Goal: Task Accomplishment & Management: Complete application form

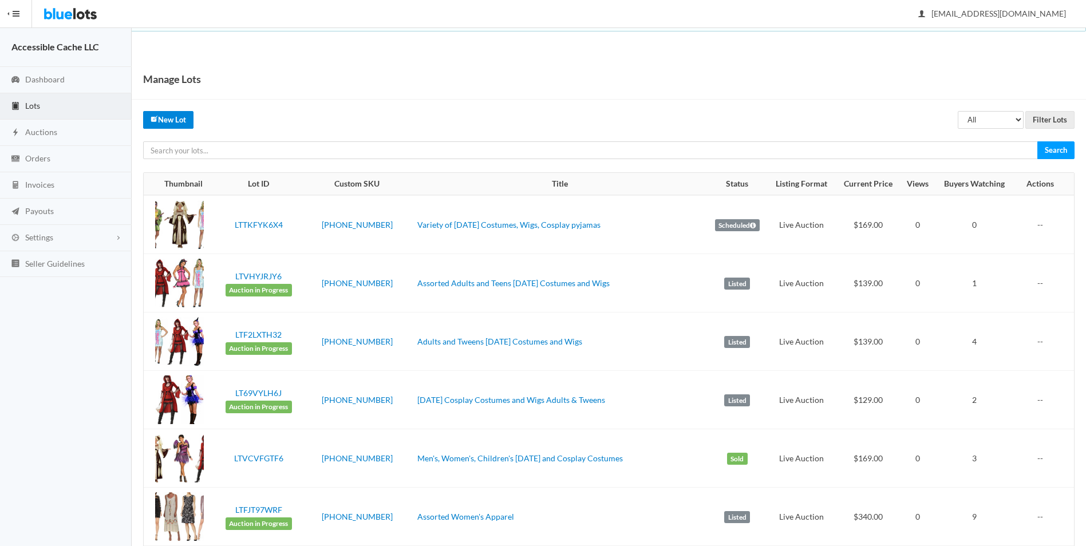
click at [172, 118] on link "New Lot" at bounding box center [168, 120] width 50 height 18
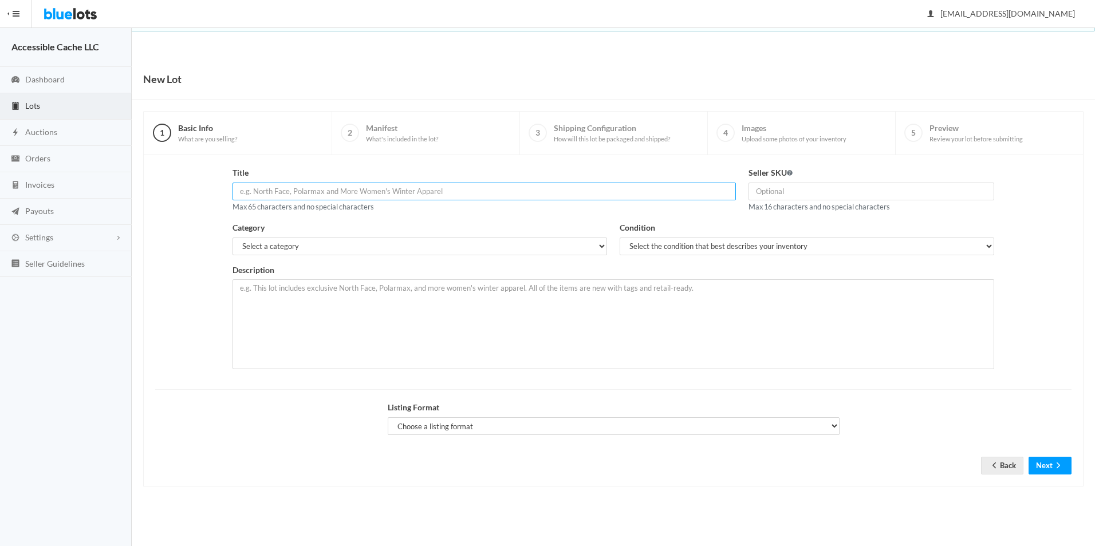
click at [247, 192] on input "text" at bounding box center [483, 192] width 503 height 18
type input "[DATE] Costumes and Accessories"
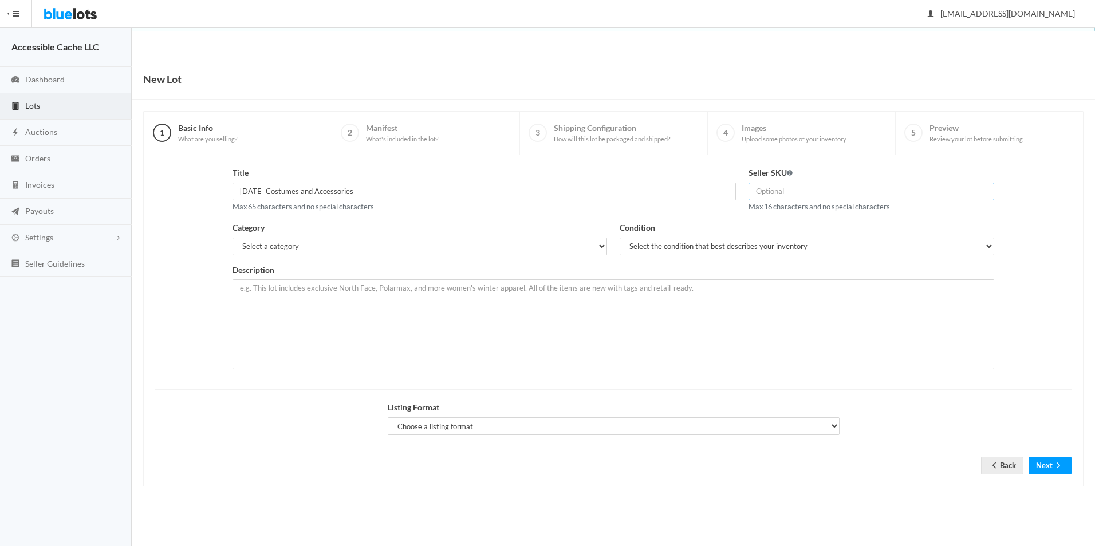
click at [764, 191] on input "text" at bounding box center [871, 192] width 246 height 18
type input "2509-36-1016"
click at [243, 242] on select "Select a category Electronics Clothing, Shoes & Accessories Appliances Home & G…" at bounding box center [419, 247] width 375 height 18
select select "2"
click at [232, 238] on select "Select a category Electronics Clothing, Shoes & Accessories Appliances Home & G…" at bounding box center [419, 247] width 375 height 18
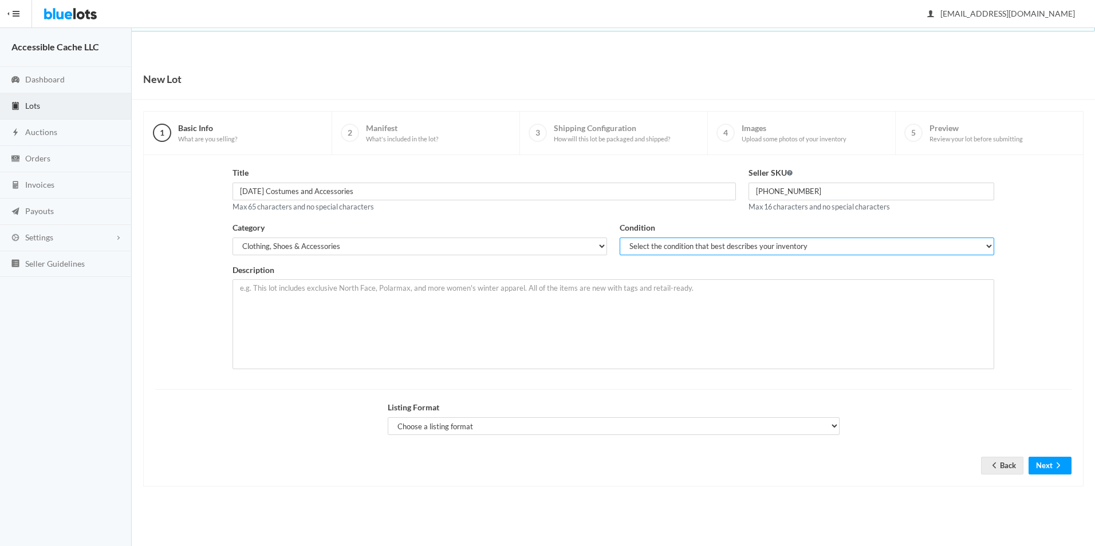
click at [636, 246] on select "Select the condition that best describes your inventory Brand New Shelf Pulls C…" at bounding box center [807, 247] width 375 height 18
select select "2"
click at [620, 238] on select "Select the condition that best describes your inventory Brand New Shelf Pulls C…" at bounding box center [807, 247] width 375 height 18
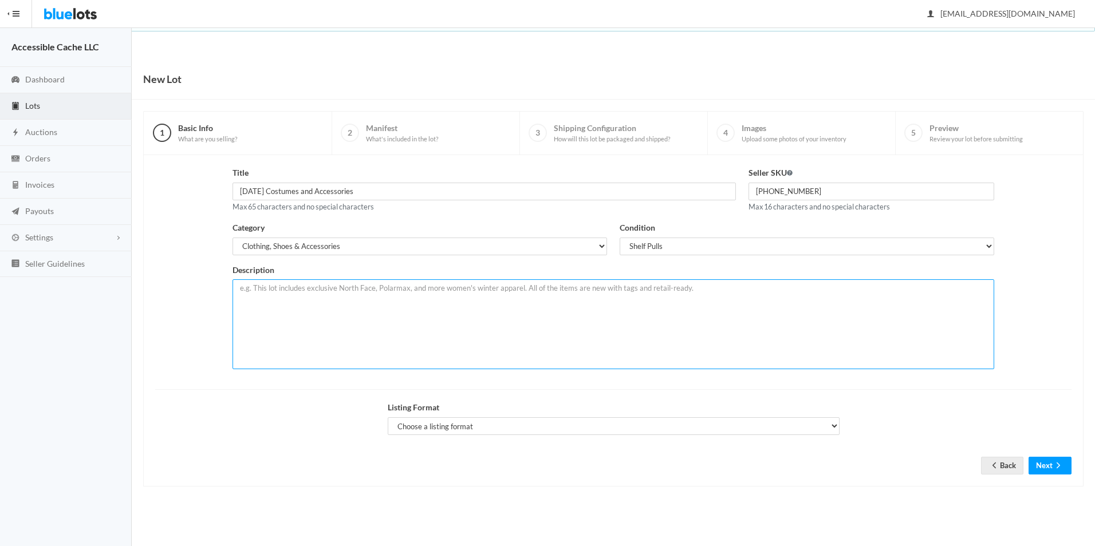
click at [246, 286] on textarea at bounding box center [613, 324] width 762 height 90
click at [417, 287] on textarea "Assorted Halloween Costumes, Wigs, and Accessories. 36 total items in original …" at bounding box center [613, 324] width 762 height 90
type textarea "Assorted Halloween Costumes, Wigs, and Accessories. Shelf Pulls. 36 total items…"
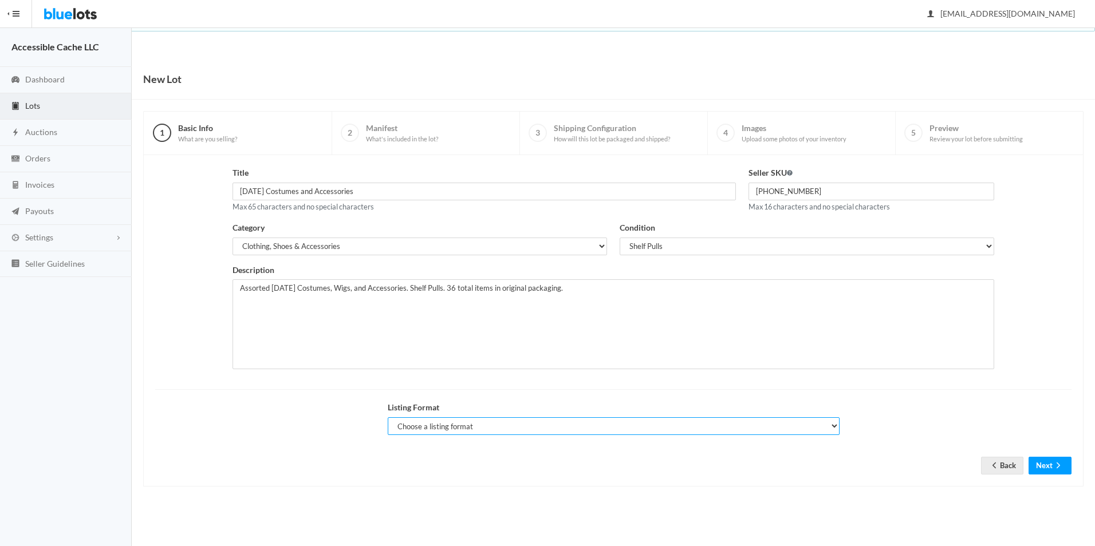
click at [421, 423] on select "Choose a listing format Auction Buy Now" at bounding box center [614, 426] width 452 height 18
select select "true"
click at [388, 417] on select "Choose a listing format Auction Buy Now" at bounding box center [614, 426] width 452 height 18
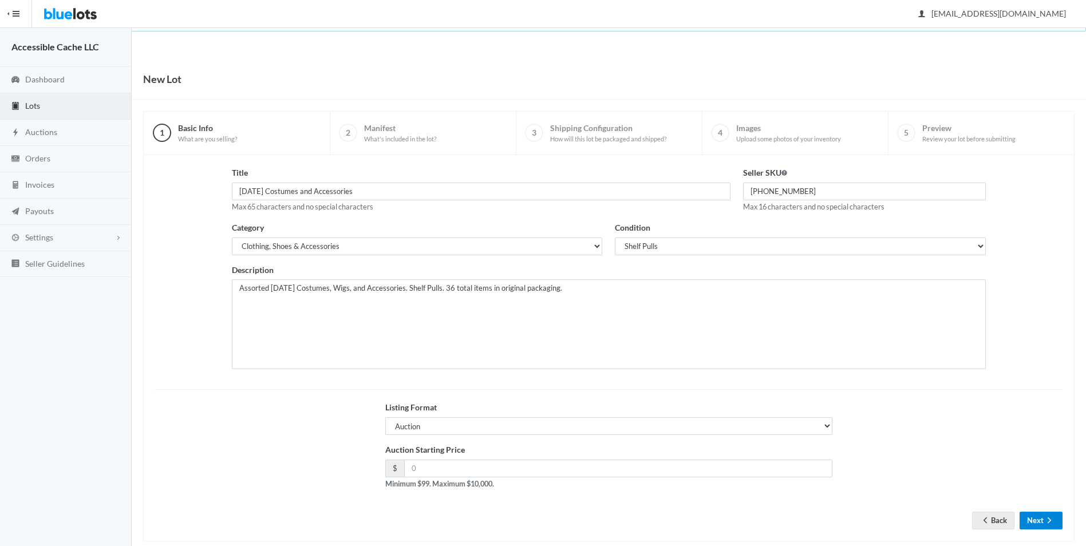
click at [1034, 516] on button "Next" at bounding box center [1041, 521] width 43 height 18
type input "169.00"
click at [1044, 518] on icon "arrow forward" at bounding box center [1049, 520] width 11 height 9
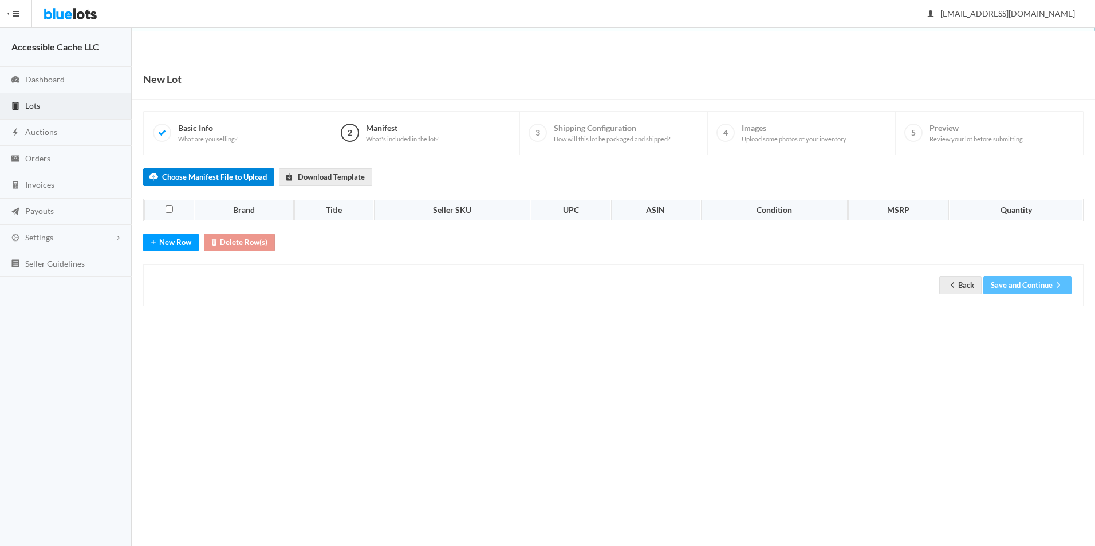
click at [200, 178] on label "Choose Manifest File to Upload" at bounding box center [208, 177] width 131 height 18
click at [0, 0] on input "Choose Manifest File to Upload" at bounding box center [0, 0] width 0 height 0
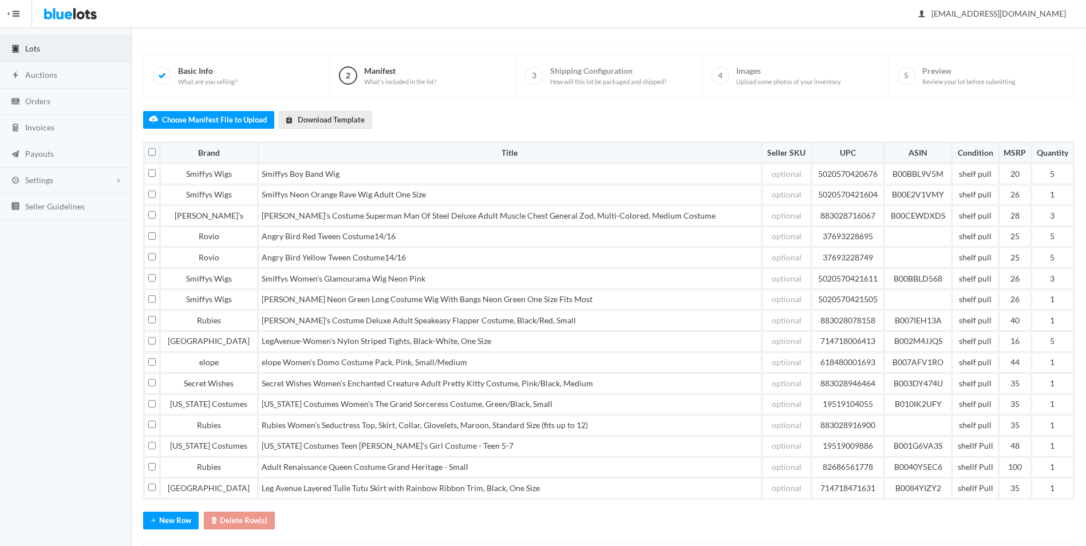
scroll to position [119, 0]
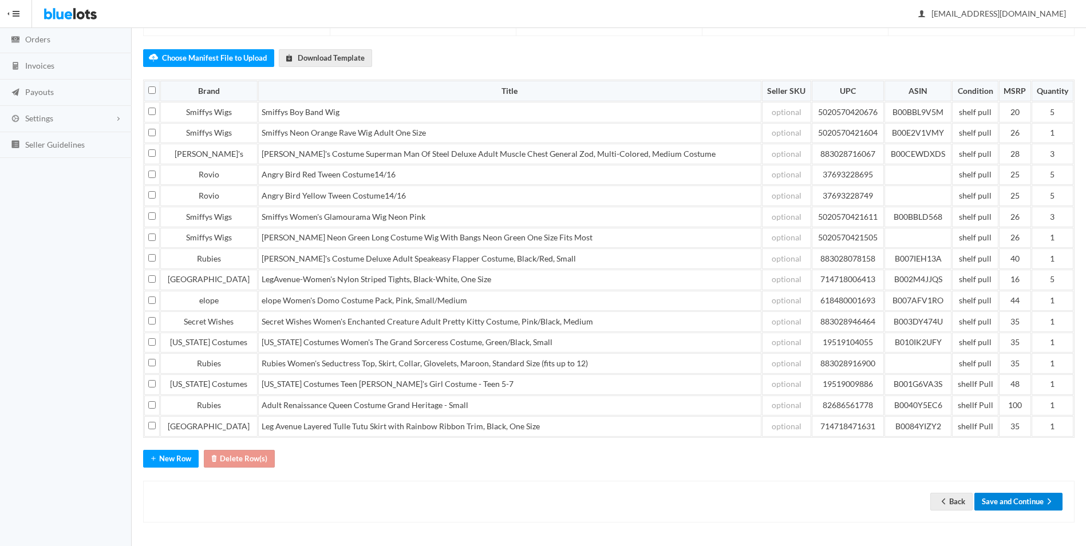
click at [1011, 502] on button "Save and Continue" at bounding box center [1019, 502] width 88 height 18
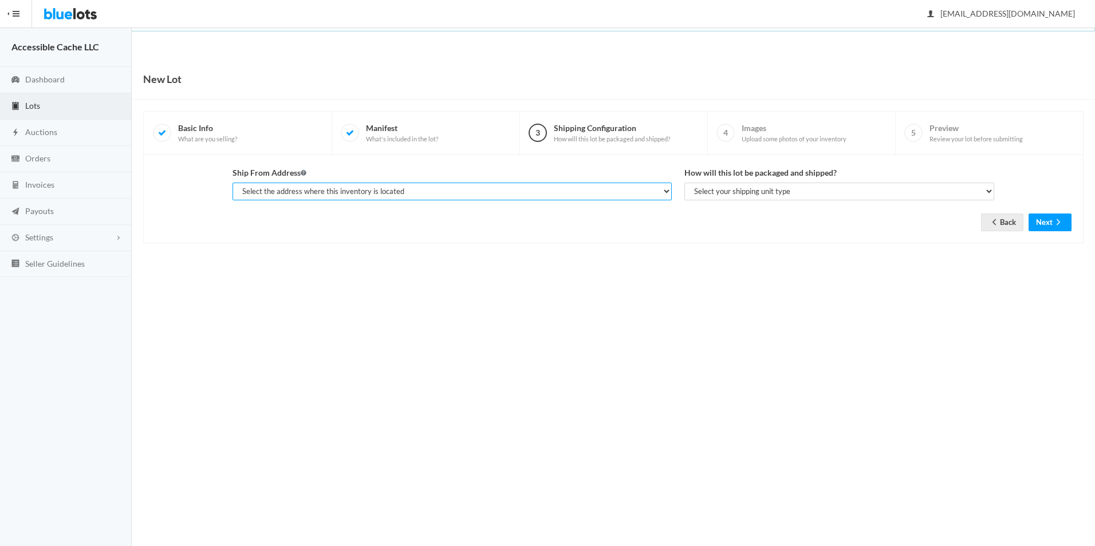
click at [405, 189] on select "Select the address where this inventory is located Mari, A Cache, 4251 Rhoda Dr…" at bounding box center [451, 192] width 439 height 18
select select "10313"
click at [232, 183] on select "Select the address where this inventory is located Mari, A Cache, 4251 Rhoda Dr…" at bounding box center [451, 192] width 439 height 18
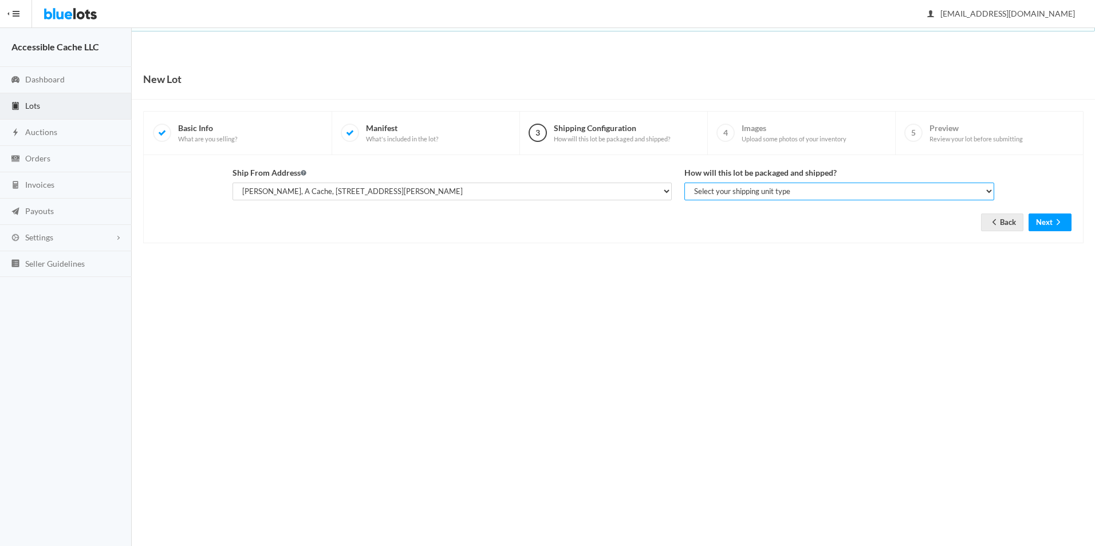
click at [742, 193] on select "Select your shipping unit type Parcel Pallet Truckload" at bounding box center [839, 192] width 310 height 18
select select "parcel"
click at [684, 183] on select "Select your shipping unit type Parcel Pallet Truckload" at bounding box center [839, 192] width 310 height 18
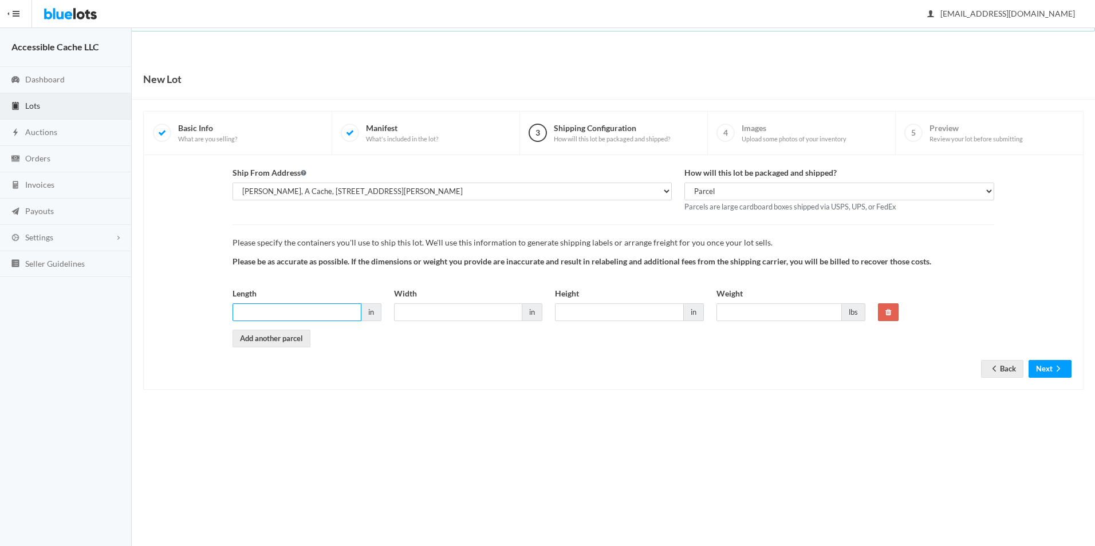
click at [262, 314] on input "Length" at bounding box center [296, 312] width 129 height 18
type input "23"
click at [401, 313] on input "Width" at bounding box center [458, 312] width 129 height 18
type input "17"
click at [558, 311] on input "Height" at bounding box center [619, 312] width 129 height 18
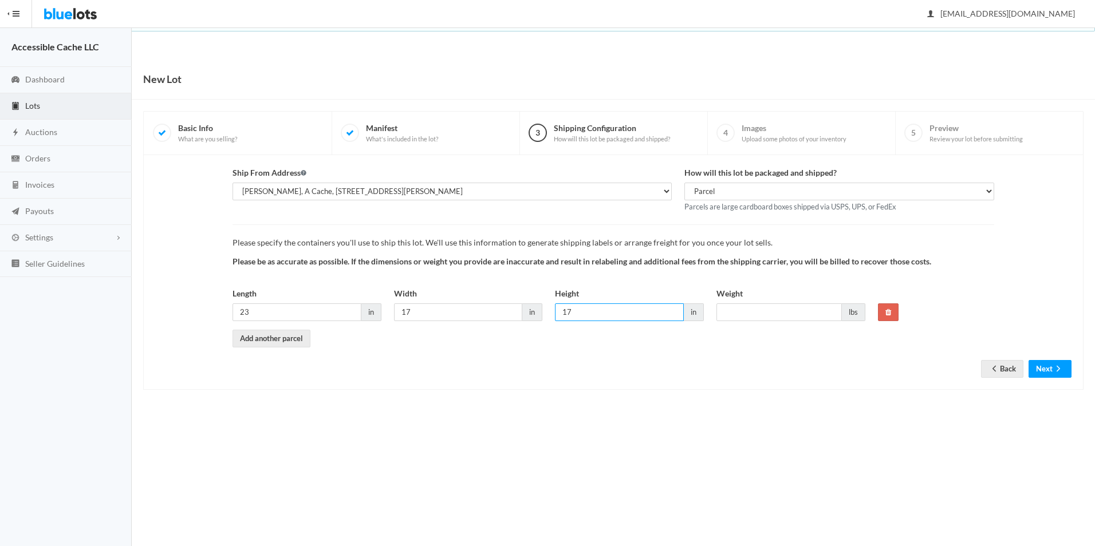
type input "17"
click at [726, 311] on input "Weight" at bounding box center [778, 312] width 125 height 18
type input "28"
click at [737, 415] on body "Bluelots is for sale. If you are interested in purchasing the business, please …" at bounding box center [547, 273] width 1095 height 546
click at [1043, 369] on button "Next" at bounding box center [1049, 369] width 43 height 18
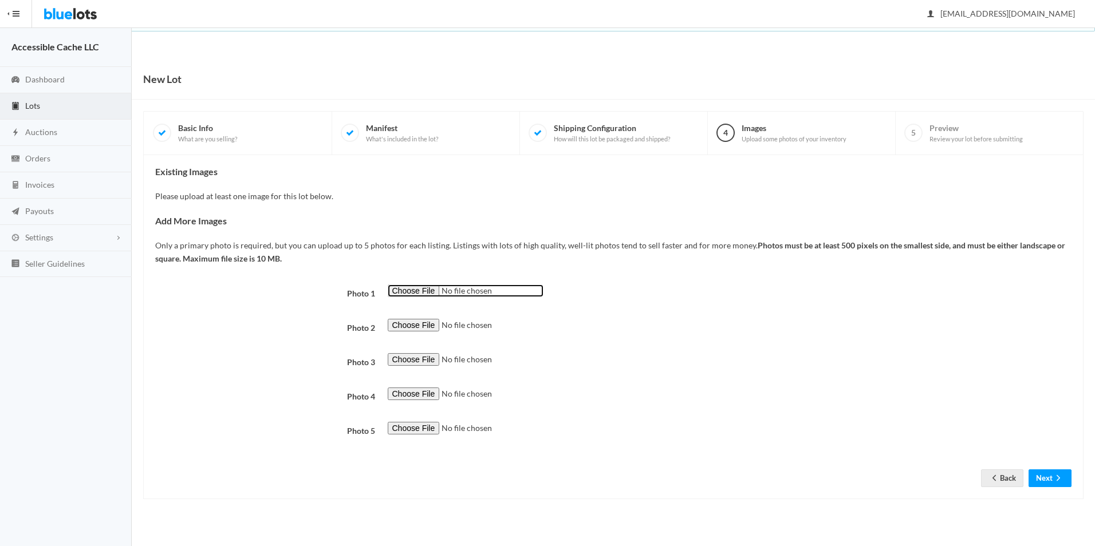
click at [404, 290] on input "file" at bounding box center [466, 291] width 156 height 13
type input "C:\fakepath\Adult Renaissance Queen Costume Grand Heritage -Medium.jpg"
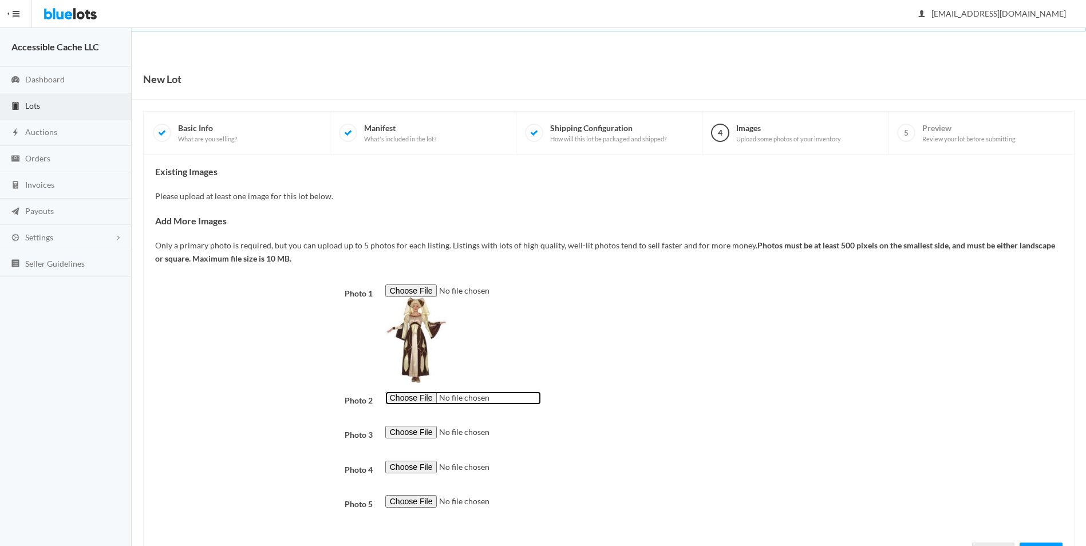
click at [412, 400] on input "file" at bounding box center [463, 398] width 156 height 13
type input "C:\fakepath\Angry Bird Costumes - Combo 2.jpg"
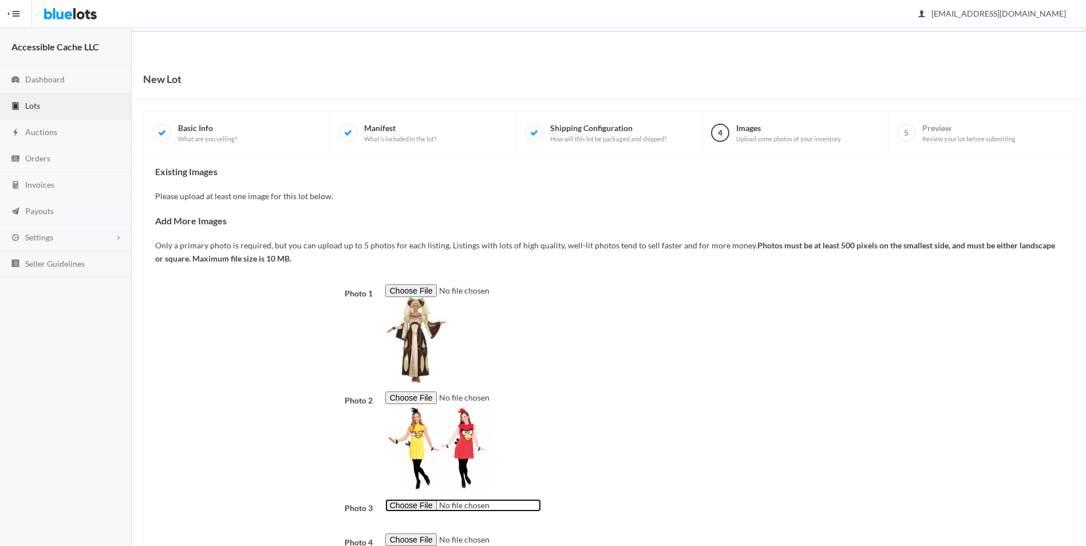
click at [407, 499] on input "file" at bounding box center [463, 505] width 156 height 13
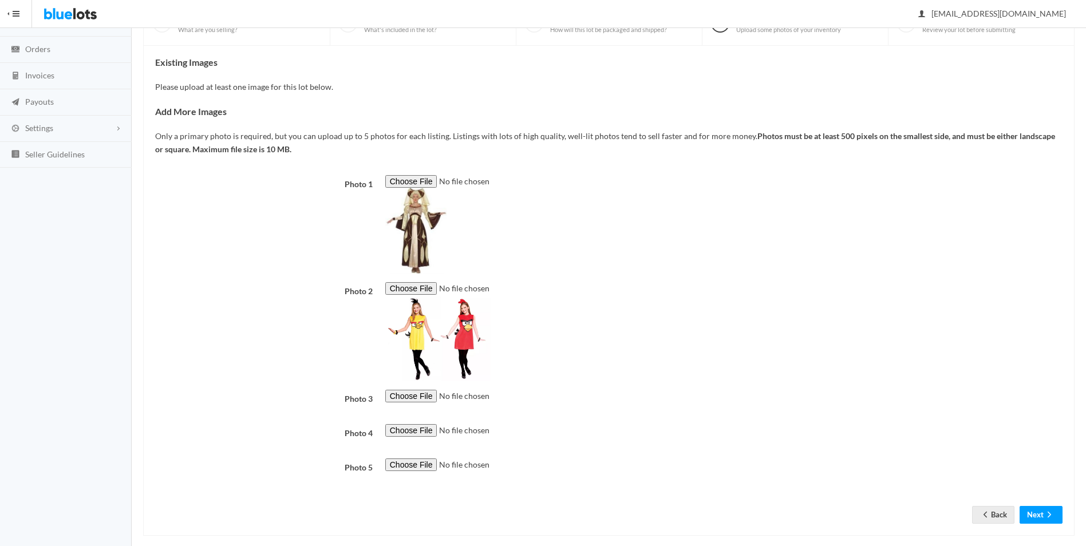
scroll to position [123, 0]
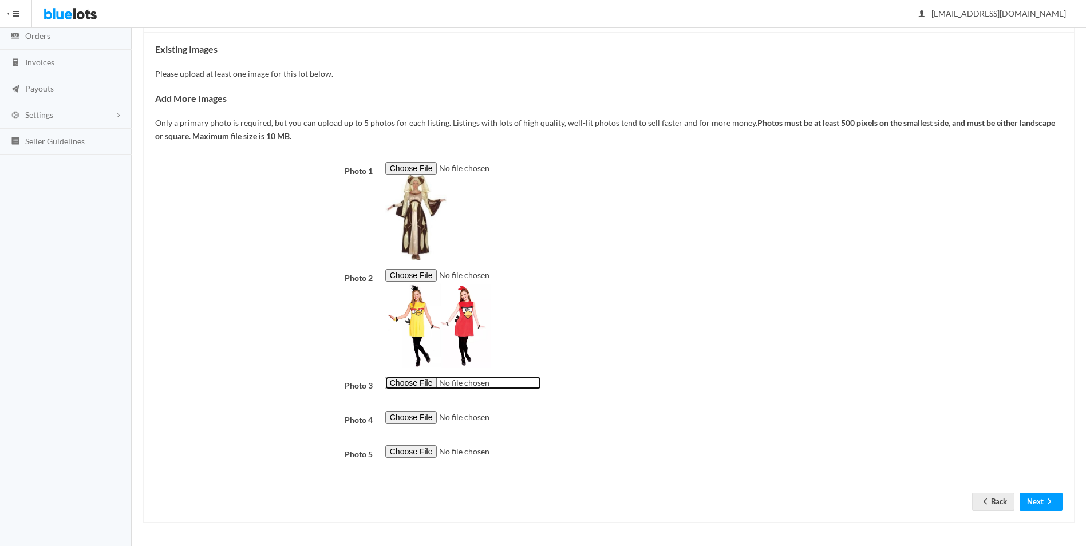
click at [405, 380] on input "file" at bounding box center [463, 383] width 156 height 13
type input "C:\fakepath\Smiffys Glamorous Wig neon geen.jpg"
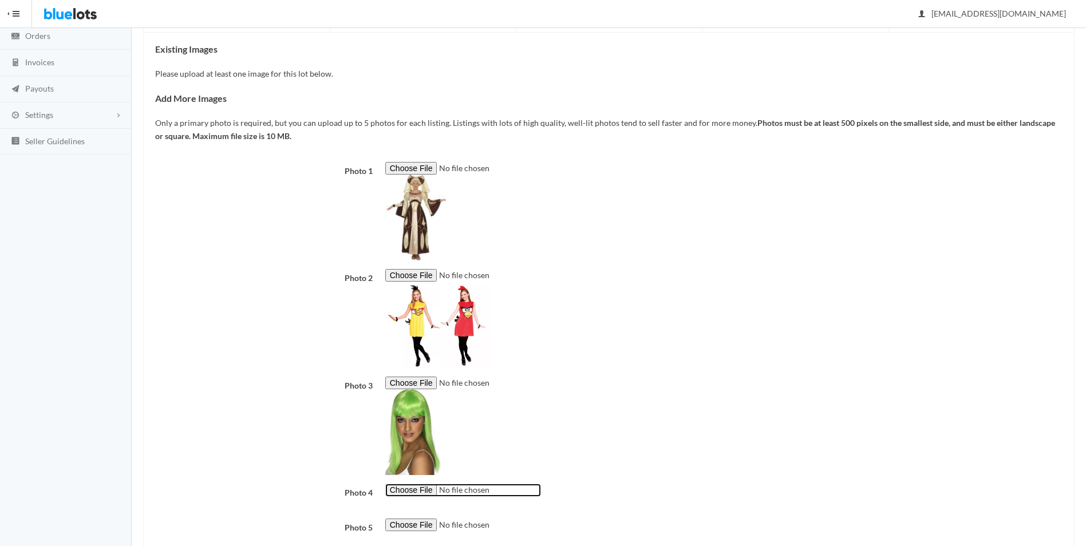
click at [411, 492] on input "file" at bounding box center [463, 490] width 156 height 13
type input "C:\fakepath\Smiffys Glamourous Wig Neon.jpg"
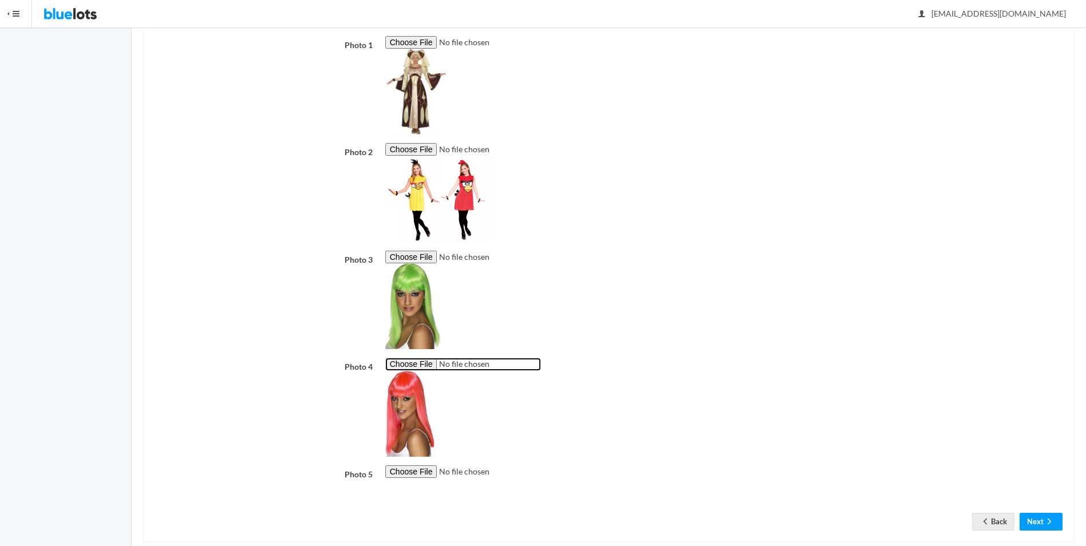
scroll to position [269, 0]
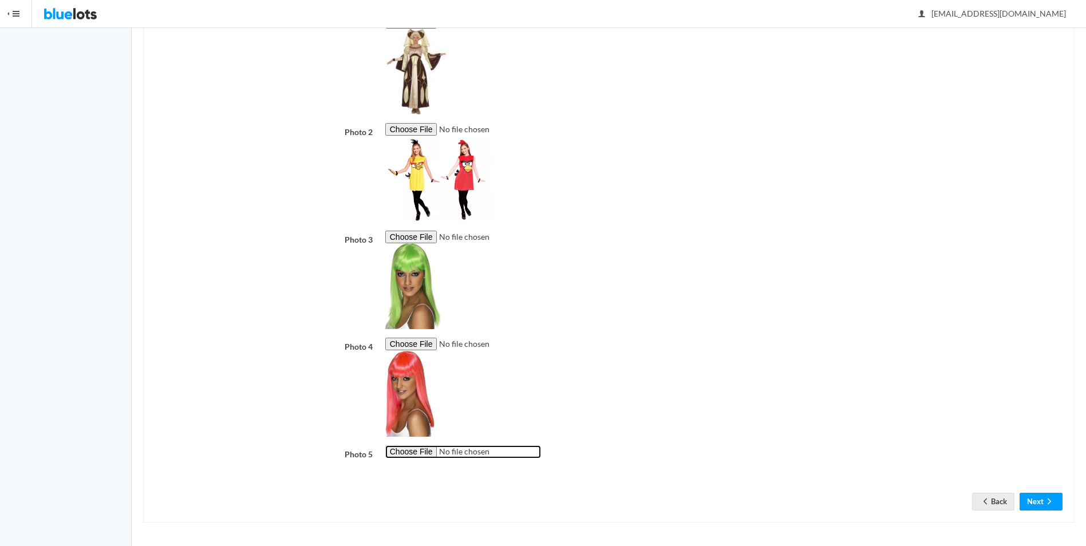
click at [399, 450] on input "file" at bounding box center [463, 452] width 156 height 13
type input "C:\fakepath\Smiffys Boy Band Wig.jpg"
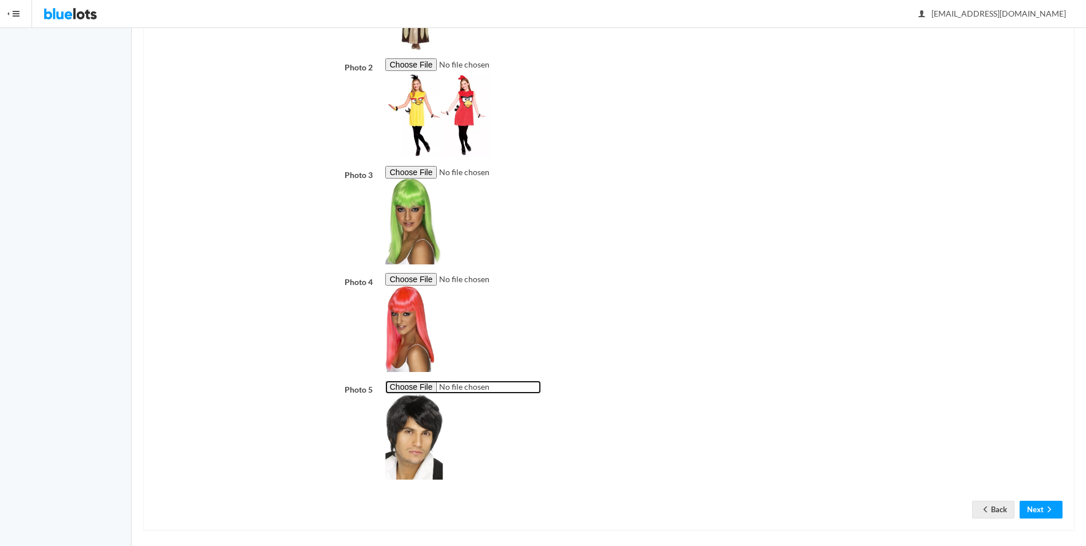
scroll to position [341, 0]
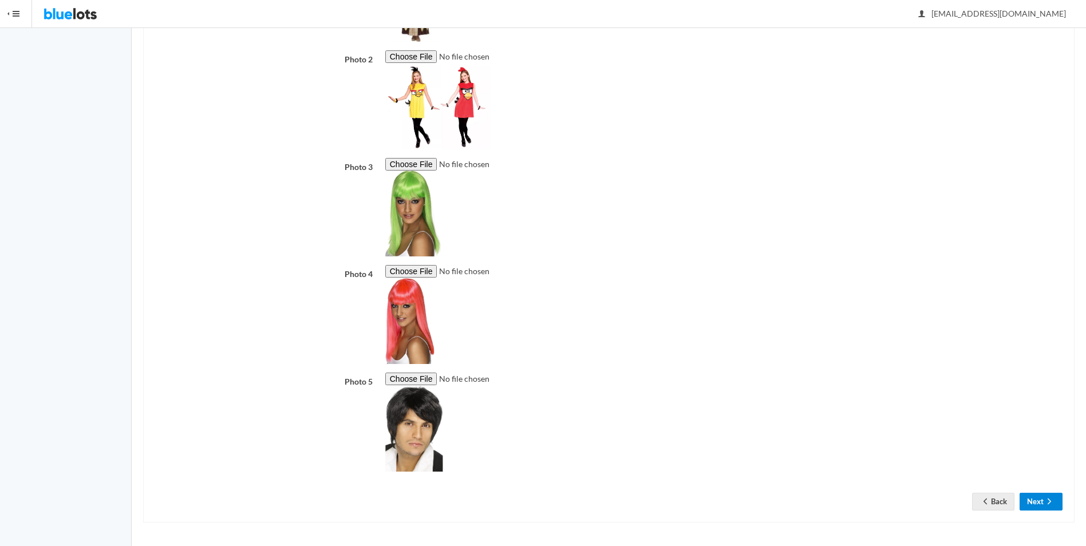
click at [1030, 500] on button "Next" at bounding box center [1041, 502] width 43 height 18
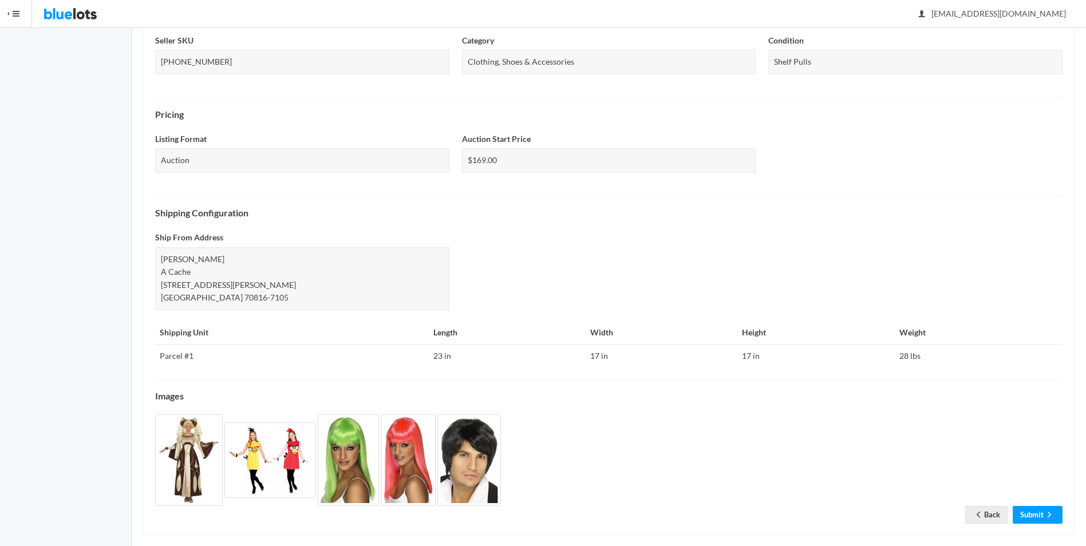
scroll to position [291, 0]
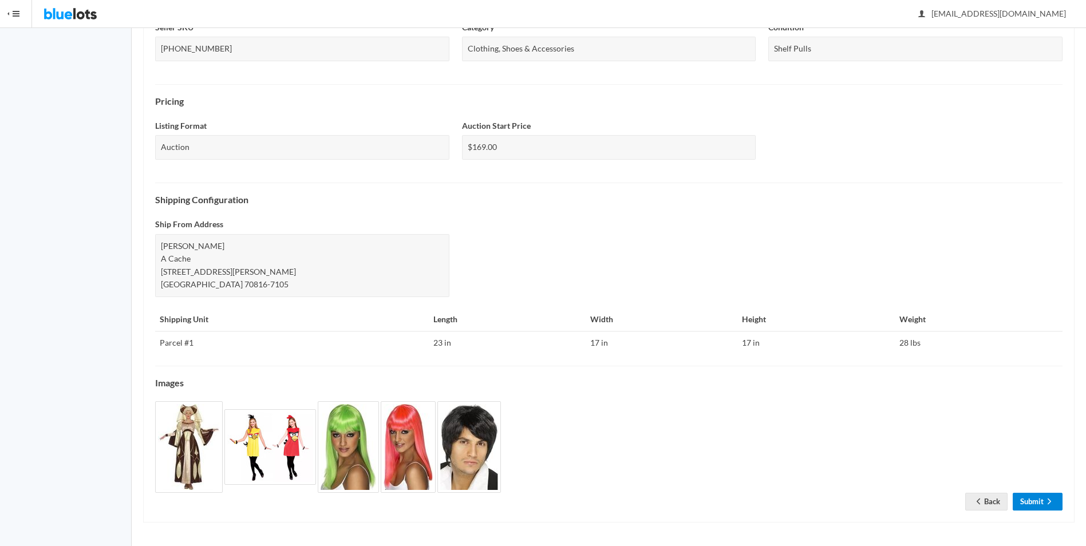
drag, startPoint x: 1036, startPoint y: 503, endPoint x: 1035, endPoint y: 469, distance: 34.4
click at [1036, 503] on link "Submit" at bounding box center [1038, 502] width 50 height 18
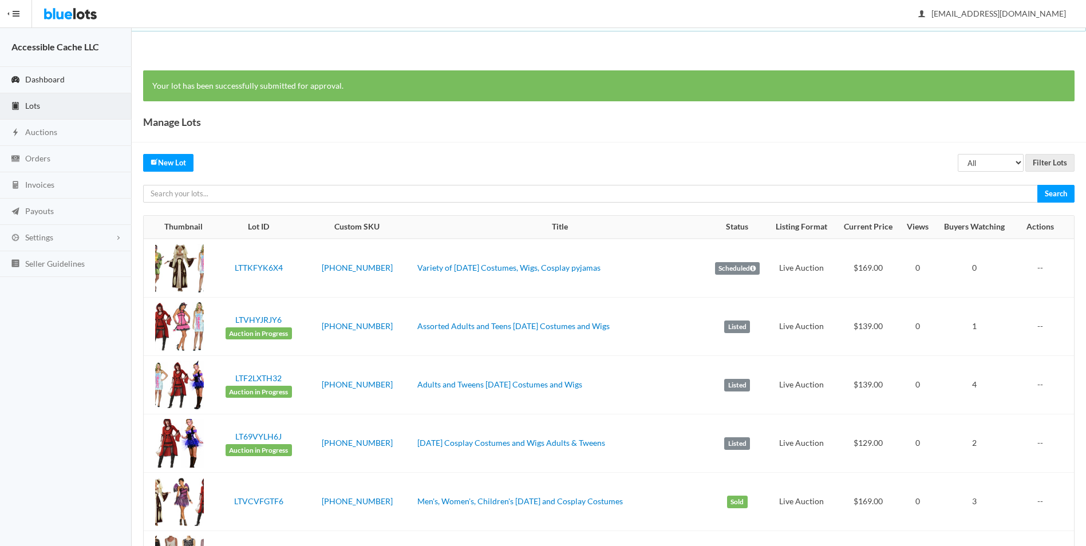
click at [43, 78] on span "Dashboard" at bounding box center [45, 79] width 40 height 10
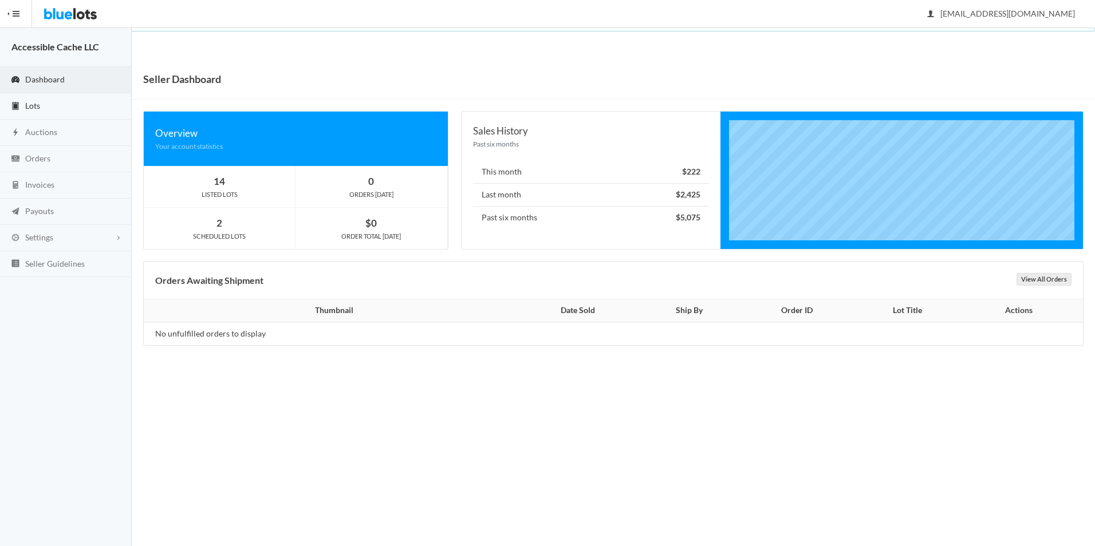
click at [37, 101] on span "Lots" at bounding box center [32, 106] width 15 height 10
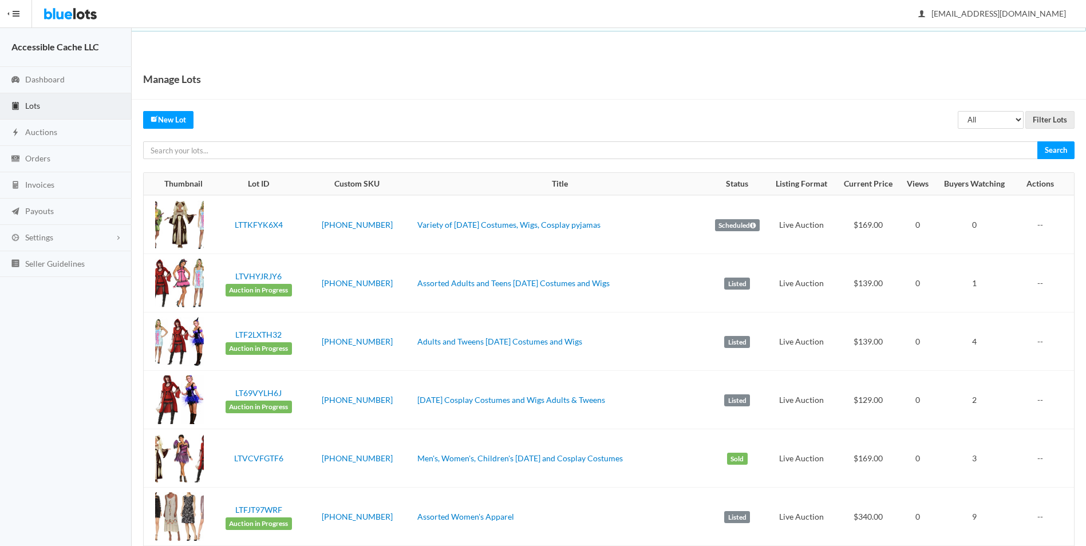
click at [27, 104] on span "Lots" at bounding box center [32, 106] width 15 height 10
click at [38, 105] on span "Lots" at bounding box center [32, 106] width 15 height 10
click at [42, 103] on link "Lots" at bounding box center [66, 106] width 132 height 26
click at [36, 79] on span "Dashboard" at bounding box center [45, 79] width 40 height 10
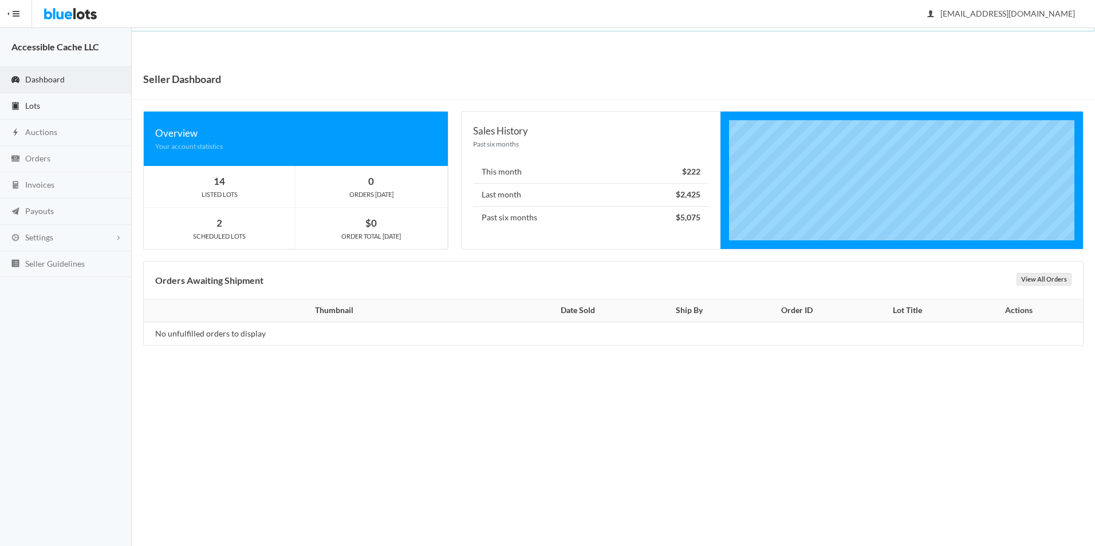
click at [36, 106] on span "Lots" at bounding box center [32, 106] width 15 height 10
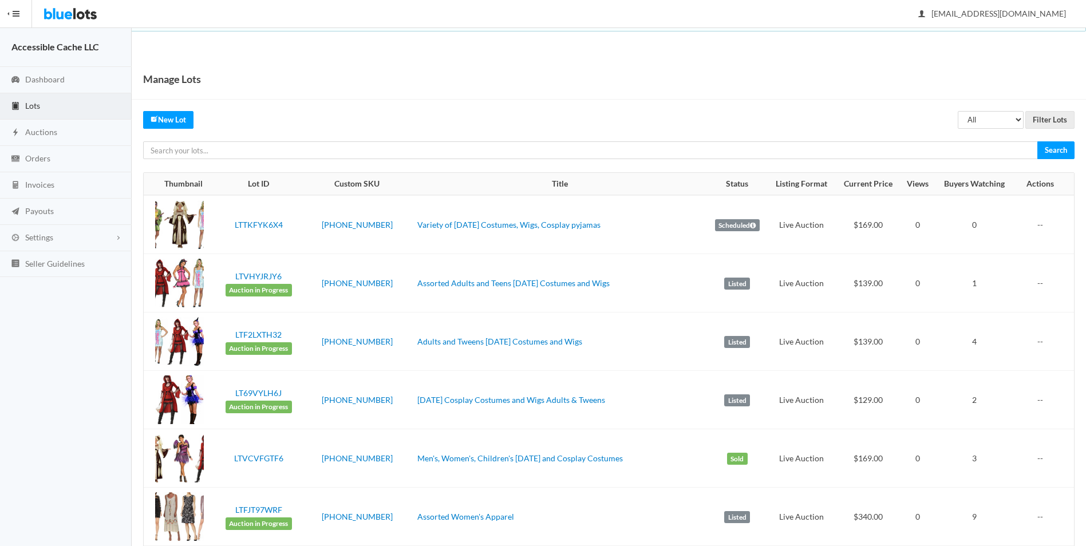
click at [34, 102] on span "Lots" at bounding box center [32, 106] width 15 height 10
click at [50, 129] on span "Auctions" at bounding box center [41, 132] width 32 height 10
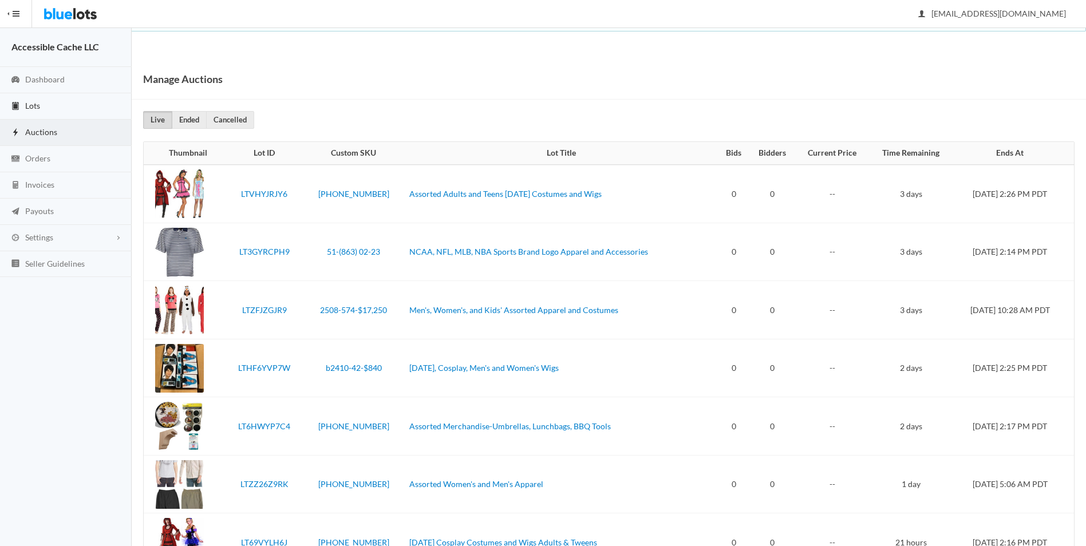
click at [40, 101] on span "Lots" at bounding box center [32, 106] width 15 height 10
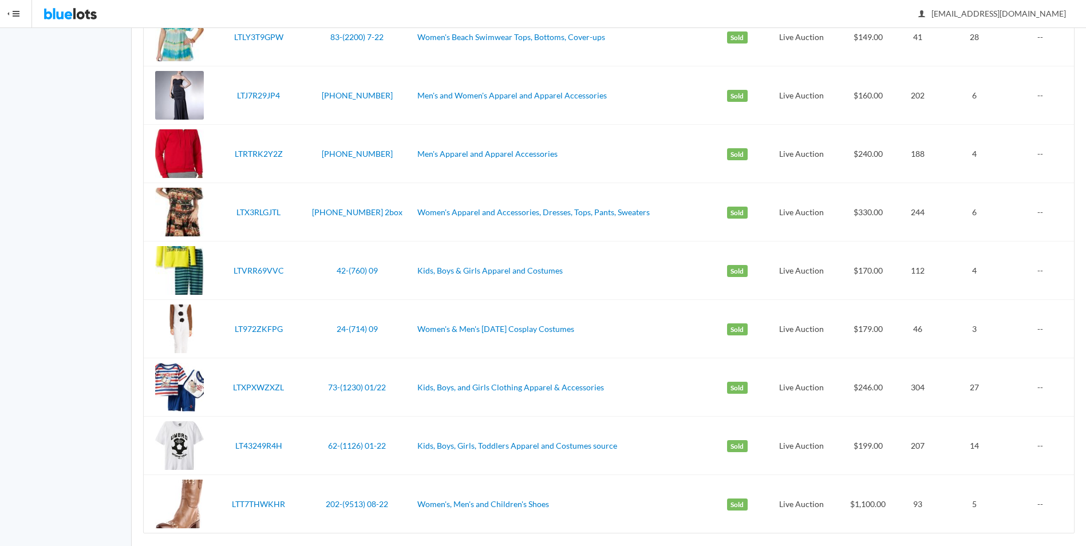
scroll to position [2642, 0]
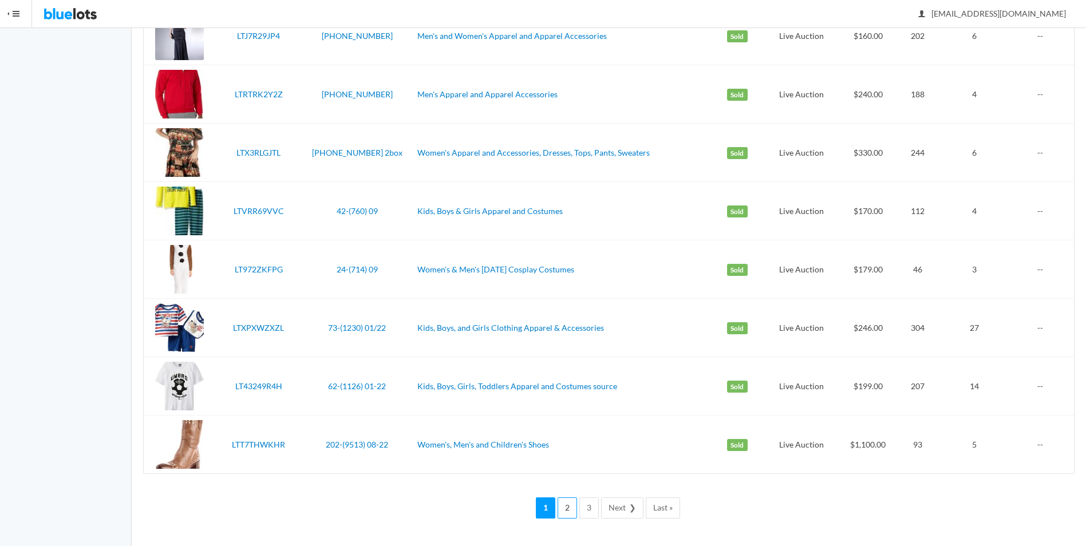
click at [572, 506] on link "2" at bounding box center [567, 508] width 19 height 21
click at [588, 509] on link "3" at bounding box center [589, 508] width 19 height 21
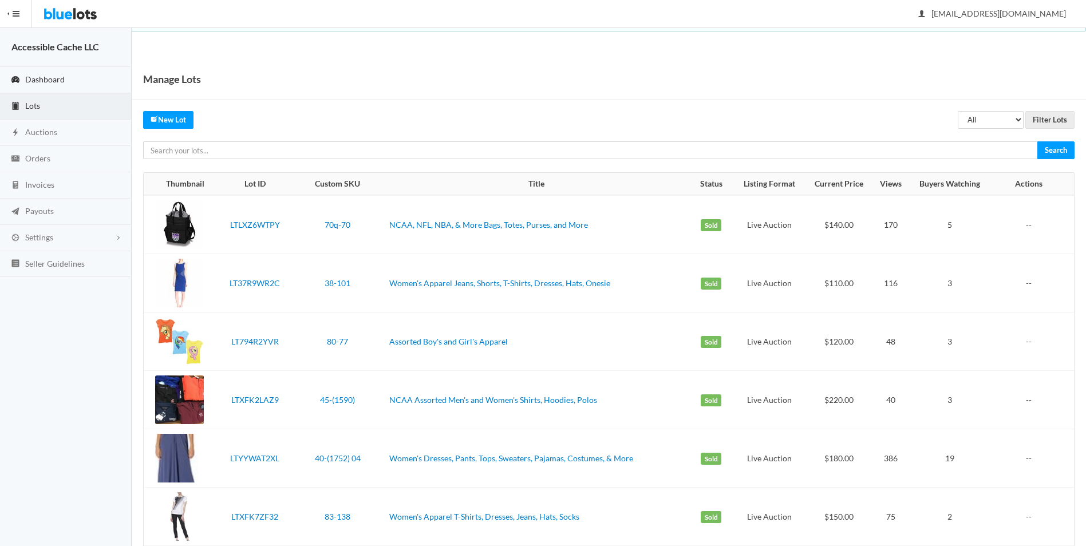
click at [33, 77] on span "Dashboard" at bounding box center [45, 79] width 40 height 10
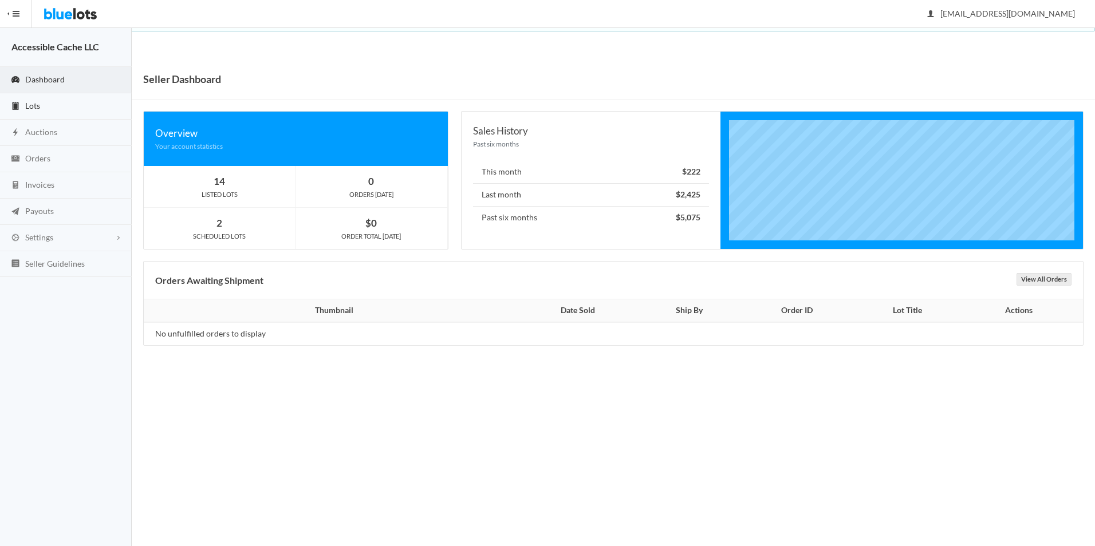
click at [31, 103] on span "Lots" at bounding box center [32, 106] width 15 height 10
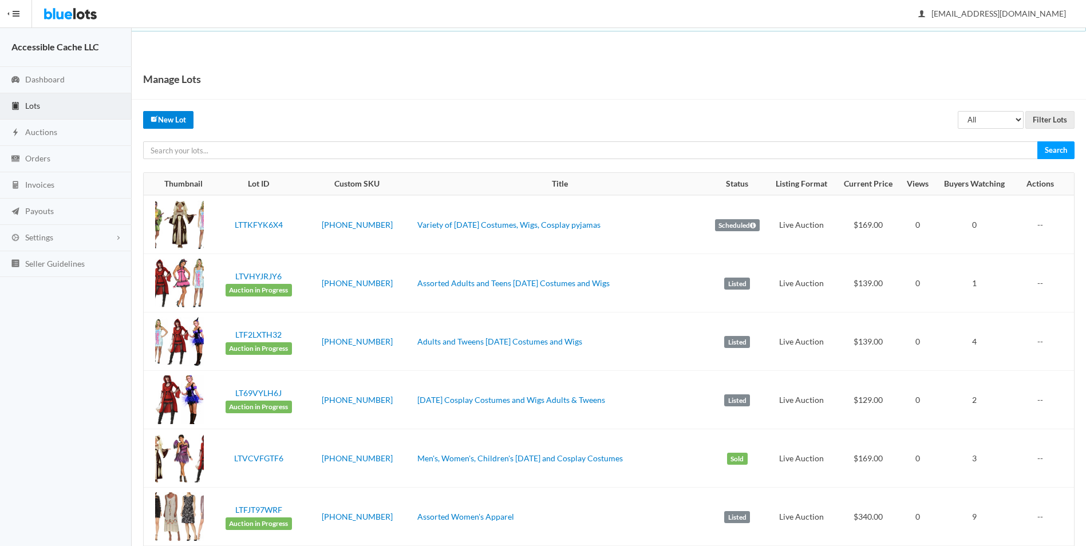
click at [171, 117] on link "New Lot" at bounding box center [168, 120] width 50 height 18
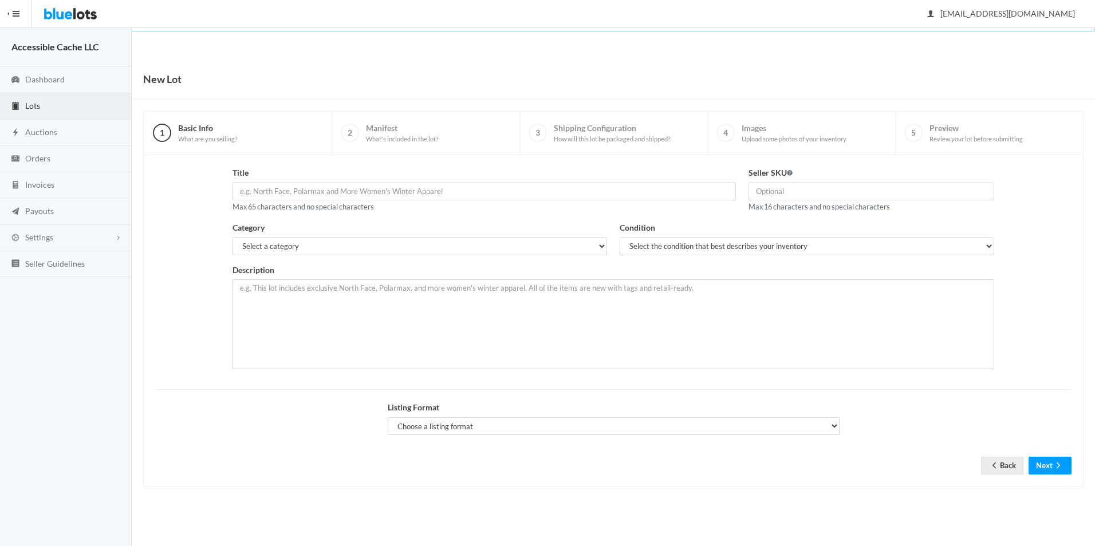
click at [34, 105] on span "Lots" at bounding box center [32, 106] width 15 height 10
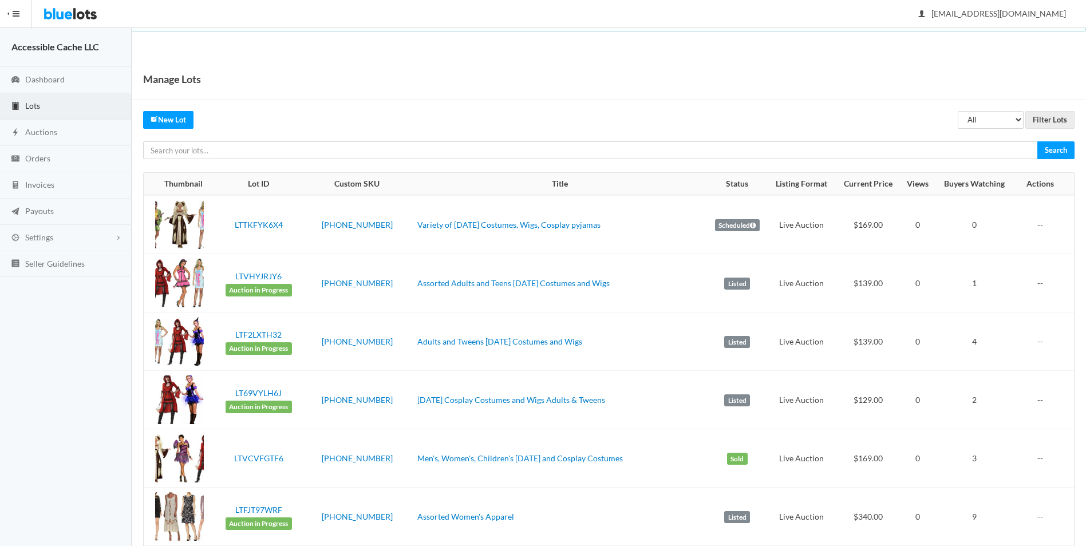
click at [494, 81] on div "Manage Lots" at bounding box center [609, 79] width 955 height 41
click at [43, 79] on span "Dashboard" at bounding box center [45, 79] width 40 height 10
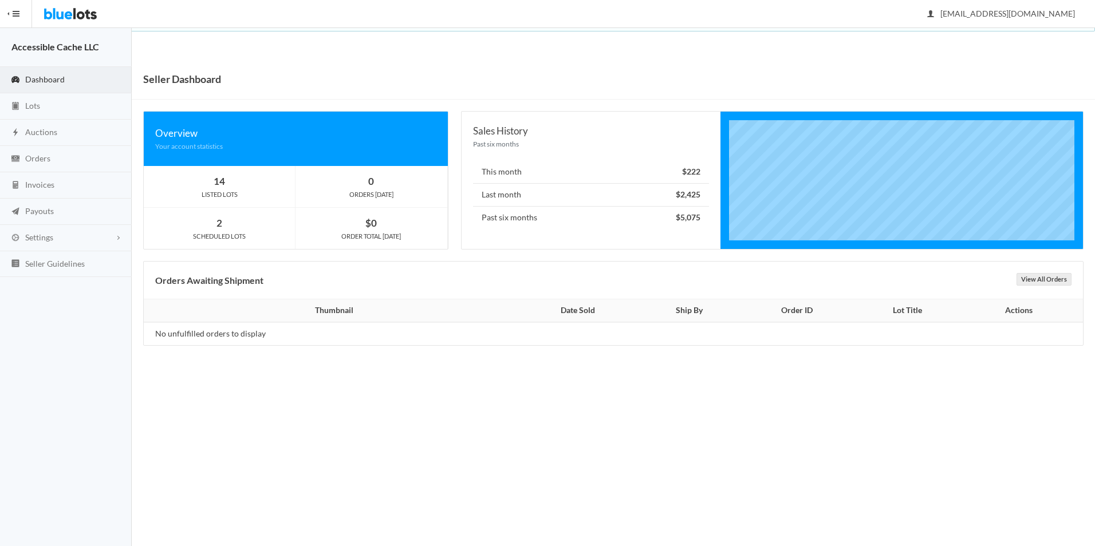
click at [39, 79] on span "Dashboard" at bounding box center [45, 79] width 40 height 10
click at [31, 108] on span "Lots" at bounding box center [32, 106] width 15 height 10
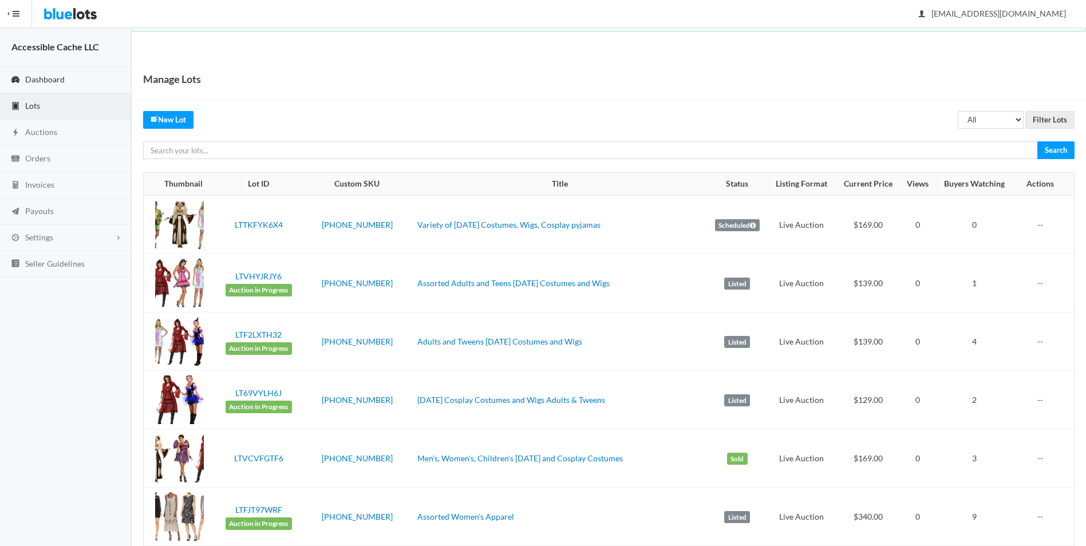
click at [36, 79] on span "Dashboard" at bounding box center [45, 79] width 40 height 10
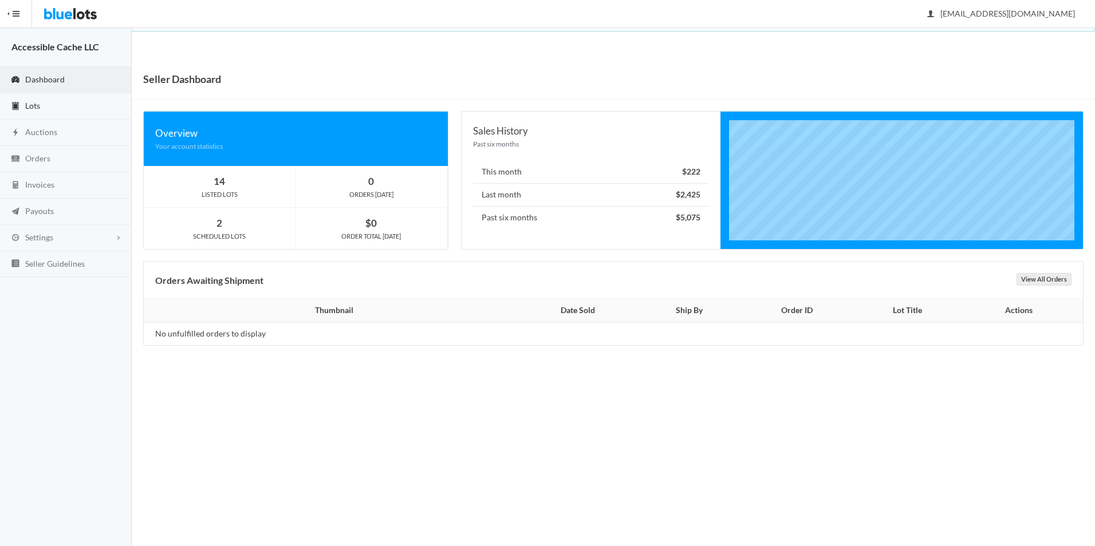
click at [26, 101] on span "Lots" at bounding box center [32, 106] width 15 height 10
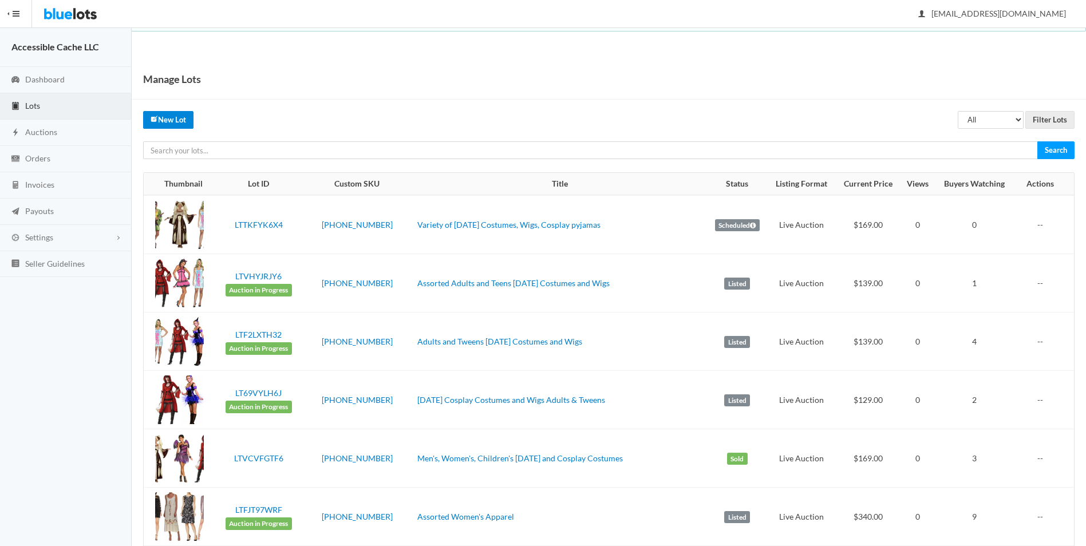
click at [172, 120] on link "New Lot" at bounding box center [168, 120] width 50 height 18
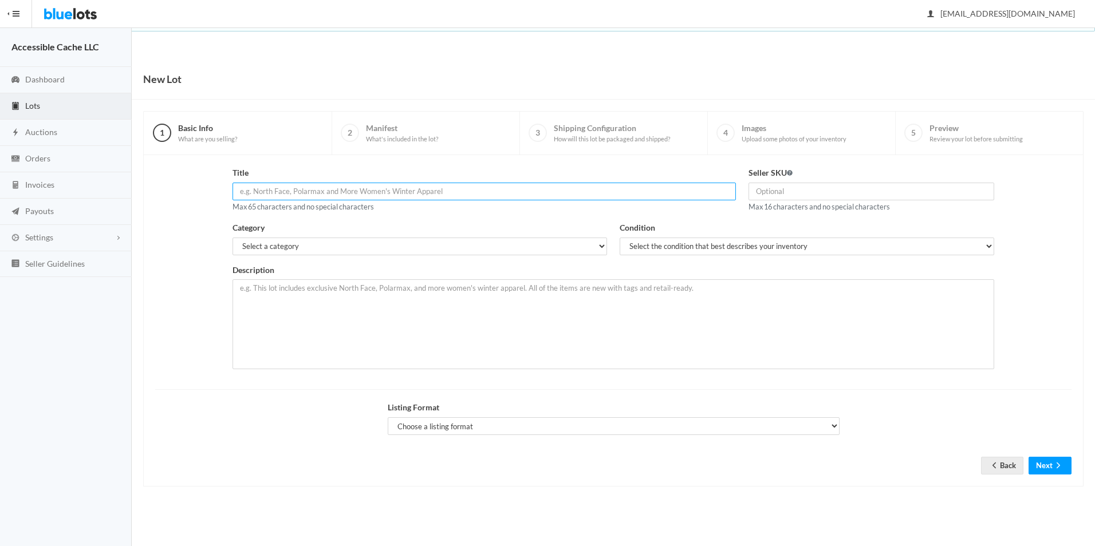
click at [244, 195] on input "text" at bounding box center [483, 192] width 503 height 18
type input "[DATE] Costumes and Accessories"
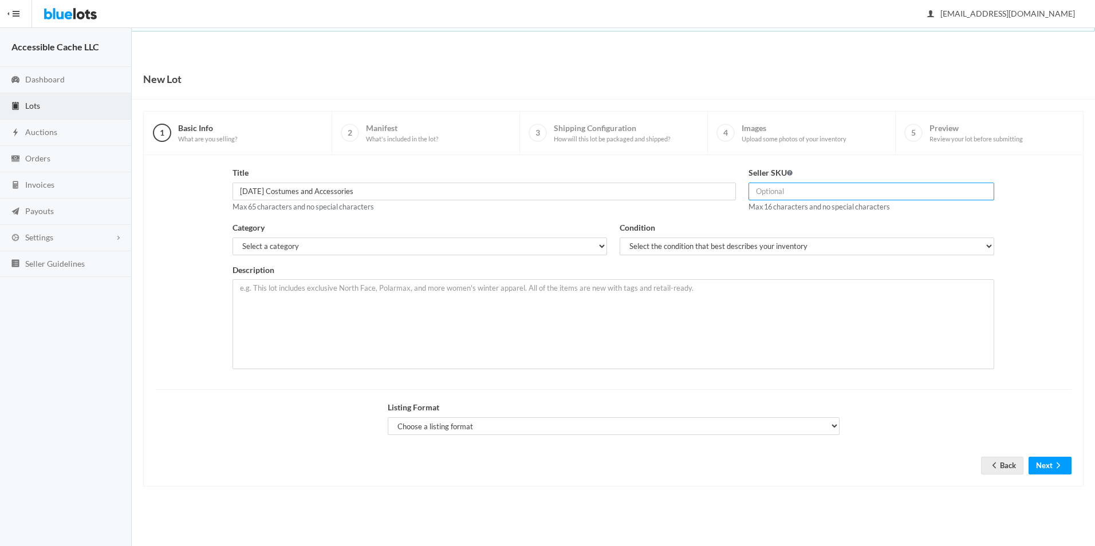
type input "2509-36-1016"
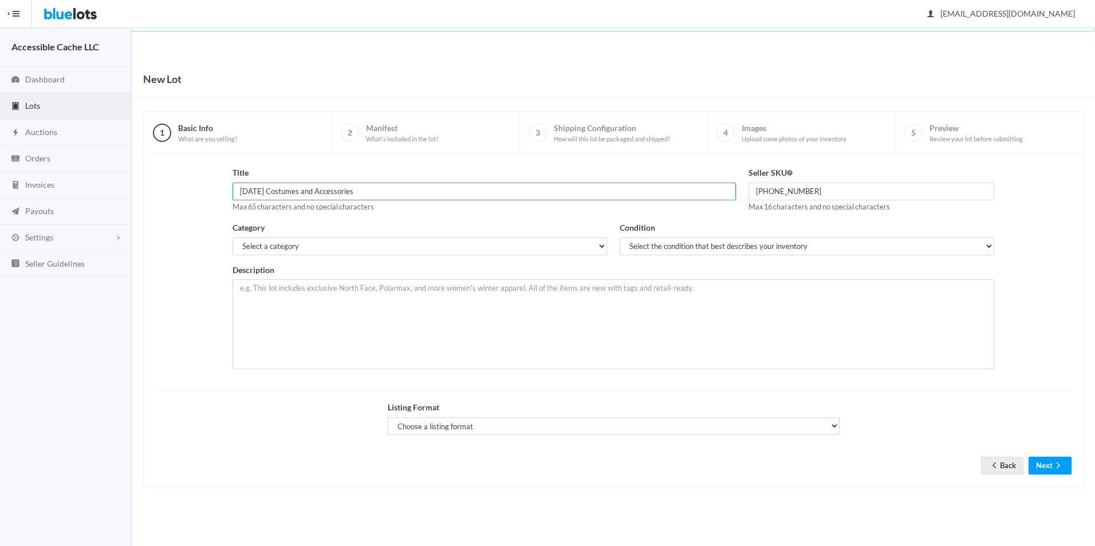
click at [248, 191] on input "Halloween Costumes and Accessories" at bounding box center [483, 192] width 503 height 18
click at [361, 192] on input "Halloween Costumes and Accessories" at bounding box center [483, 192] width 503 height 18
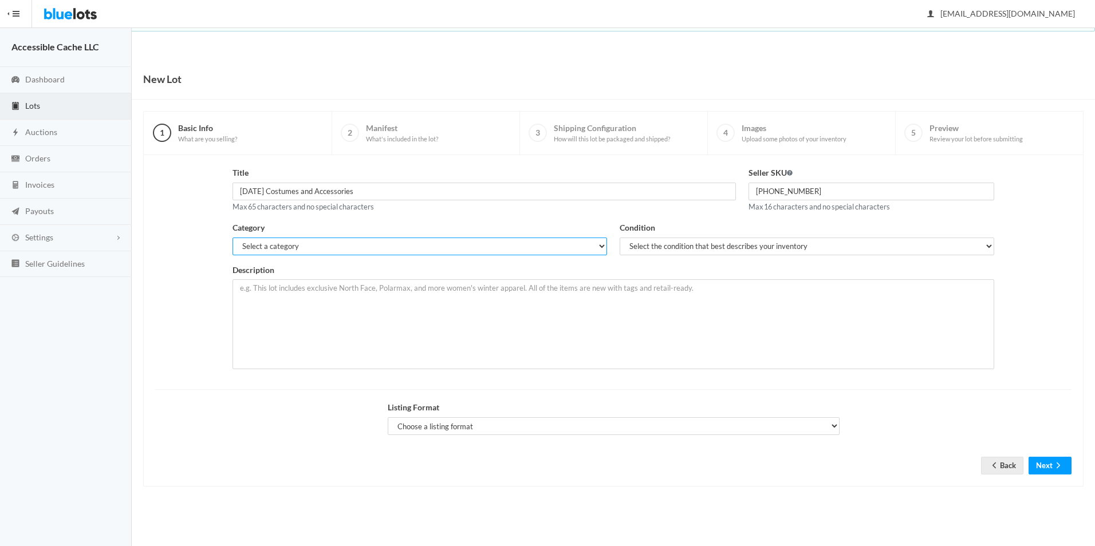
click at [275, 244] on select "Select a category Electronics Clothing, Shoes & Accessories Appliances Home & G…" at bounding box center [419, 247] width 375 height 18
select select "2"
click at [232, 238] on select "Select a category Electronics Clothing, Shoes & Accessories Appliances Home & G…" at bounding box center [419, 247] width 375 height 18
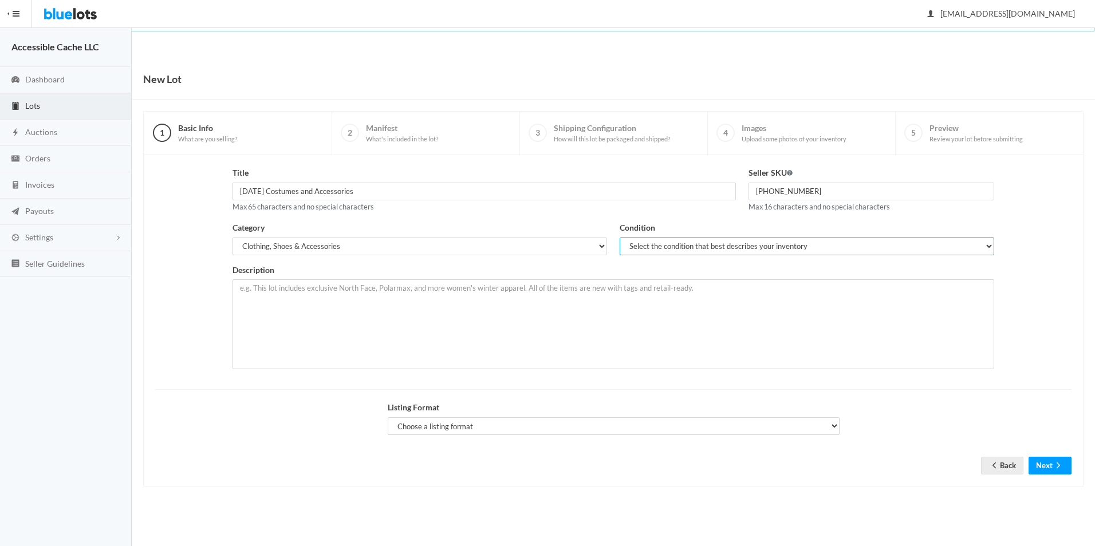
click at [679, 240] on select "Select the condition that best describes your inventory Brand New Shelf Pulls C…" at bounding box center [807, 247] width 375 height 18
select select "2"
click at [620, 238] on select "Select the condition that best describes your inventory Brand New Shelf Pulls C…" at bounding box center [807, 247] width 375 height 18
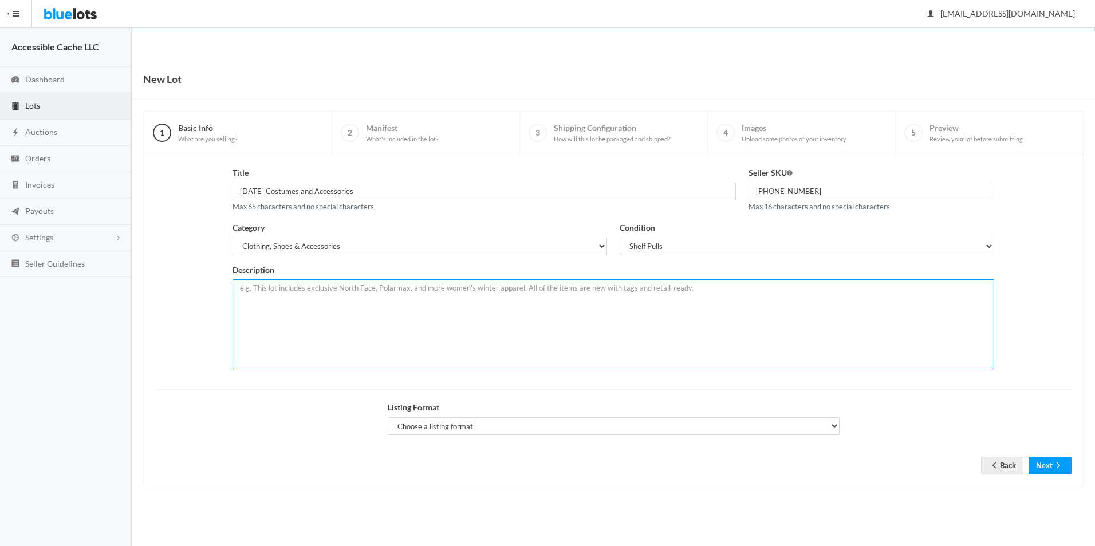
click at [249, 293] on textarea at bounding box center [613, 324] width 762 height 90
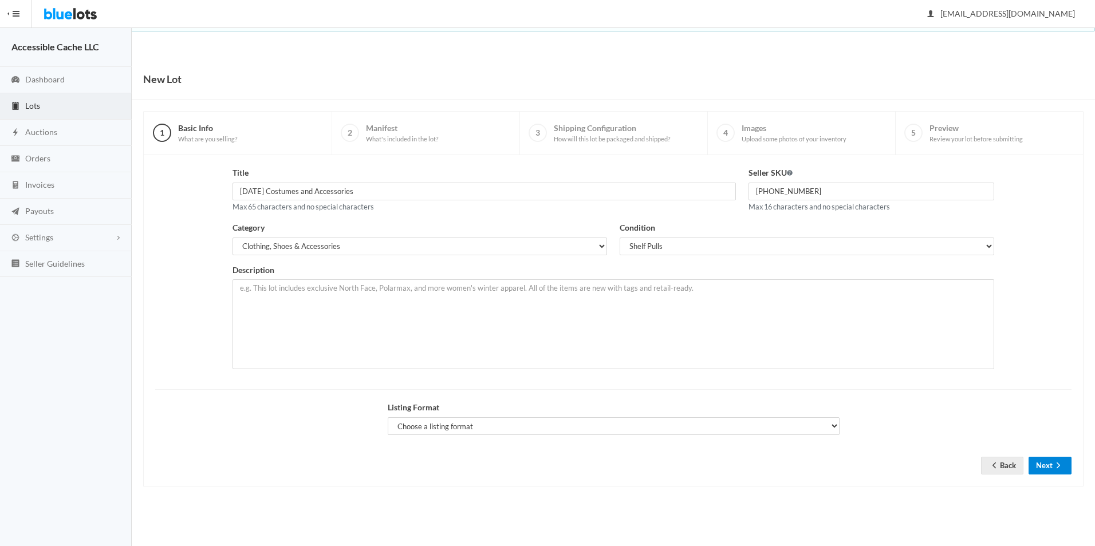
click at [1050, 461] on button "Next" at bounding box center [1049, 466] width 43 height 18
click at [224, 292] on div "Title Halloween Costumes and Accessories Max 65 characters and no special chara…" at bounding box center [613, 272] width 929 height 211
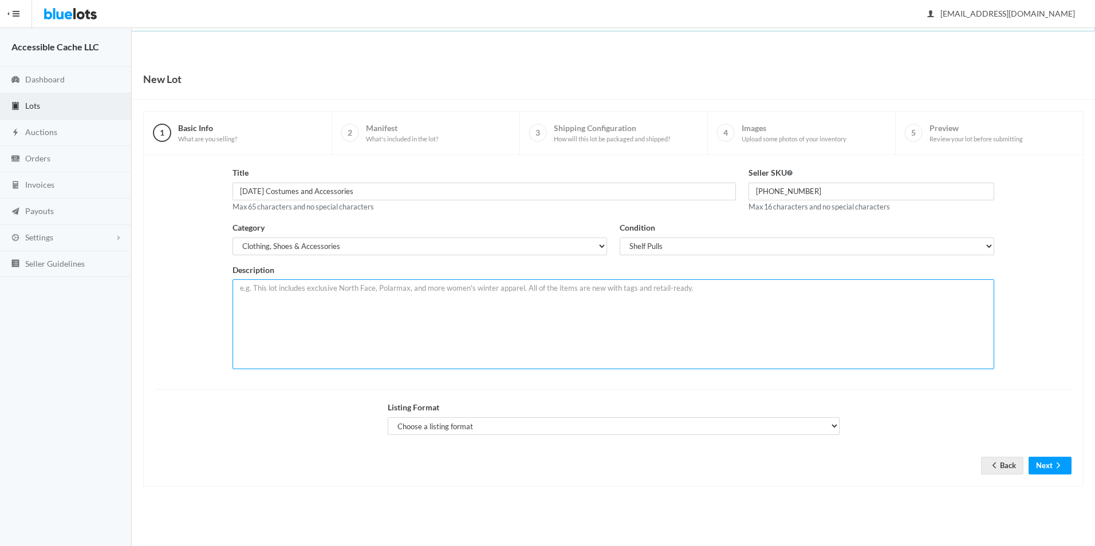
click at [248, 286] on textarea at bounding box center [613, 324] width 762 height 90
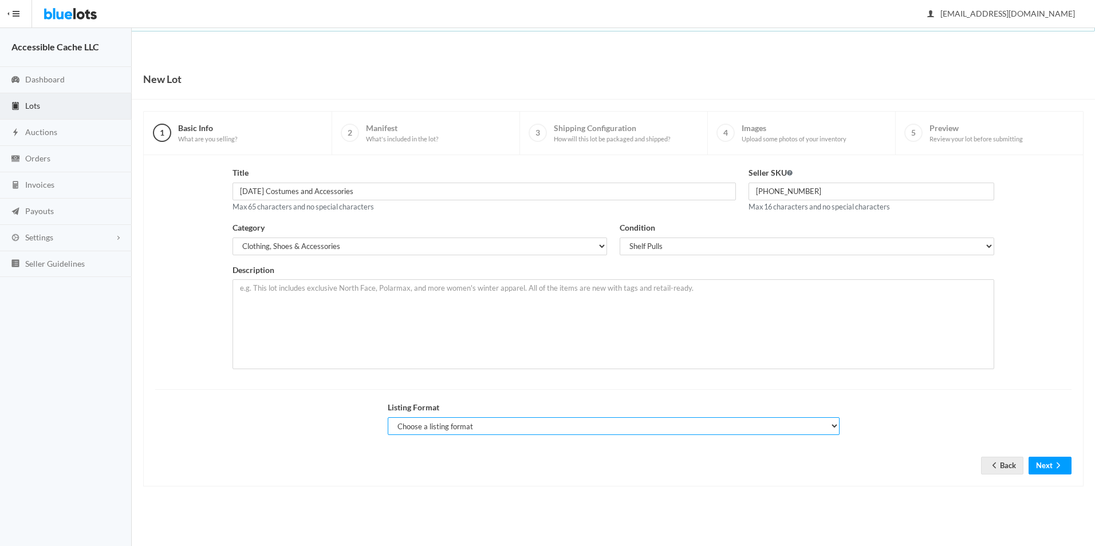
click at [518, 426] on select "Choose a listing format Auction Buy Now" at bounding box center [614, 426] width 452 height 18
select select "true"
click at [388, 417] on select "Choose a listing format Auction Buy Now" at bounding box center [614, 426] width 452 height 18
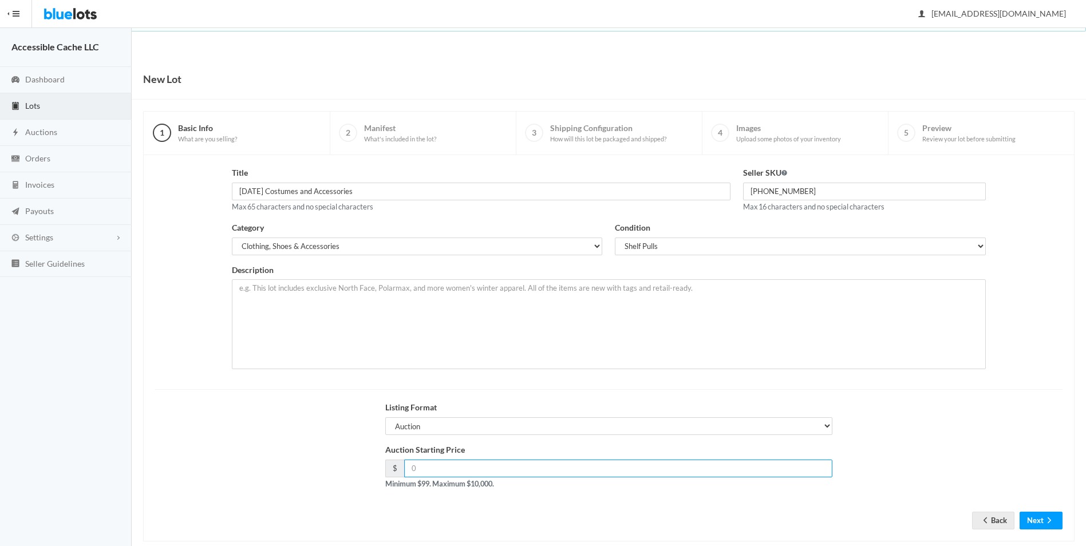
click at [485, 465] on input "number" at bounding box center [618, 469] width 429 height 18
type input "169"
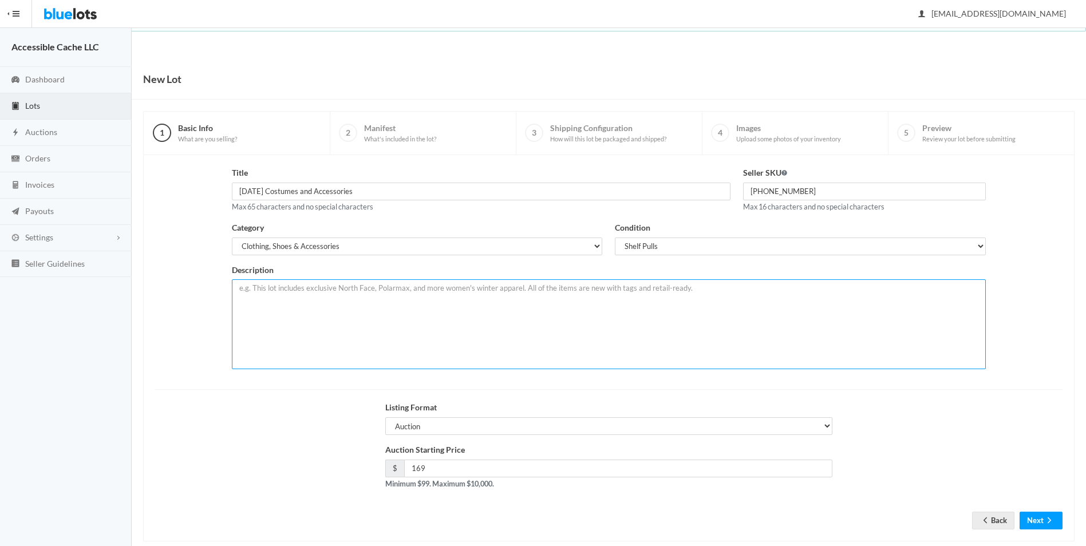
click at [283, 291] on textarea at bounding box center [609, 324] width 754 height 90
type textarea "Halloween Costumes and Accesories. Shelf"
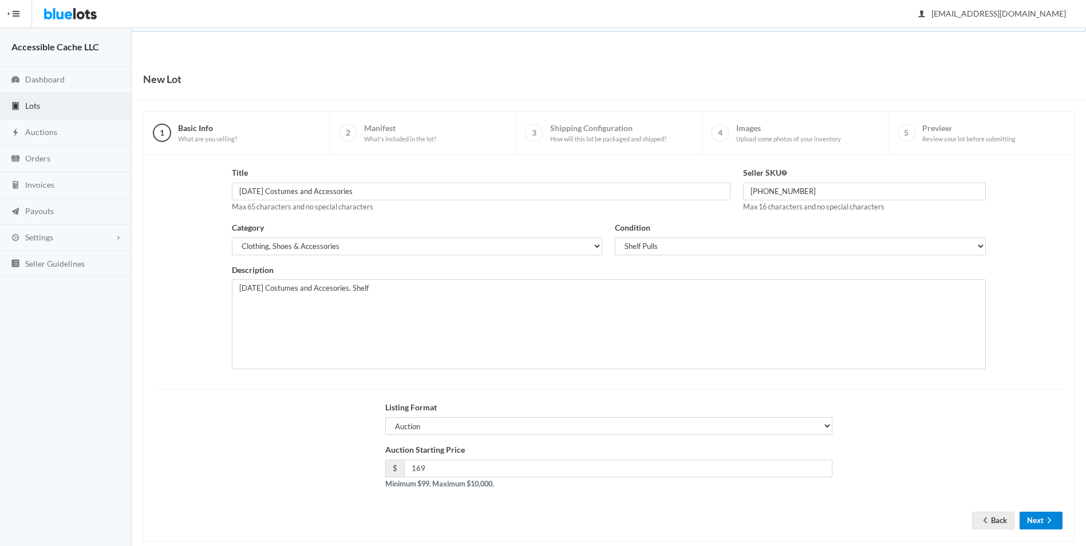
click at [1027, 523] on button "Next" at bounding box center [1041, 521] width 43 height 18
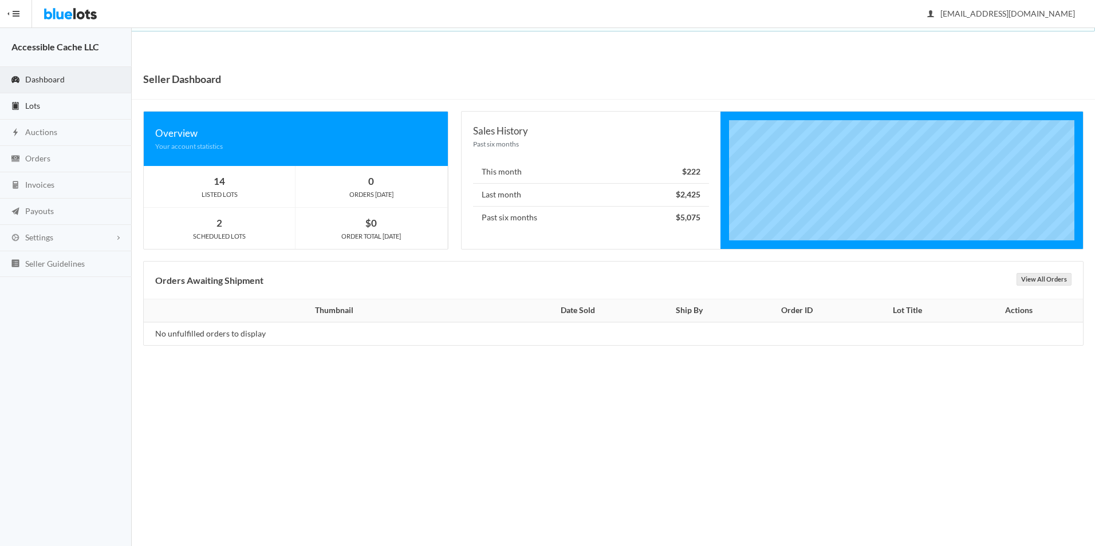
click at [34, 104] on span "Lots" at bounding box center [32, 106] width 15 height 10
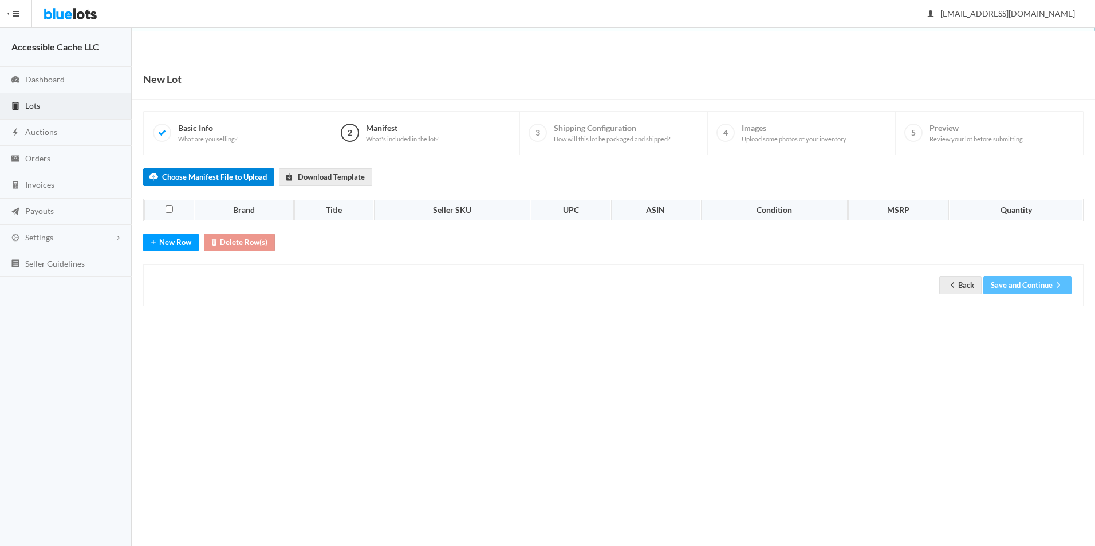
click at [210, 174] on label "Choose Manifest File to Upload" at bounding box center [208, 177] width 131 height 18
click at [0, 0] on input "Choose Manifest File to Upload" at bounding box center [0, 0] width 0 height 0
click at [223, 175] on label "Choose Manifest File to Upload" at bounding box center [208, 177] width 131 height 18
click at [0, 0] on input "Choose Manifest File to Upload" at bounding box center [0, 0] width 0 height 0
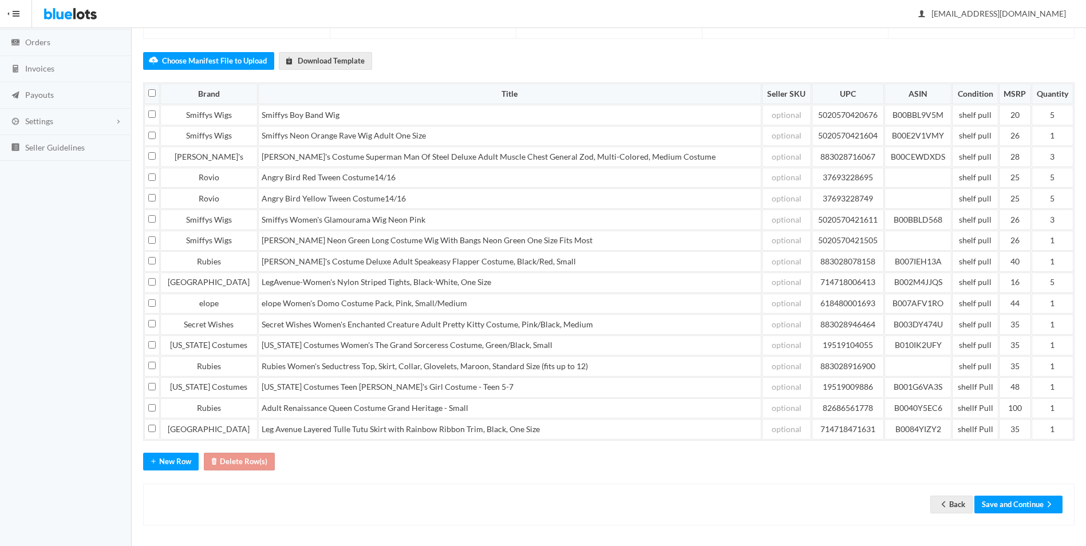
scroll to position [119, 0]
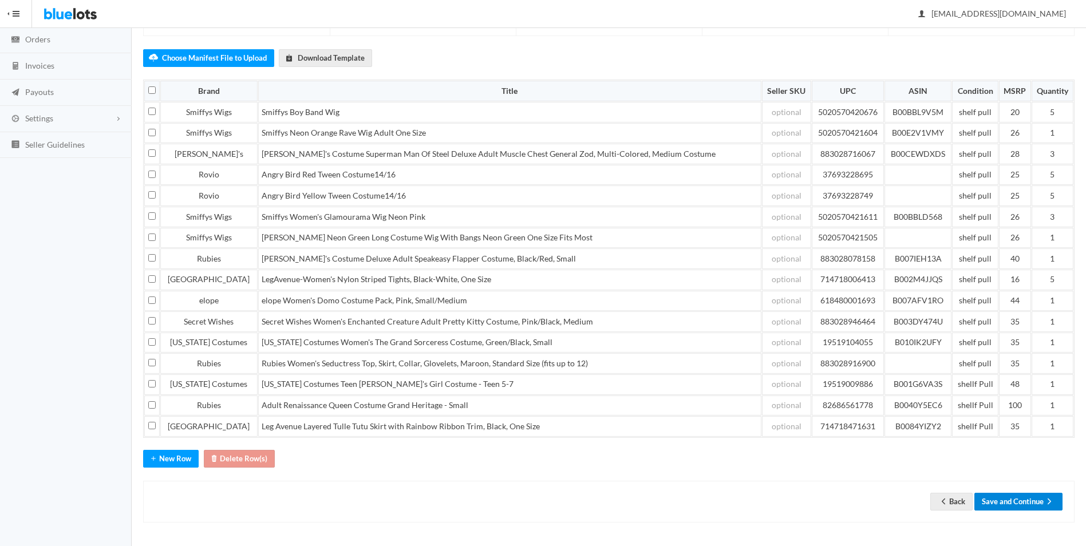
click at [1003, 501] on button "Save and Continue" at bounding box center [1019, 502] width 88 height 18
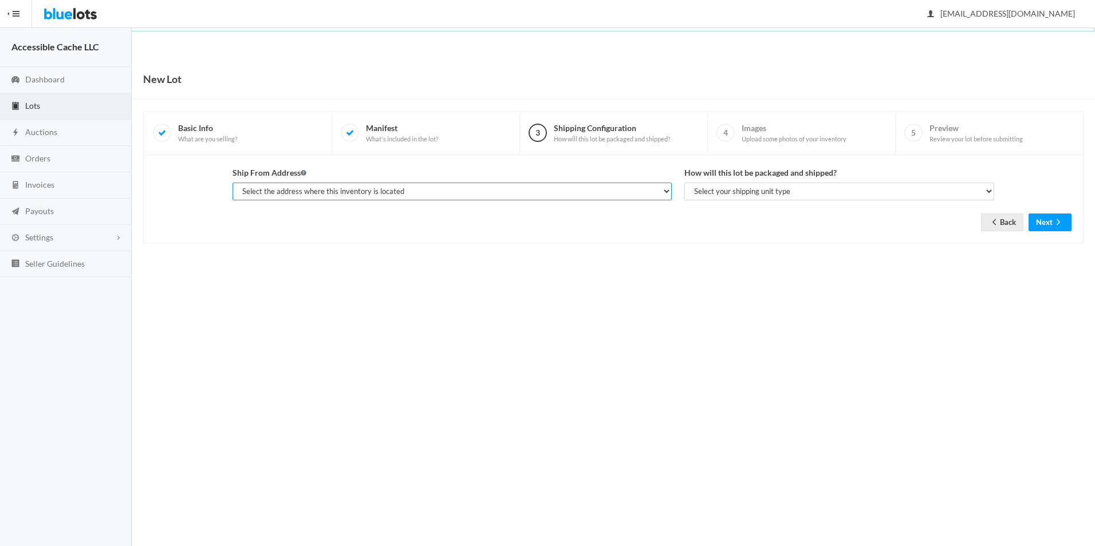
click at [328, 194] on select "Select the address where this inventory is located Mari, A Cache, 4251 Rhoda Dr…" at bounding box center [451, 192] width 439 height 18
select select "10313"
click at [232, 183] on select "Select the address where this inventory is located Mari, A Cache, 4251 Rhoda Dr…" at bounding box center [451, 192] width 439 height 18
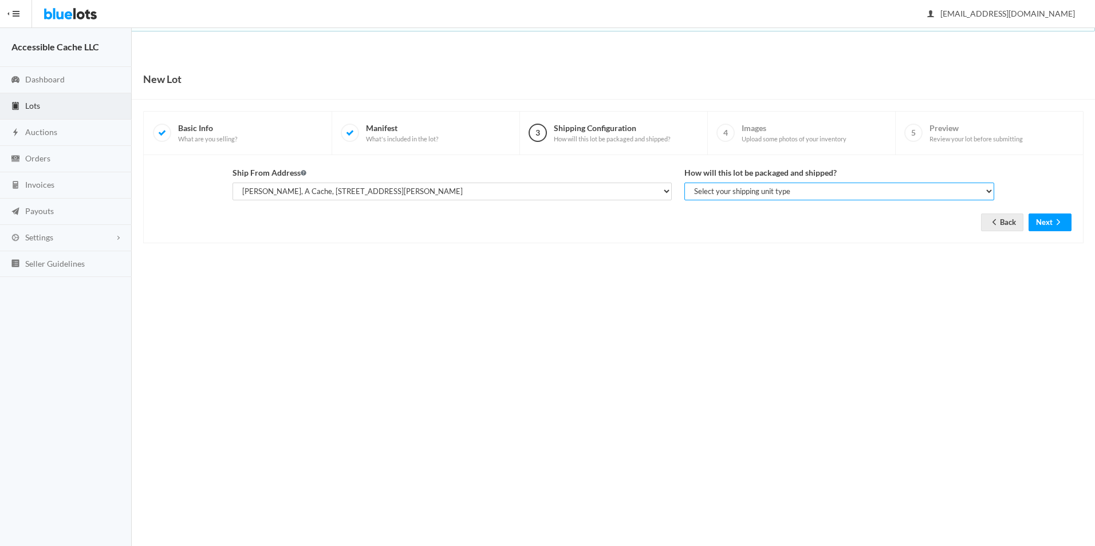
click at [716, 186] on select "Select your shipping unit type Parcel Pallet Truckload" at bounding box center [839, 192] width 310 height 18
select select "parcel"
click at [684, 183] on select "Select your shipping unit type Parcel Pallet Truckload" at bounding box center [839, 192] width 310 height 18
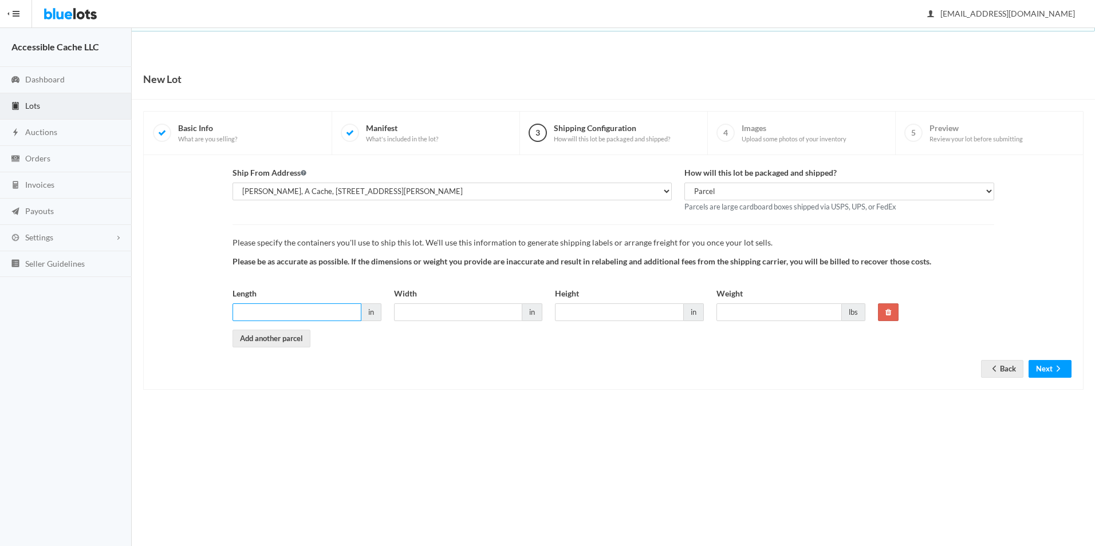
click at [256, 310] on input "Length" at bounding box center [296, 312] width 129 height 18
type input "23"
click at [412, 312] on input "Width" at bounding box center [458, 312] width 129 height 18
type input "17"
click at [562, 313] on input "Height" at bounding box center [619, 312] width 129 height 18
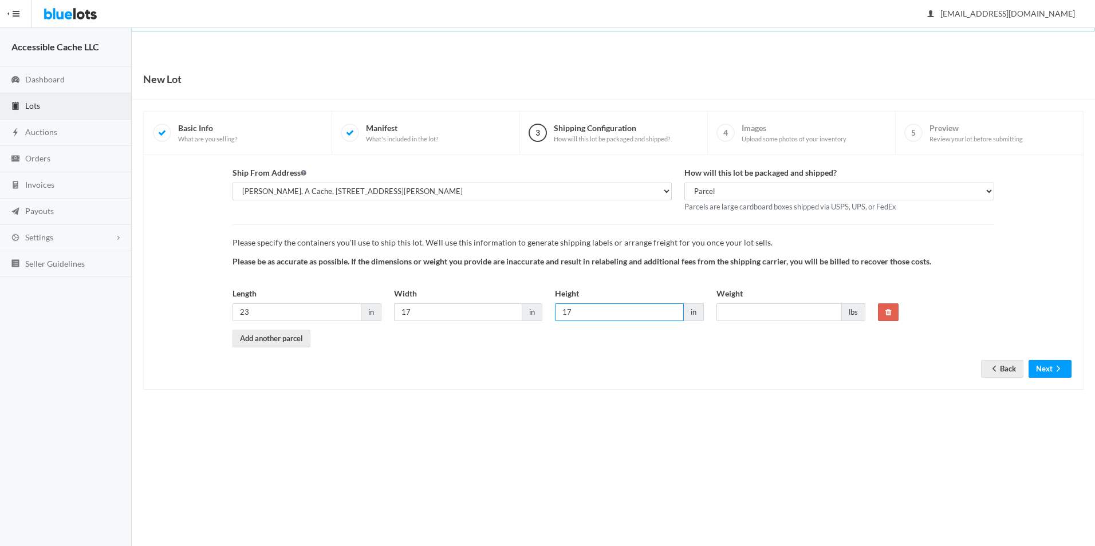
type input "17"
click at [730, 310] on input "Weight" at bounding box center [778, 312] width 125 height 18
type input "28"
click at [818, 401] on div "New Lot 1 Basic Info What are you selling? 2 Manifest What's included in the lo…" at bounding box center [613, 236] width 963 height 355
click at [1033, 365] on button "Next" at bounding box center [1049, 369] width 43 height 18
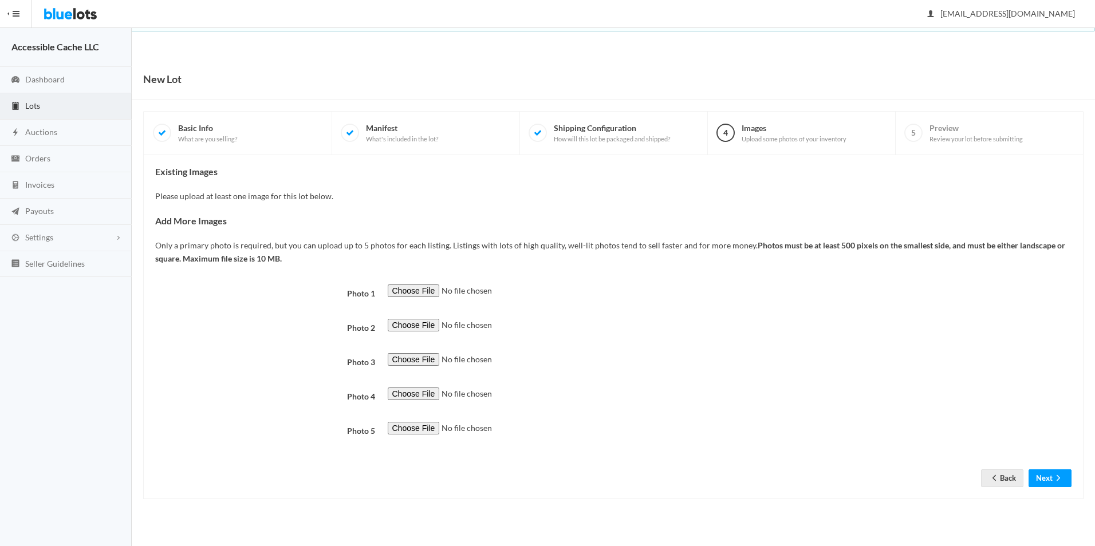
click at [410, 283] on div "Existing Images Please upload at least one image for this lot below. Add More I…" at bounding box center [613, 327] width 916 height 321
click at [410, 287] on input "file" at bounding box center [466, 291] width 156 height 13
type input "C:\fakepath\Angry Bird Costumes - Combo 2.jpg"
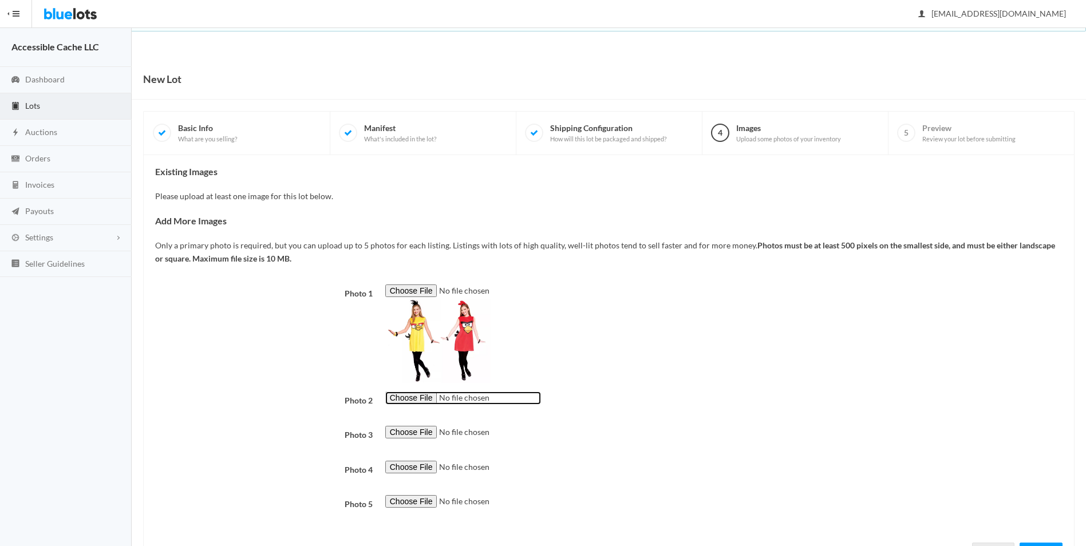
click at [410, 397] on input "file" at bounding box center [463, 398] width 156 height 13
click at [413, 397] on input "file" at bounding box center [463, 398] width 156 height 13
type input "C:\fakepath\Smiffys Boy Band Wig.jpg"
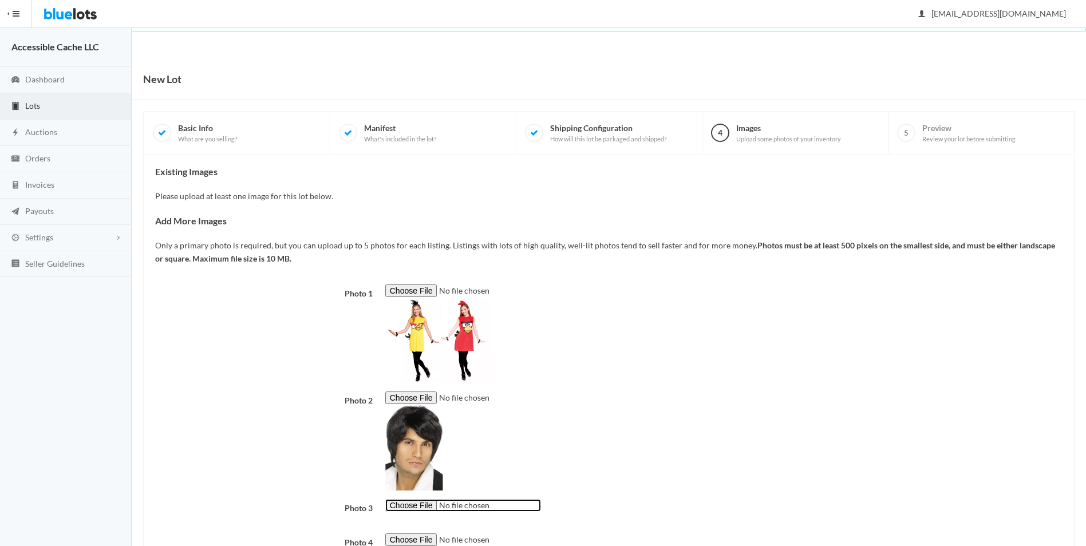
click at [419, 504] on input "file" at bounding box center [463, 505] width 156 height 13
click at [405, 503] on input "file" at bounding box center [463, 505] width 156 height 13
type input "C:\fakepath\Adult Renaissance Queen Costume Grand Heritage -Medium.jpg"
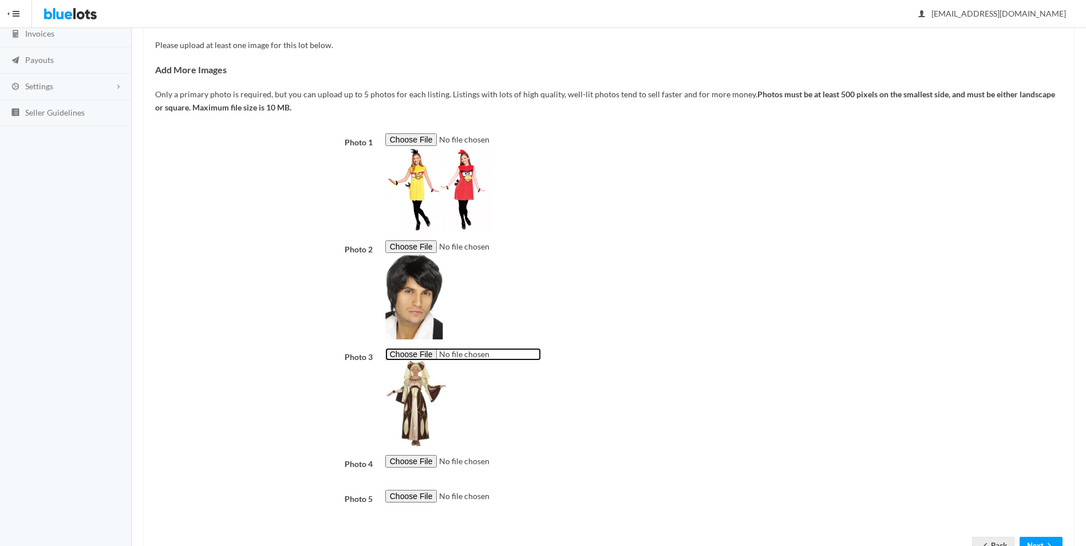
scroll to position [196, 0]
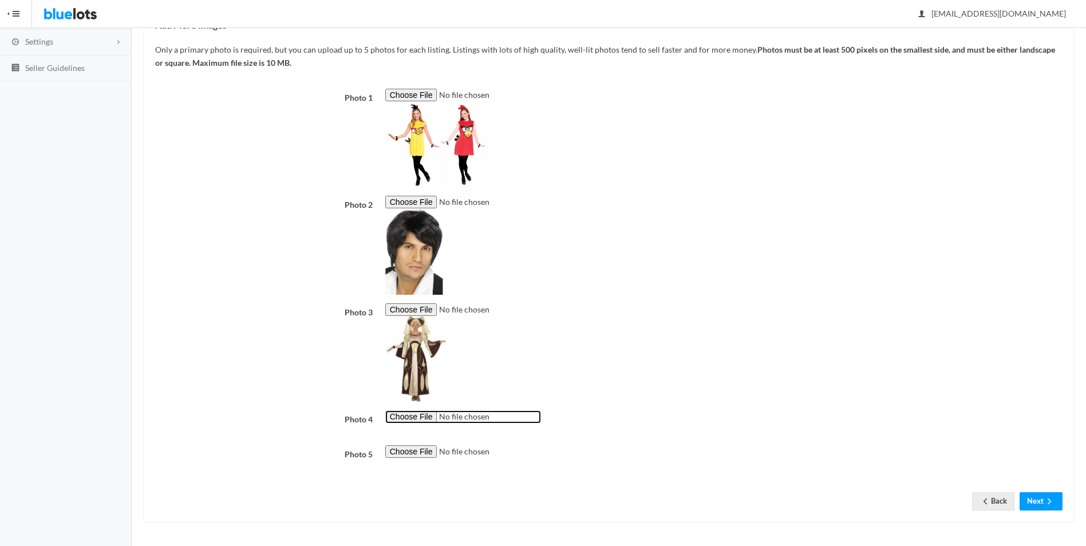
click at [413, 416] on input "file" at bounding box center [463, 417] width 156 height 13
type input "C:\fakepath\Smiffys Glamorous Wig neon geen.jpg"
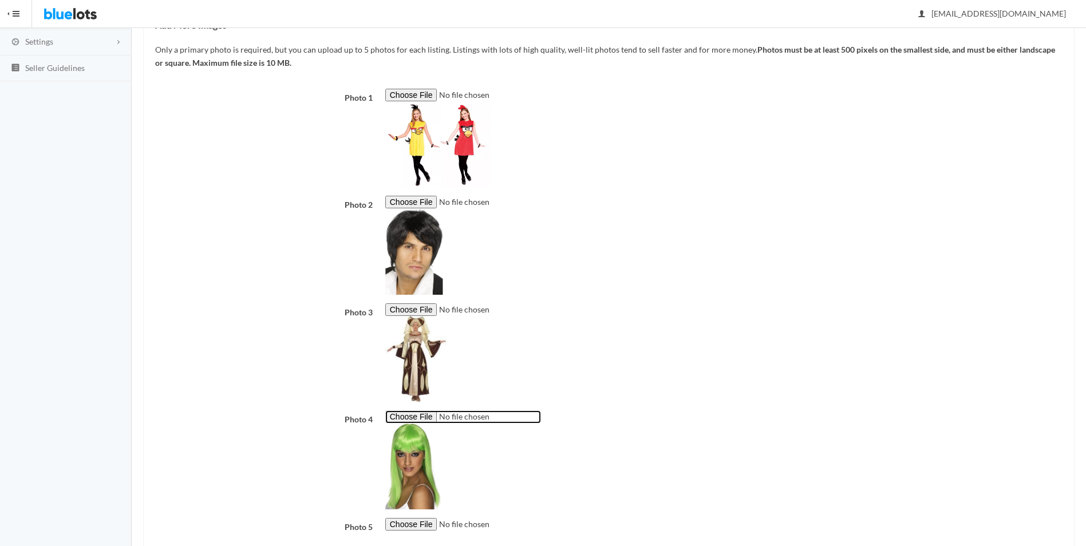
scroll to position [269, 0]
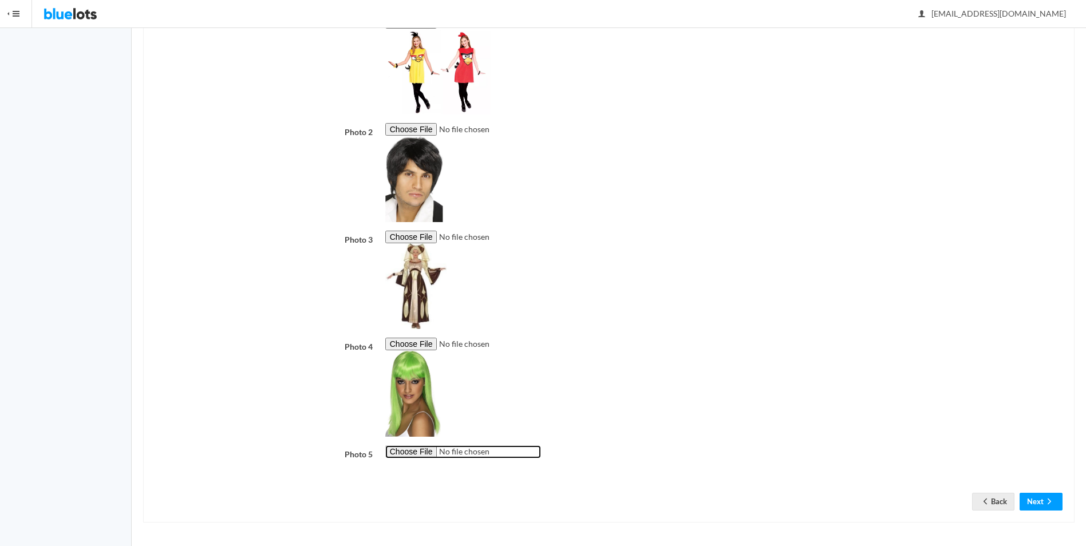
click at [404, 449] on input "file" at bounding box center [463, 452] width 156 height 13
type input "C:\fakepath\Smiffys Glamourous Wig Neon.jpg"
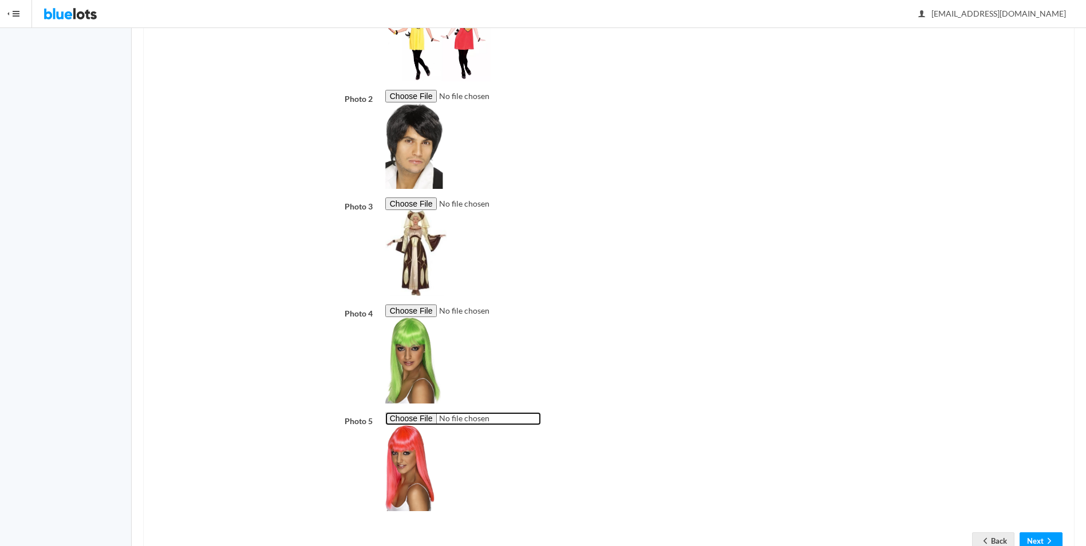
scroll to position [341, 0]
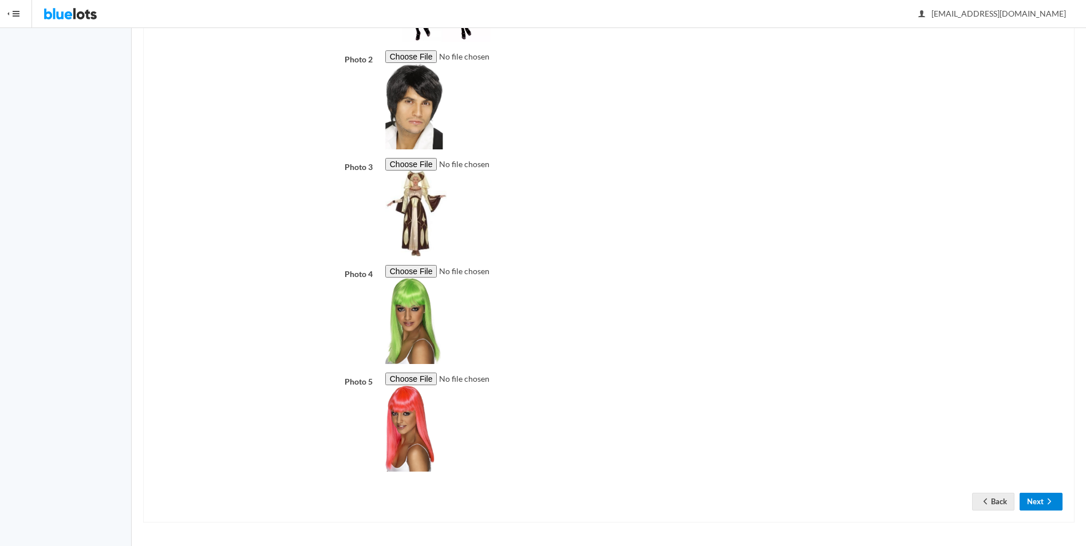
click at [1031, 502] on button "Next" at bounding box center [1041, 502] width 43 height 18
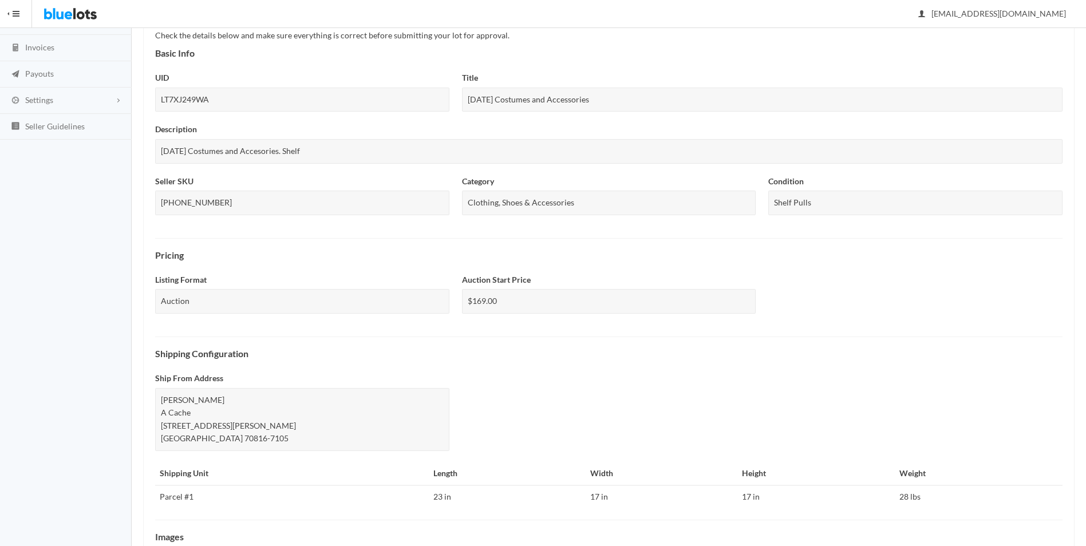
scroll to position [142, 0]
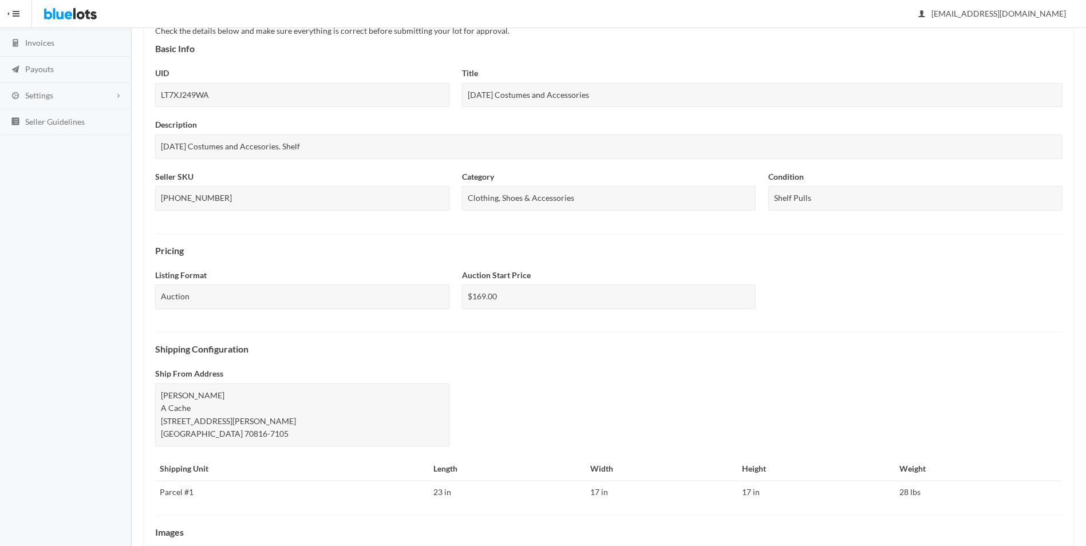
click at [311, 147] on div "[DATE] Costumes and Accesories. Shelf" at bounding box center [609, 147] width 908 height 25
drag, startPoint x: 1086, startPoint y: 265, endPoint x: 1091, endPoint y: 332, distance: 67.8
click at [1086, 332] on html "Bluelots is for sale. If you are interested in purchasing the business, please …" at bounding box center [543, 131] width 1086 height 546
click at [779, 319] on div "Listing Format Auction Auction Start Price $169.00" at bounding box center [609, 295] width 920 height 52
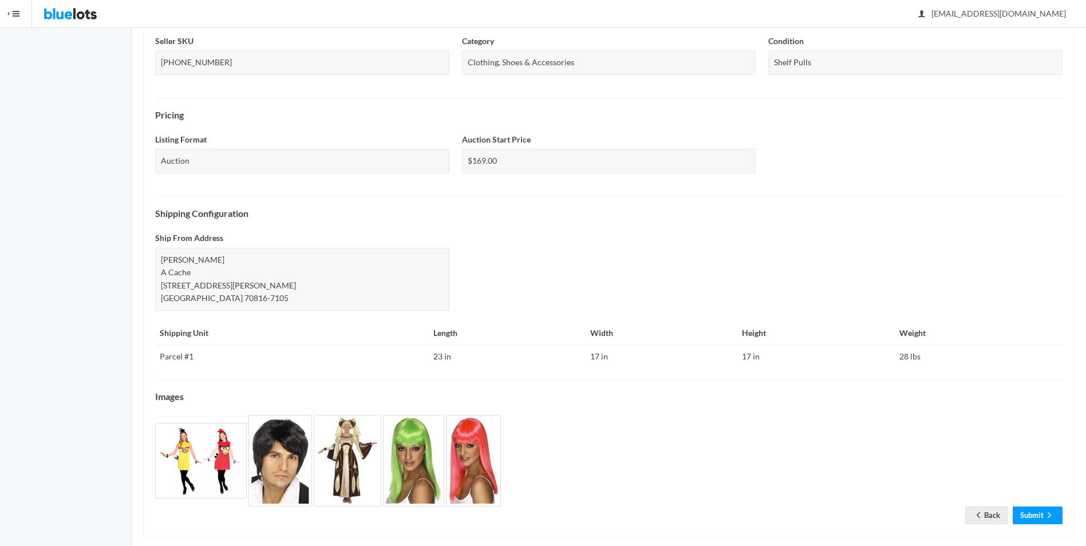
scroll to position [291, 0]
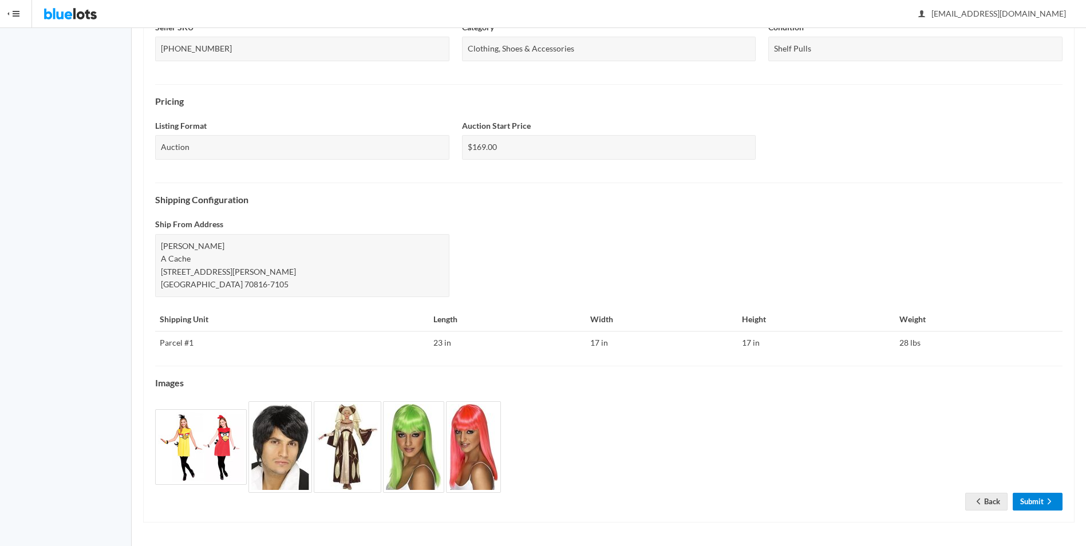
click at [1035, 500] on link "Submit" at bounding box center [1038, 502] width 50 height 18
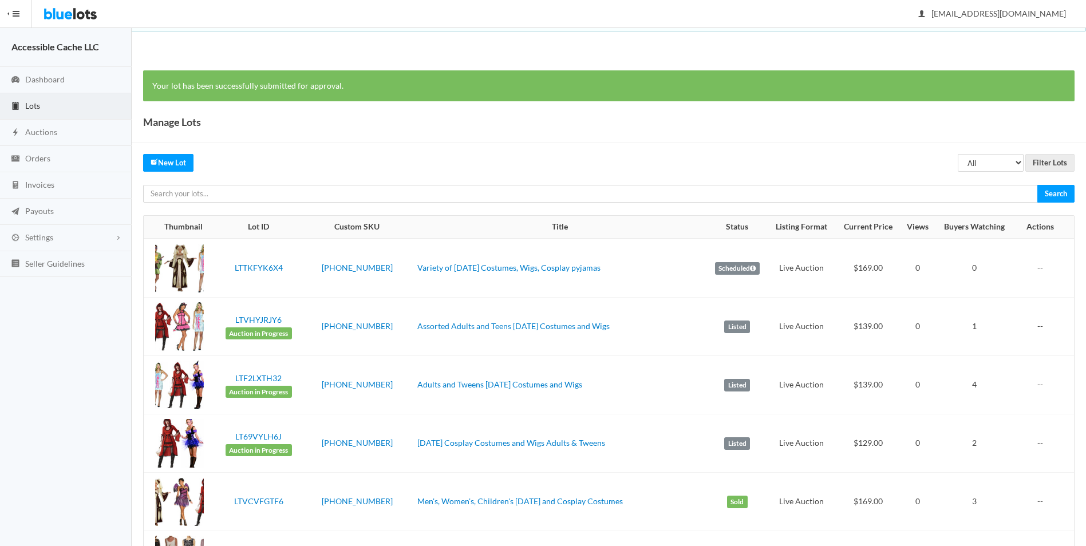
click at [364, 137] on div "Manage Lots" at bounding box center [609, 122] width 955 height 41
click at [33, 107] on span "Lots" at bounding box center [32, 106] width 15 height 10
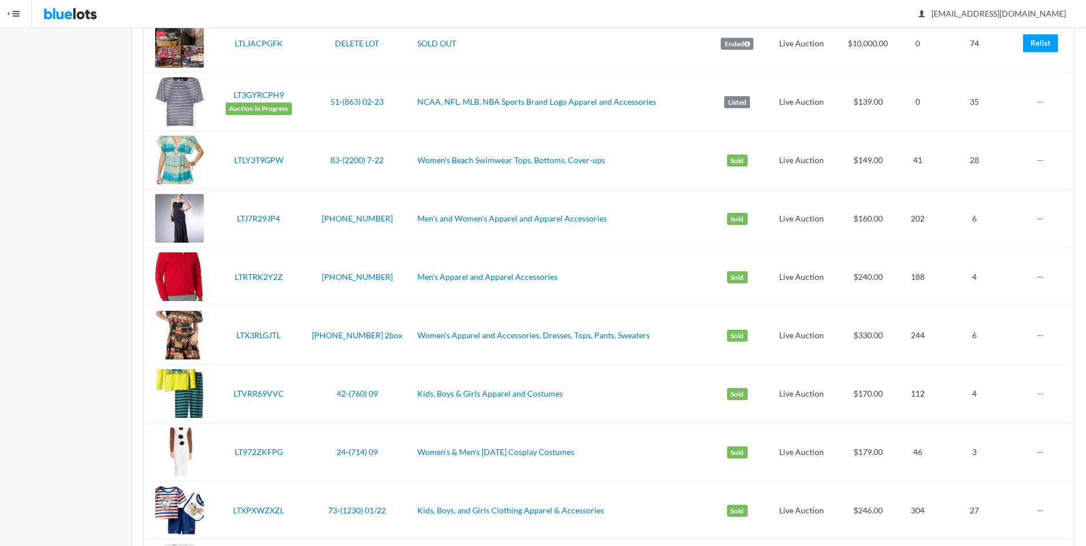
scroll to position [2400, 0]
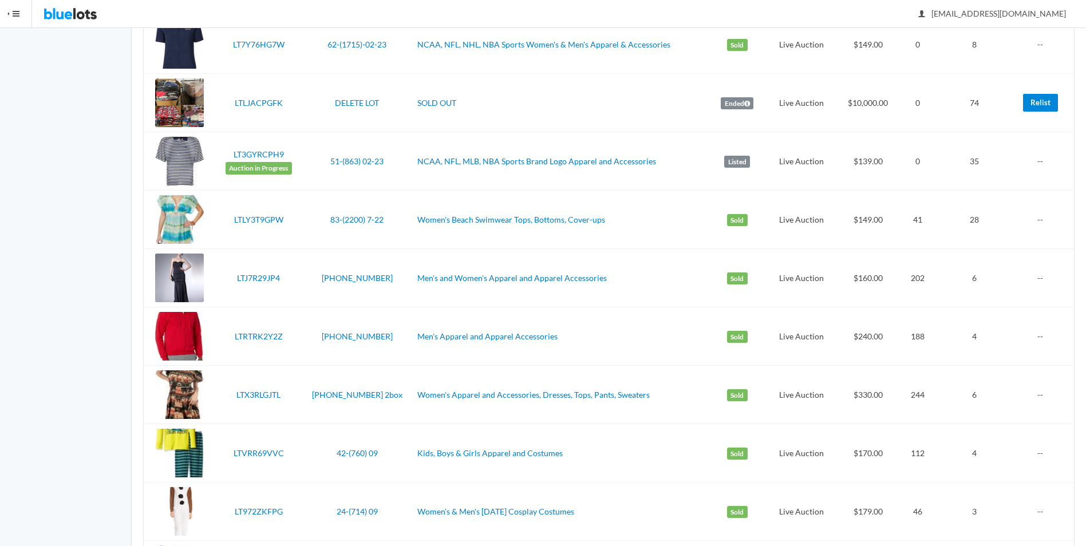
click at [1038, 100] on link "Relist" at bounding box center [1040, 103] width 35 height 18
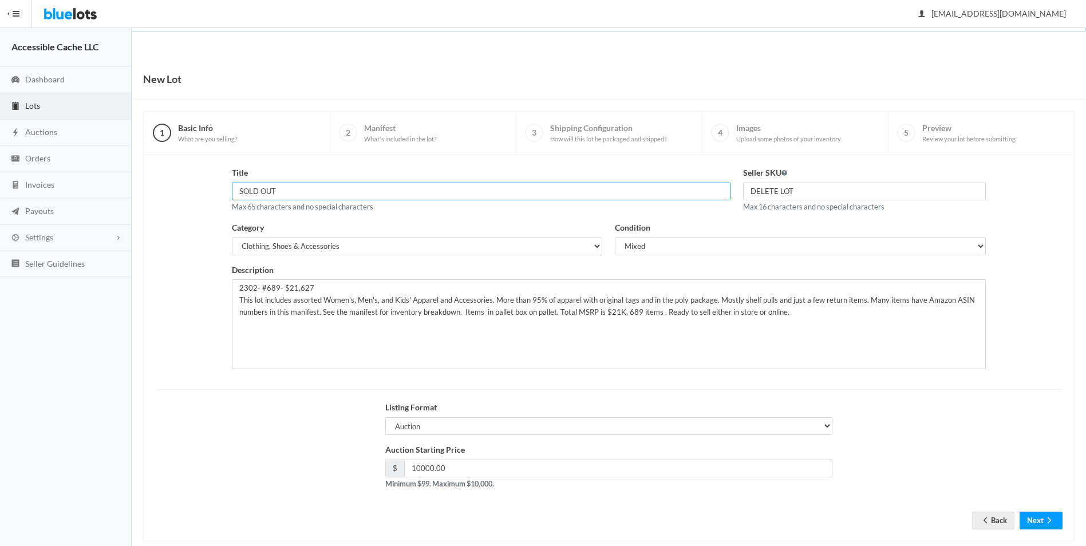
drag, startPoint x: 300, startPoint y: 186, endPoint x: 198, endPoint y: 181, distance: 102.1
click at [198, 181] on div "Title SOLD OUT Max 65 characters and no special characters Seller SKU DELETE LO…" at bounding box center [609, 272] width 920 height 211
type input "[DATE] Costumes and Accessories"
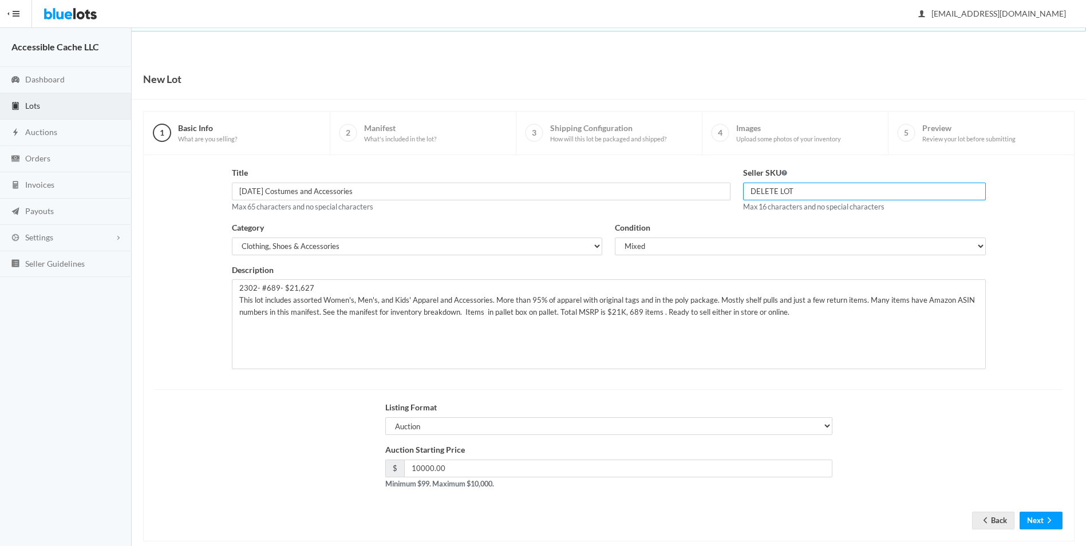
drag, startPoint x: 834, startPoint y: 188, endPoint x: 729, endPoint y: 182, distance: 105.0
click at [729, 182] on div "Title [DATE] Costumes and Accessories Max 65 characters and no special characte…" at bounding box center [609, 194] width 767 height 55
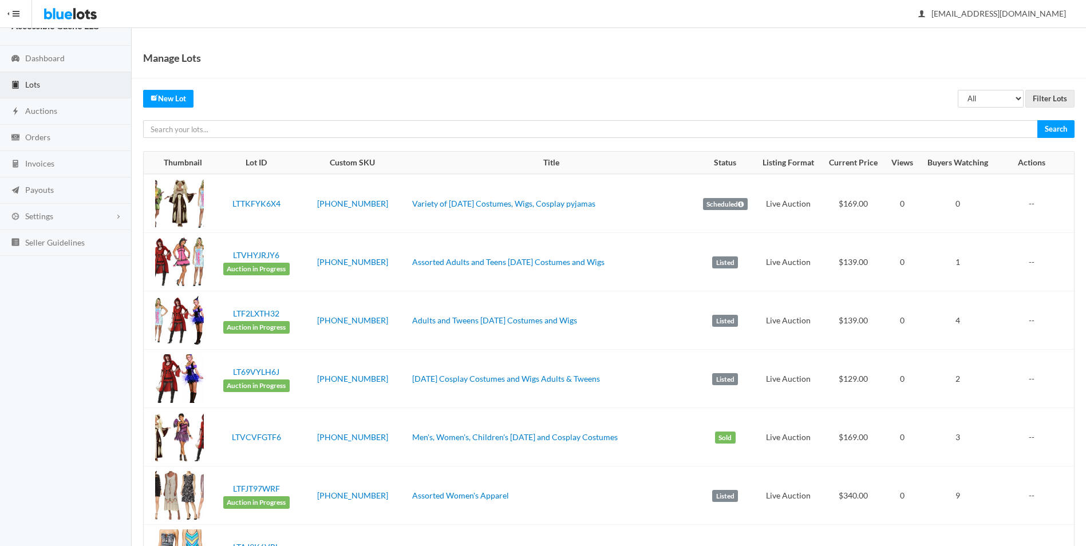
scroll to position [28, 0]
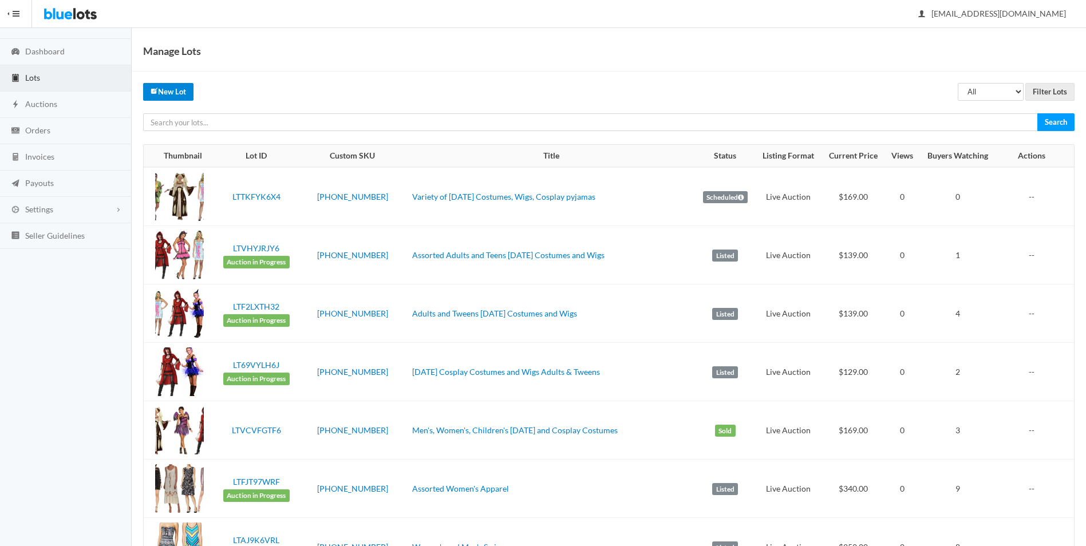
click at [175, 92] on link "New Lot" at bounding box center [168, 92] width 50 height 18
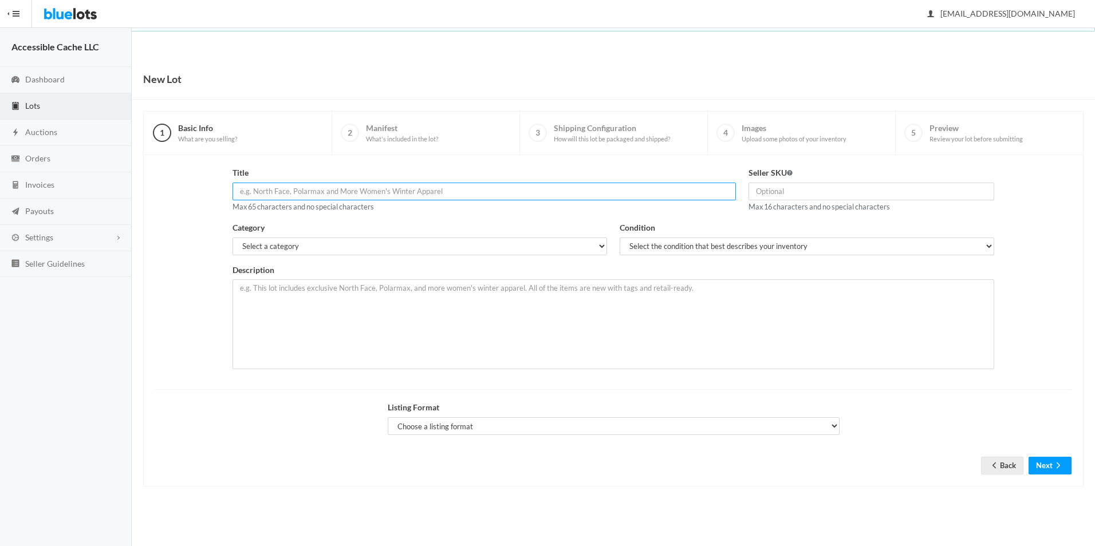
click at [247, 189] on input "text" at bounding box center [483, 192] width 503 height 18
type input "Halloween Costumes and Accessories"
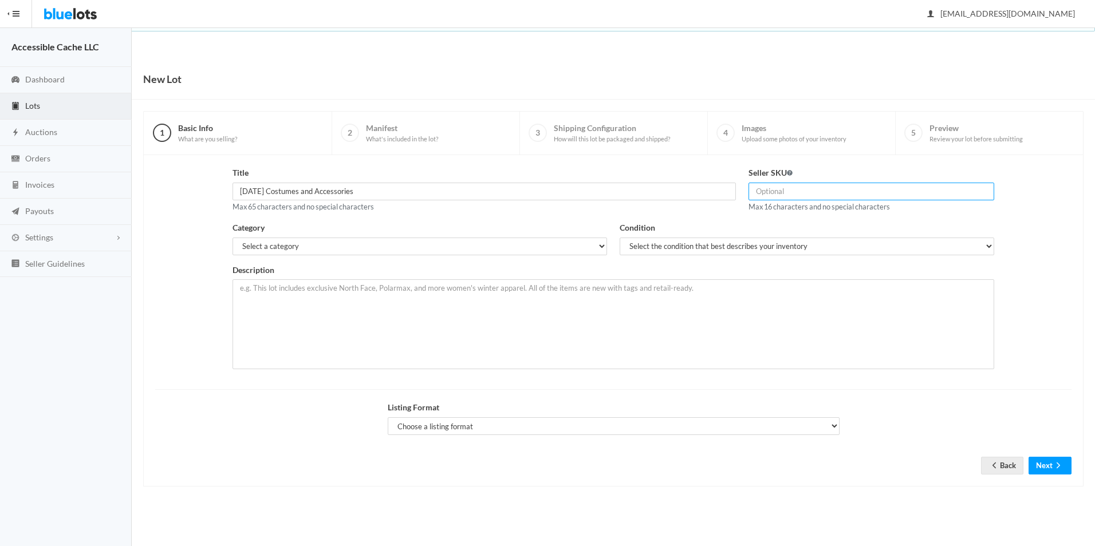
type input "2509-36-1016"
click at [246, 246] on select "Select a category Electronics Clothing, Shoes & Accessories Appliances Home & G…" at bounding box center [419, 247] width 375 height 18
select select "2"
click at [232, 238] on select "Select a category Electronics Clothing, Shoes & Accessories Appliances Home & G…" at bounding box center [419, 247] width 375 height 18
click at [670, 243] on select "Select the condition that best describes your inventory Brand New Shelf Pulls C…" at bounding box center [807, 247] width 375 height 18
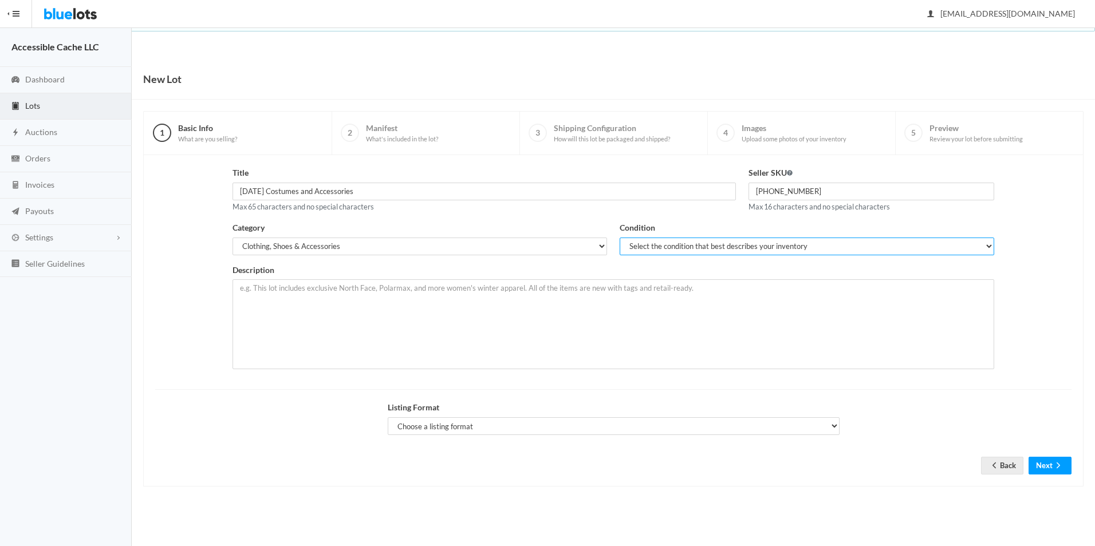
select select "2"
click at [620, 238] on select "Select the condition that best describes your inventory Brand New Shelf Pulls C…" at bounding box center [807, 247] width 375 height 18
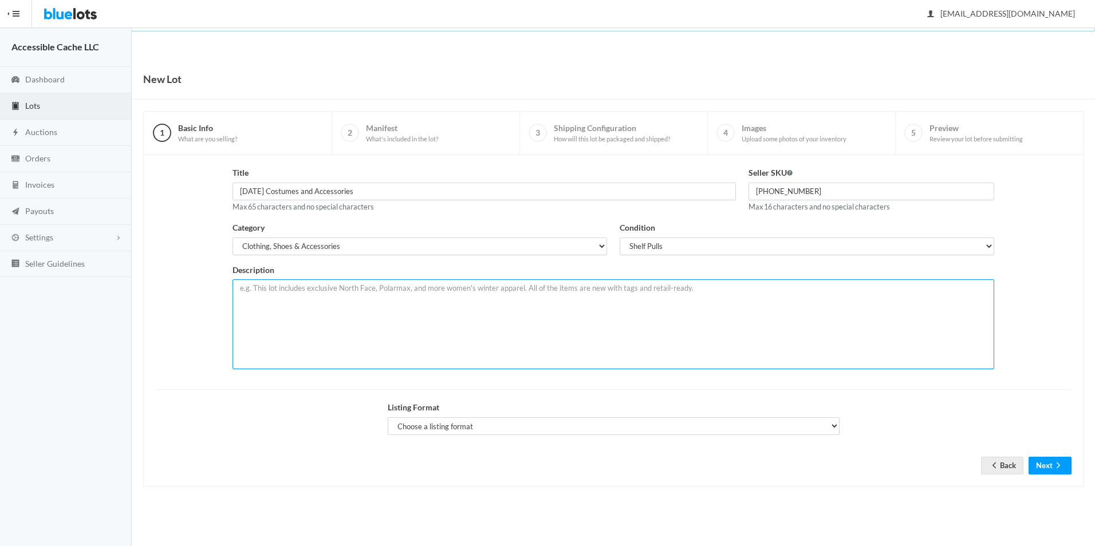
click at [249, 289] on textarea at bounding box center [613, 324] width 762 height 90
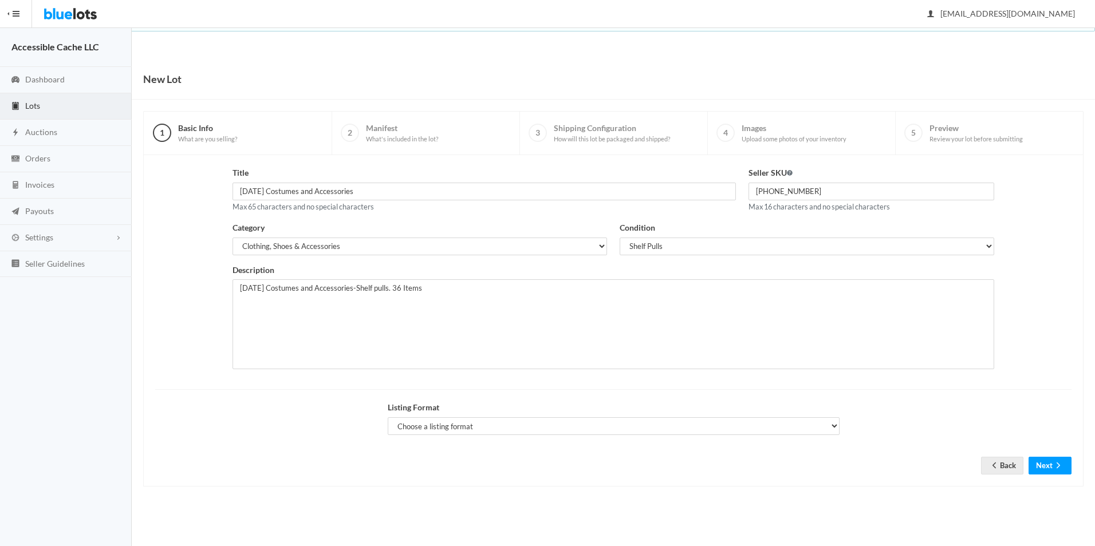
drag, startPoint x: 386, startPoint y: 290, endPoint x: 486, endPoint y: 260, distance: 104.0
click at [486, 260] on div "Category Select a category Electronics Clothing, Shoes & Accessories Appliances…" at bounding box center [419, 243] width 387 height 42
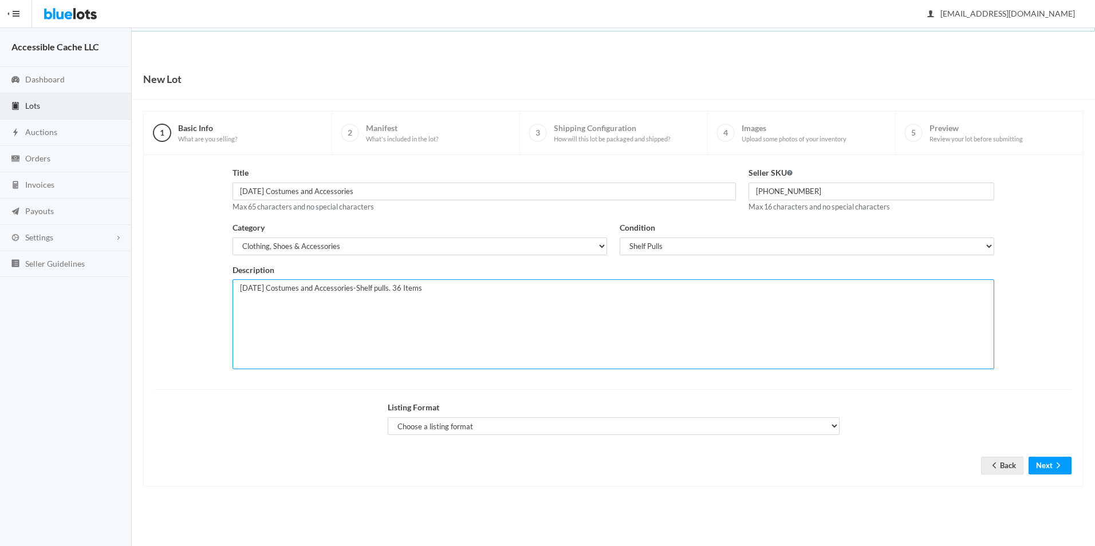
click at [337, 328] on textarea "Halloween Costumes and Accessories-Shelf pulls. 36 Items" at bounding box center [613, 324] width 762 height 90
click at [452, 290] on textarea "Halloween Costumes and Accessories-Shelf pulls. 36 Items" at bounding box center [613, 324] width 762 height 90
click at [241, 288] on textarea "Halloween Costumes and Accessories-Shelf pulls. 36 Items." at bounding box center [613, 324] width 762 height 90
type textarea "Men's, Women's, Halloween Costumes and Accessories-Shelf pulls. 36 Items."
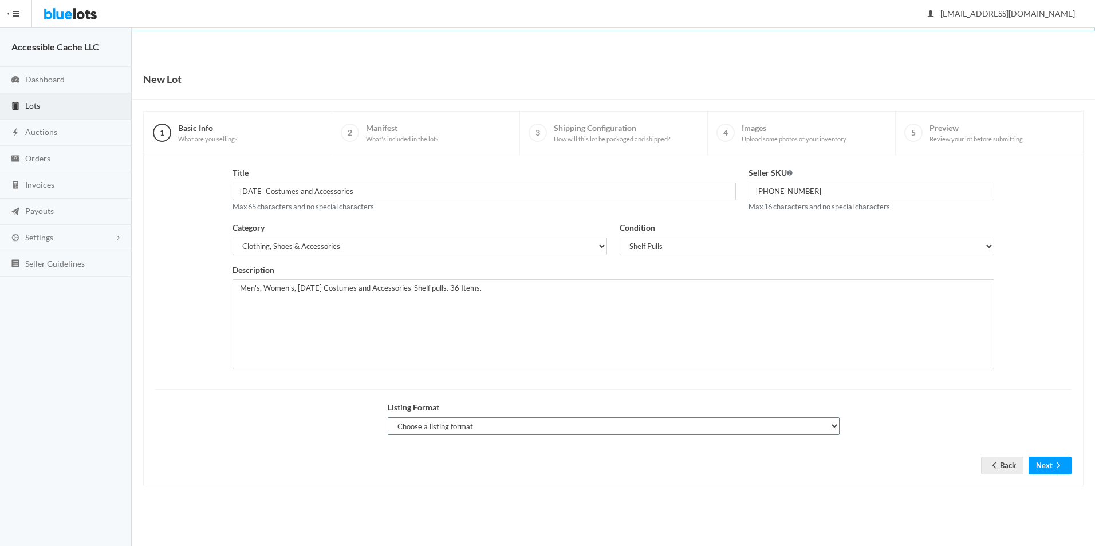
click at [410, 422] on select "Choose a listing format Auction Buy Now" at bounding box center [614, 426] width 452 height 18
select select "true"
click at [388, 417] on select "Choose a listing format Auction Buy Now" at bounding box center [614, 426] width 452 height 18
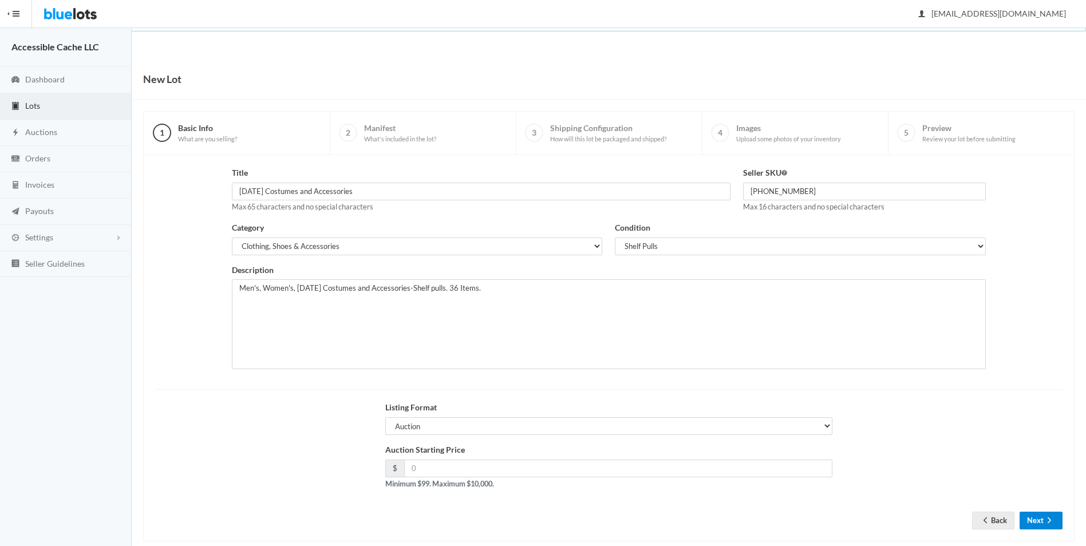
click at [1039, 519] on button "Next" at bounding box center [1041, 521] width 43 height 18
type input "171.00"
click at [1041, 521] on button "Next" at bounding box center [1041, 521] width 43 height 18
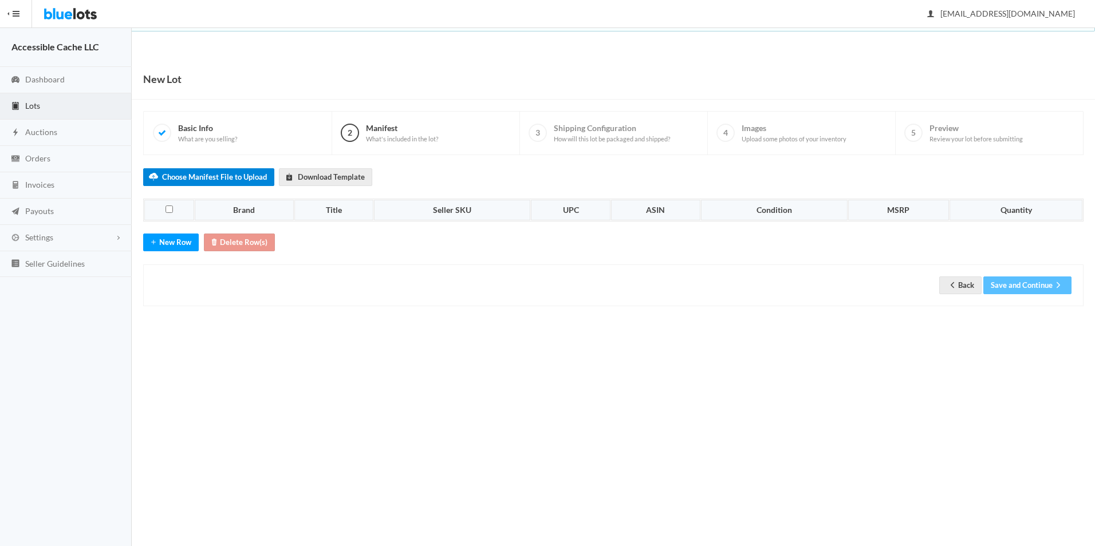
click at [216, 174] on label "Choose Manifest File to Upload" at bounding box center [208, 177] width 131 height 18
click at [0, 0] on input "Choose Manifest File to Upload" at bounding box center [0, 0] width 0 height 0
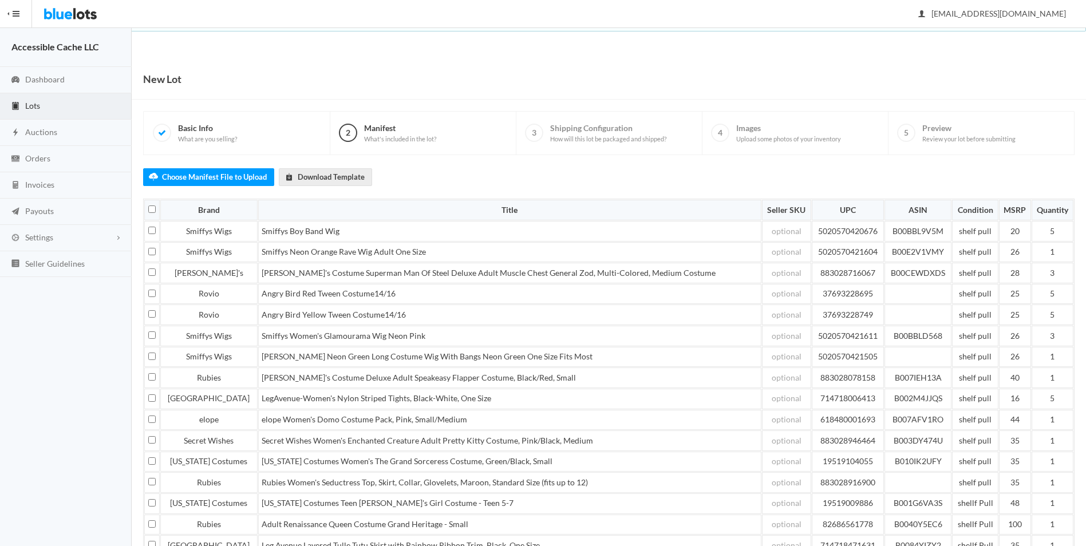
scroll to position [119, 0]
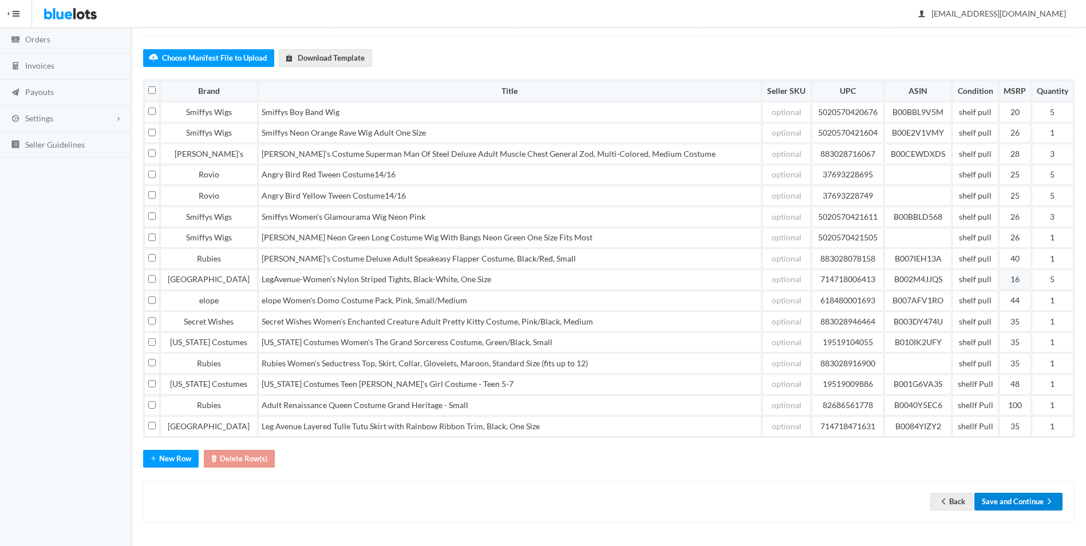
drag, startPoint x: 1003, startPoint y: 498, endPoint x: 1000, endPoint y: 283, distance: 214.2
click at [1004, 497] on button "Save and Continue" at bounding box center [1019, 502] width 88 height 18
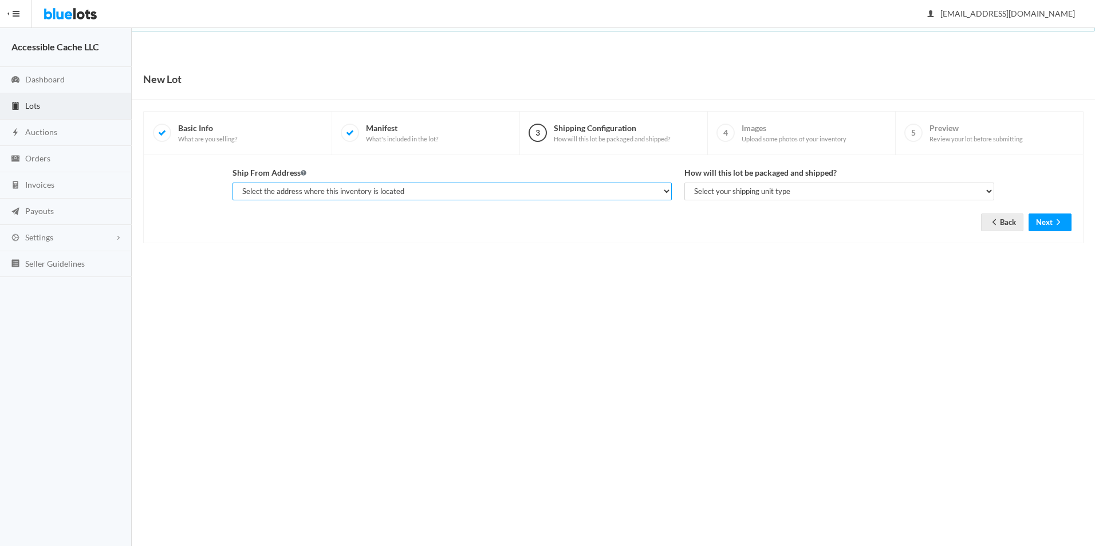
click at [281, 195] on select "Select the address where this inventory is located Mari, A Cache, [STREET_ADDRE…" at bounding box center [451, 192] width 439 height 18
select select "10313"
click at [232, 183] on select "Select the address where this inventory is located Mari, A Cache, 4251 Rhoda Dr…" at bounding box center [451, 192] width 439 height 18
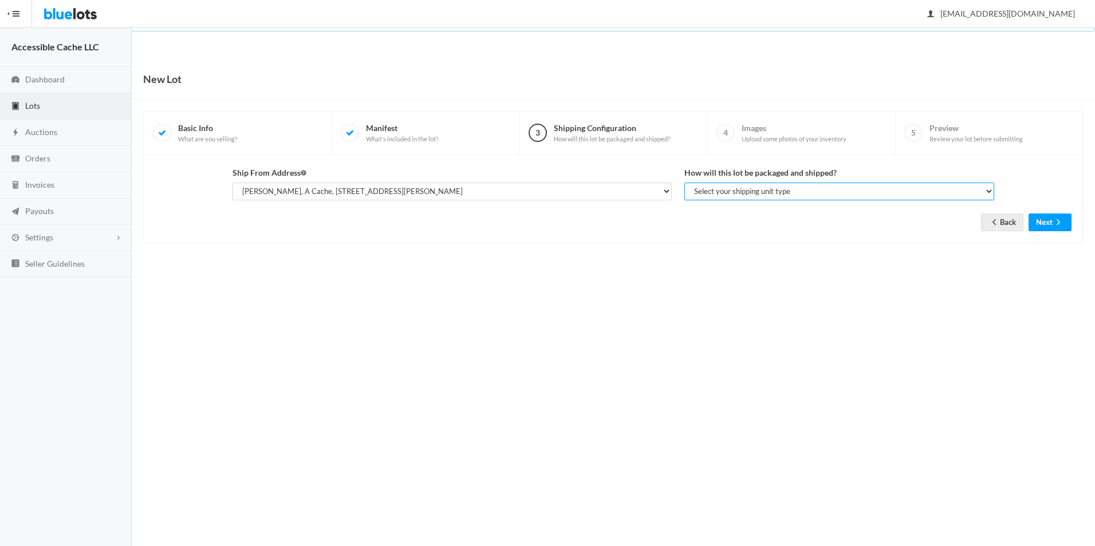
click at [707, 190] on select "Select your shipping unit type Parcel Pallet Truckload" at bounding box center [839, 192] width 310 height 18
select select "parcel"
click at [684, 183] on select "Select your shipping unit type Parcel Pallet Truckload" at bounding box center [839, 192] width 310 height 18
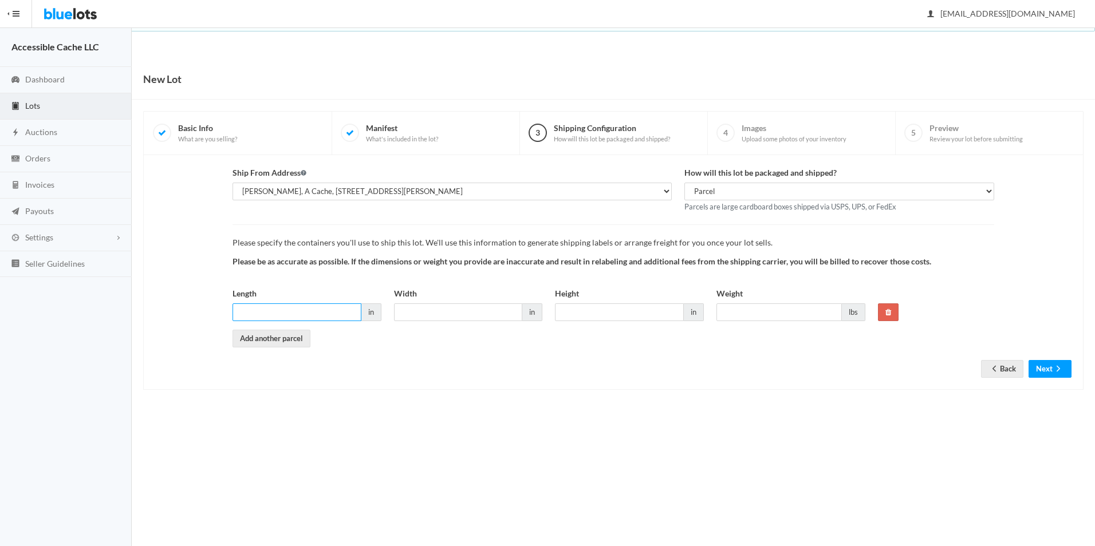
click at [249, 314] on input "Length" at bounding box center [296, 312] width 129 height 18
type input "23"
click at [424, 312] on input "Width" at bounding box center [458, 312] width 129 height 18
type input "17"
click at [567, 310] on input "Height" at bounding box center [619, 312] width 129 height 18
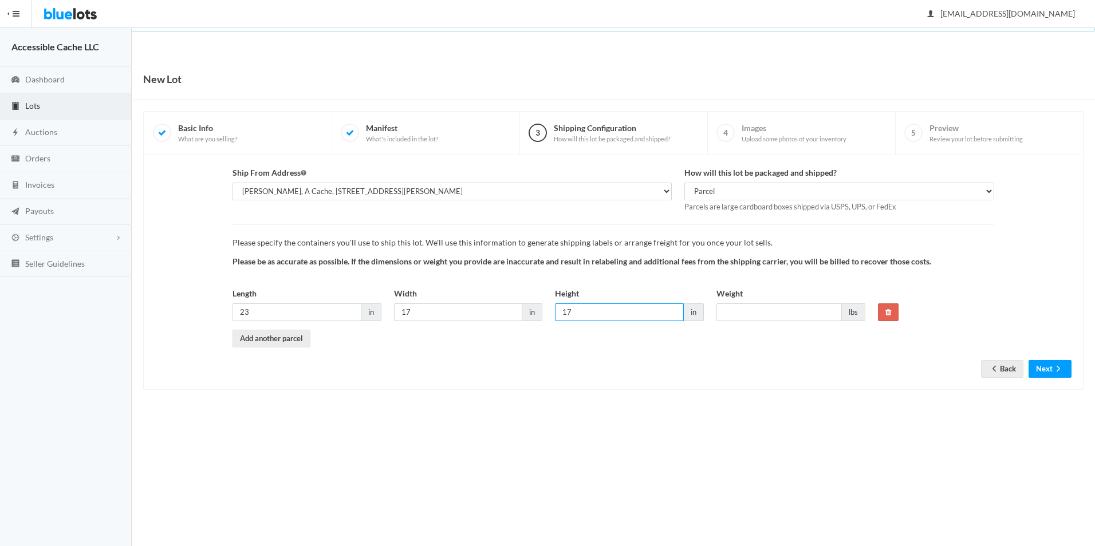
type input "17"
click at [735, 309] on input "Weight" at bounding box center [778, 312] width 125 height 18
type input "28"
click at [708, 372] on div "Ship From Address Select the address where this inventory is located Mari, A Ca…" at bounding box center [613, 272] width 916 height 211
click at [1045, 366] on button "Next" at bounding box center [1049, 369] width 43 height 18
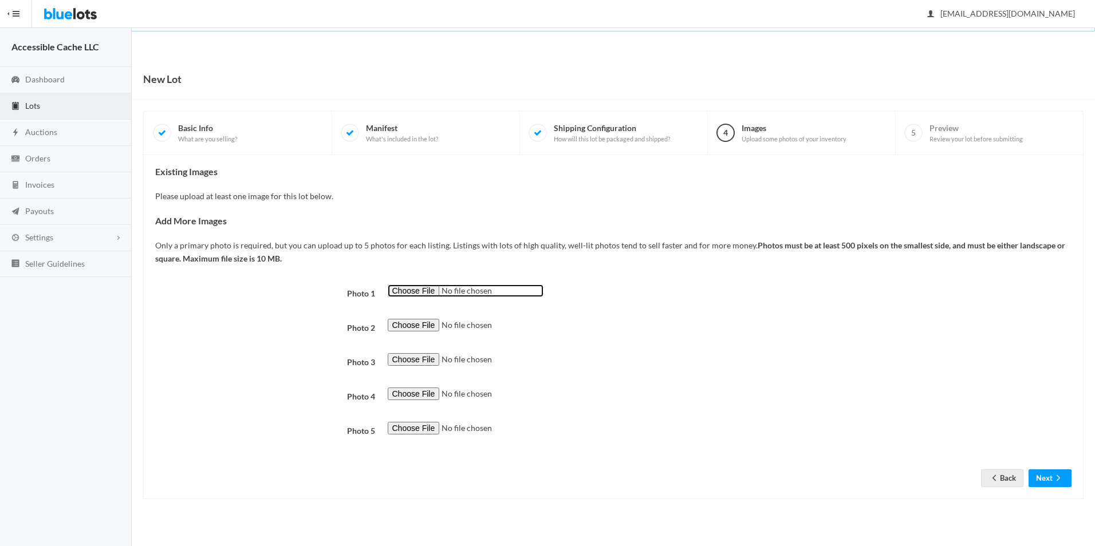
click at [419, 291] on input "file" at bounding box center [466, 291] width 156 height 13
type input "C:\fakepath\Adult Renaissance Queen Costume Grand Heritage -Medium.jpg"
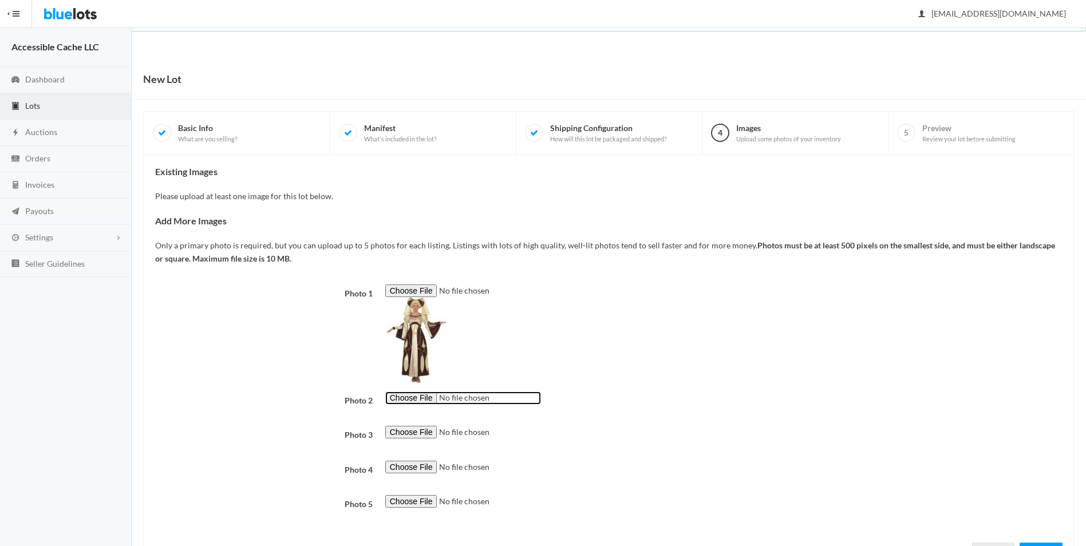
click at [411, 400] on input "file" at bounding box center [463, 398] width 156 height 13
type input "C:\fakepath\Angry Bird Costumes - Combo 2.jpg"
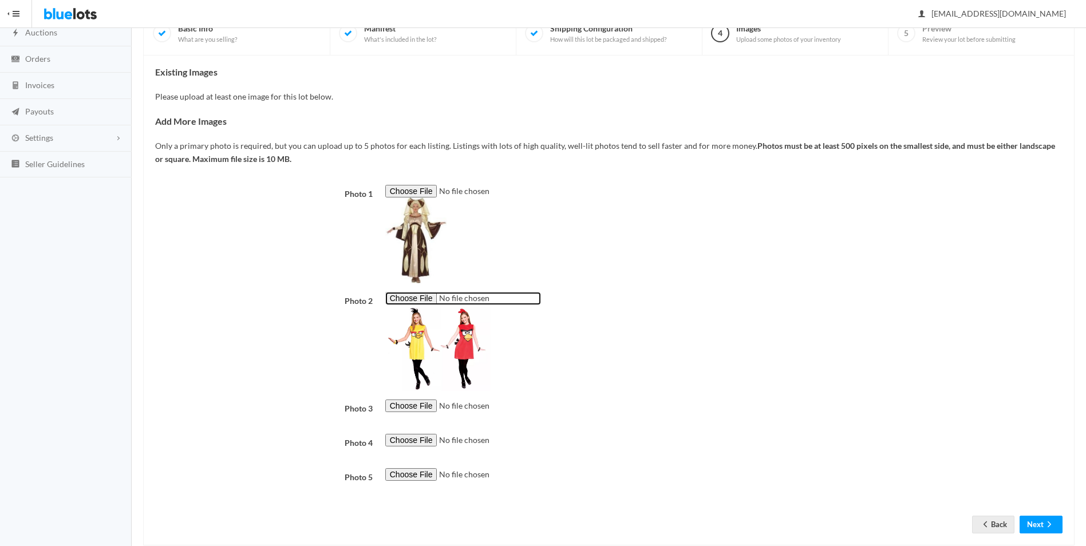
scroll to position [123, 0]
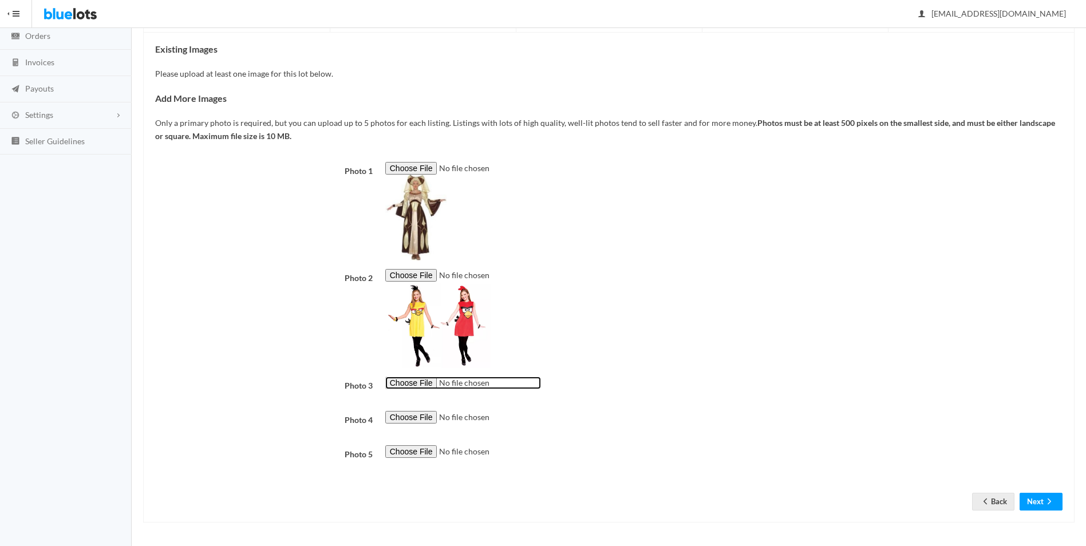
click at [415, 377] on input "file" at bounding box center [463, 383] width 156 height 13
click at [425, 382] on input "file" at bounding box center [463, 383] width 156 height 13
type input "C:\fakepath\Smiffys Boy Band Wig.jpg"
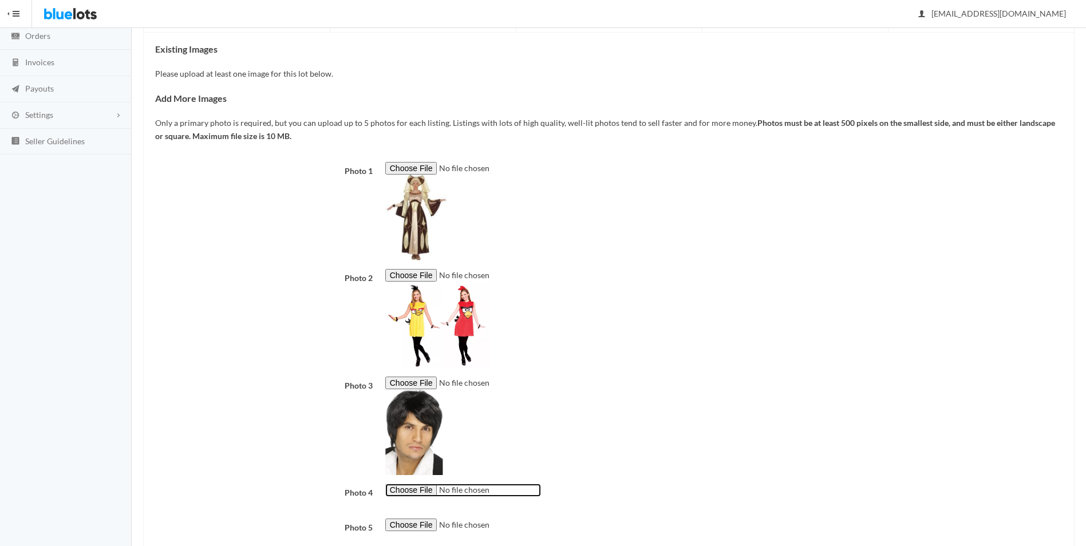
click at [408, 495] on input "file" at bounding box center [463, 490] width 156 height 13
type input "C:\fakepath\Smiffys Glamorous Wig neon geen.jpg"
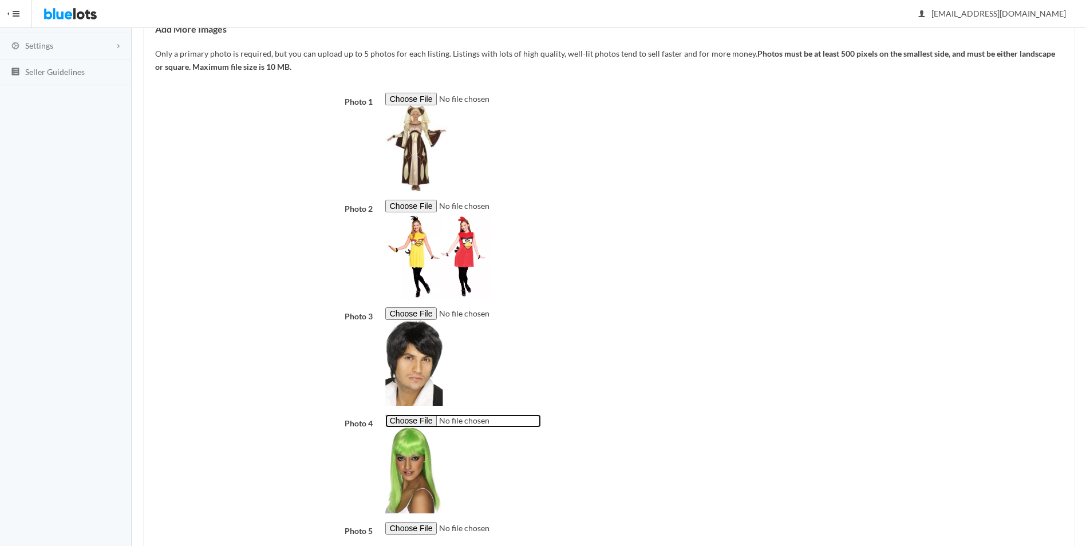
scroll to position [269, 0]
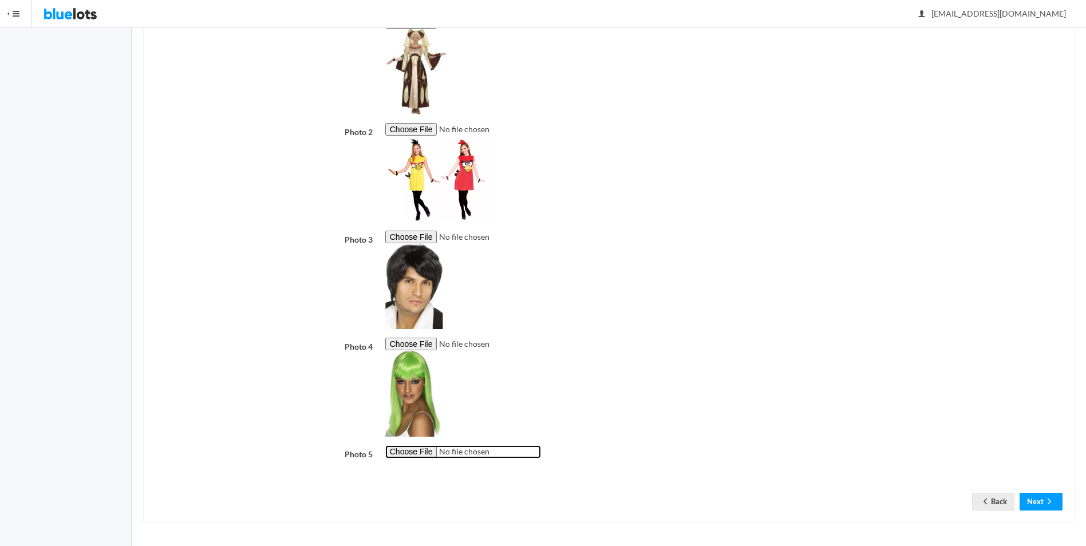
click at [420, 450] on input "file" at bounding box center [463, 452] width 156 height 13
type input "C:\fakepath\Smiffys Glamourous Wig Neon.jpg"
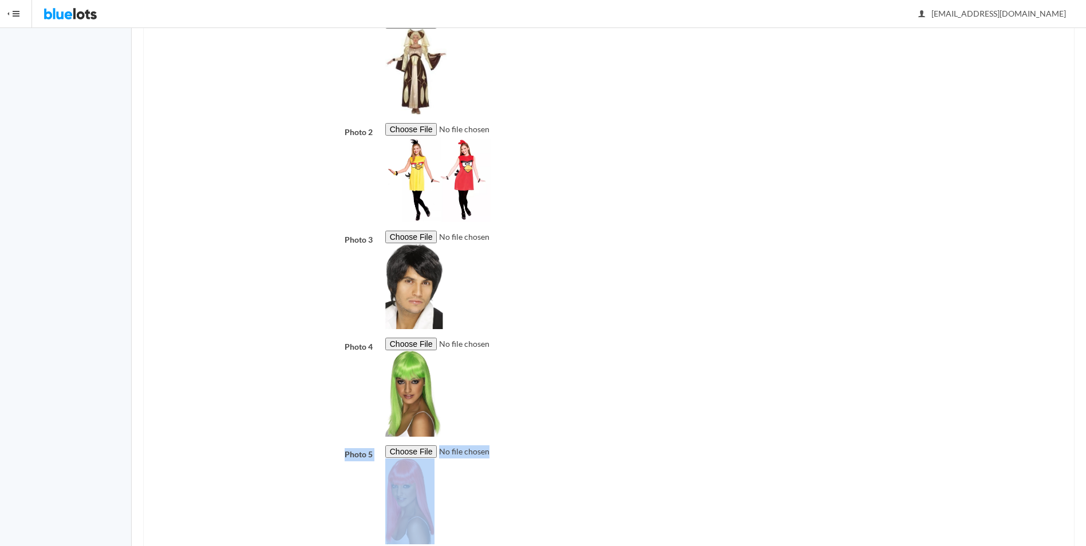
drag, startPoint x: 1086, startPoint y: 379, endPoint x: 1094, endPoint y: 480, distance: 102.3
click at [1086, 278] on html "Bluelots is for sale. If you are interested in purchasing the business, please …" at bounding box center [543, 4] width 1086 height 546
drag, startPoint x: 1094, startPoint y: 480, endPoint x: 819, endPoint y: 387, distance: 290.3
click at [819, 387] on div at bounding box center [724, 387] width 690 height 99
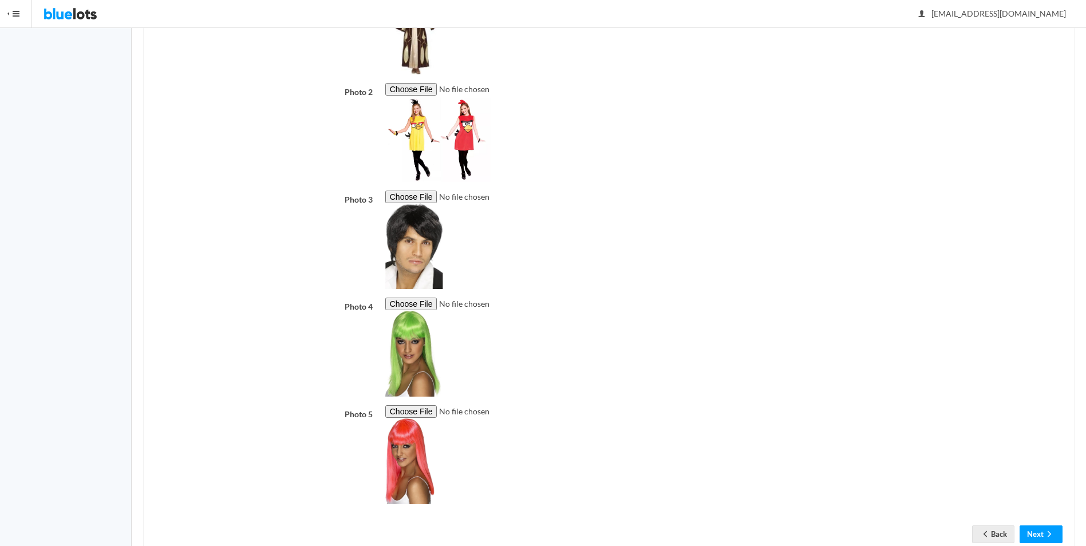
scroll to position [341, 0]
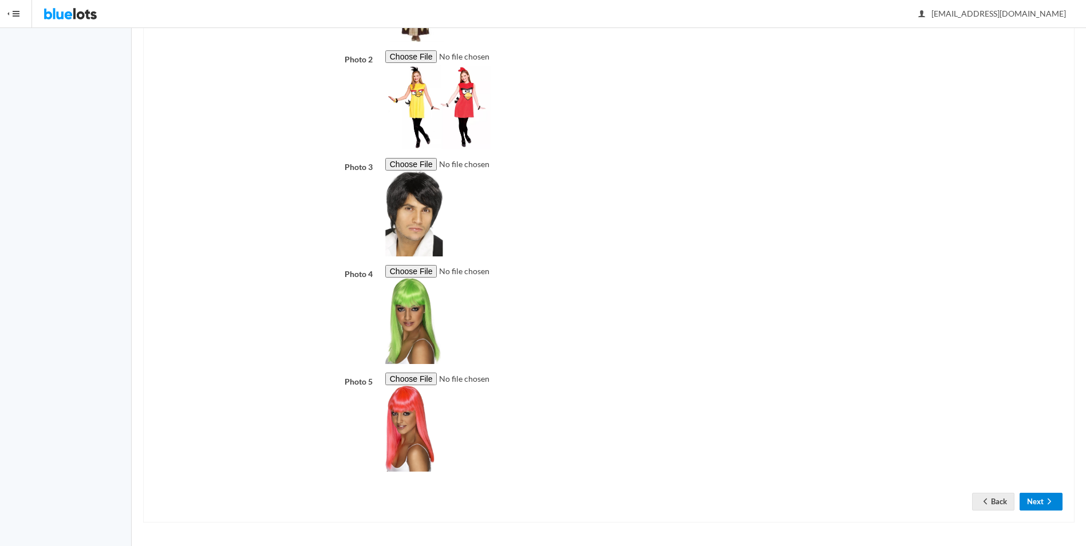
click at [1033, 499] on button "Next" at bounding box center [1041, 502] width 43 height 18
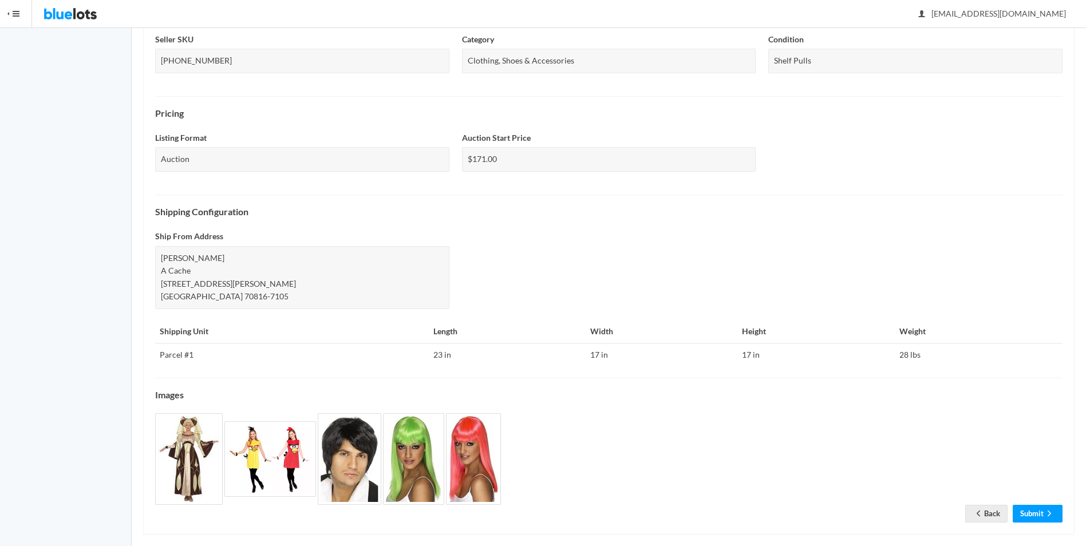
scroll to position [291, 0]
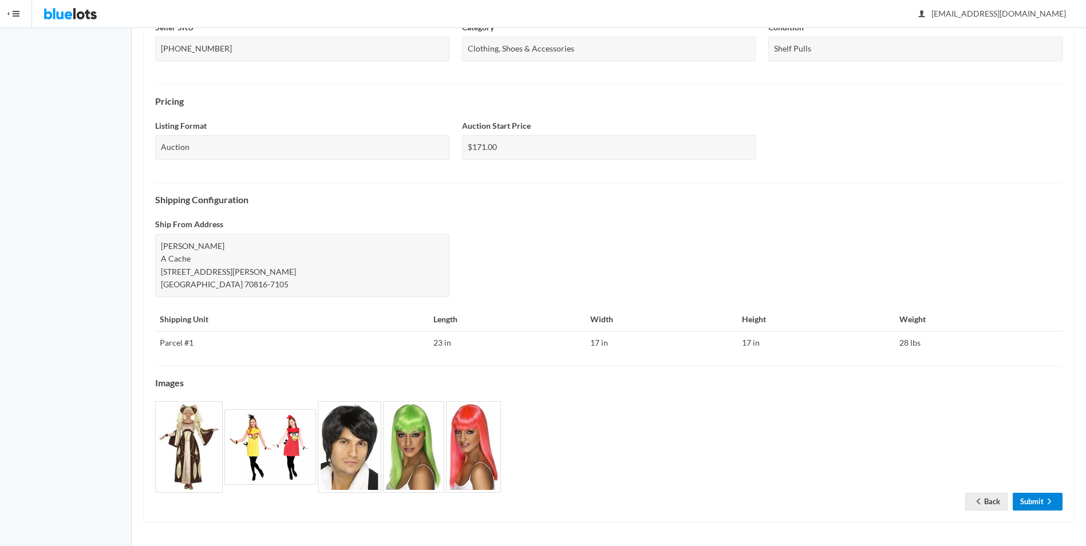
click at [1033, 497] on link "Submit" at bounding box center [1038, 502] width 50 height 18
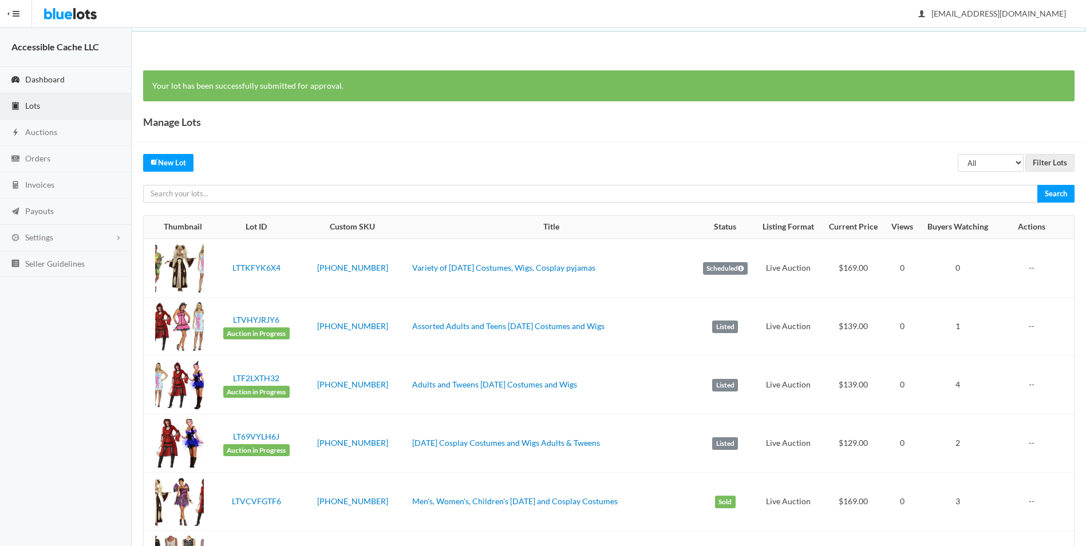
click at [27, 78] on span "Dashboard" at bounding box center [45, 79] width 40 height 10
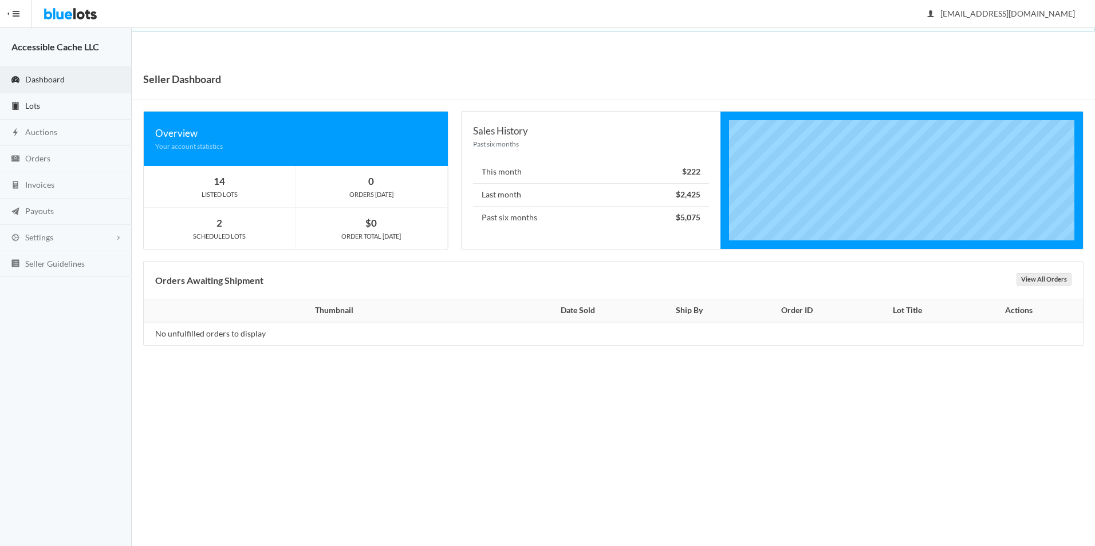
click at [38, 105] on span "Lots" at bounding box center [32, 106] width 15 height 10
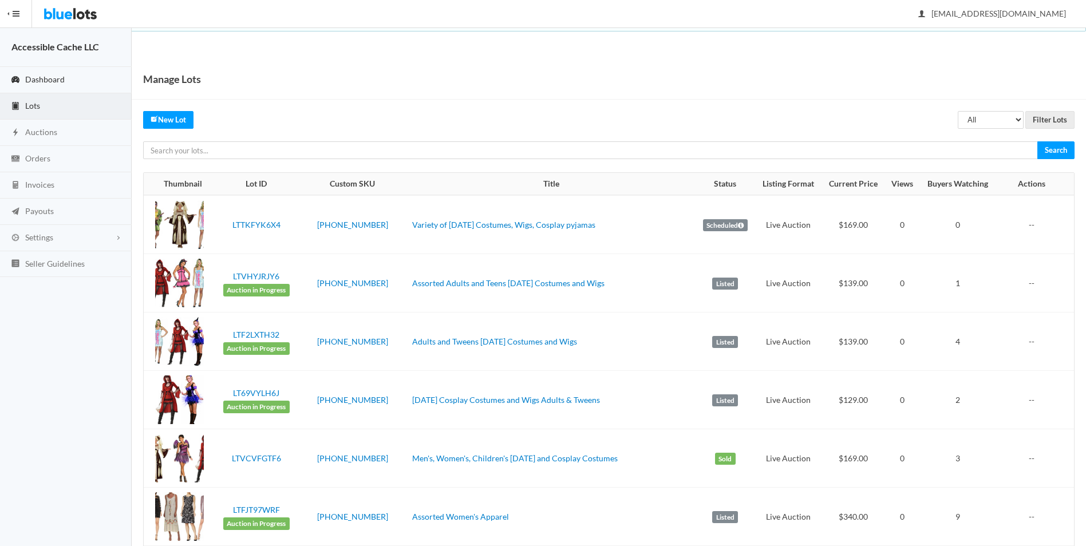
click at [38, 74] on span "Dashboard" at bounding box center [45, 79] width 40 height 10
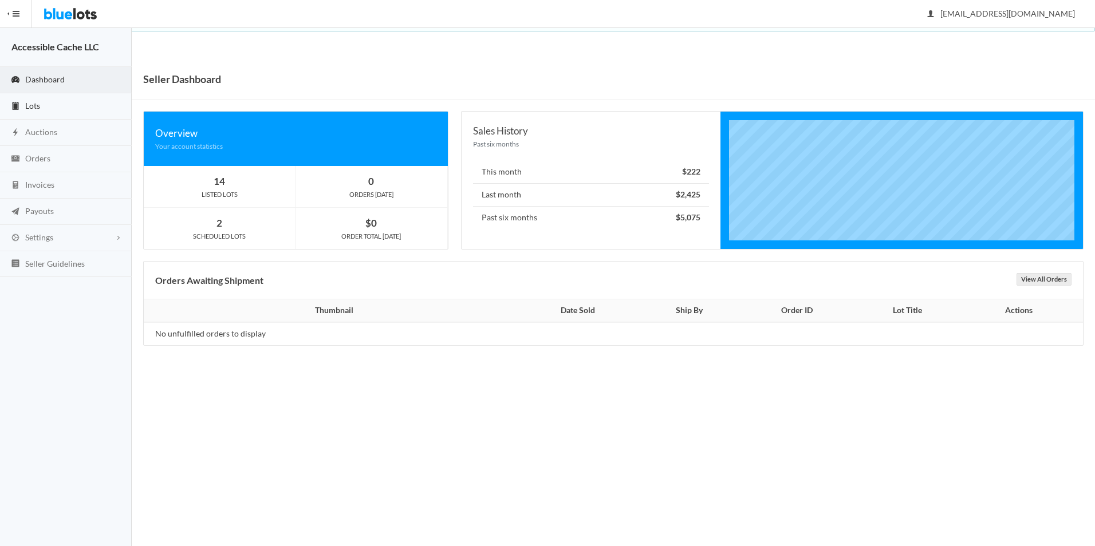
click at [33, 106] on span "Lots" at bounding box center [32, 106] width 15 height 10
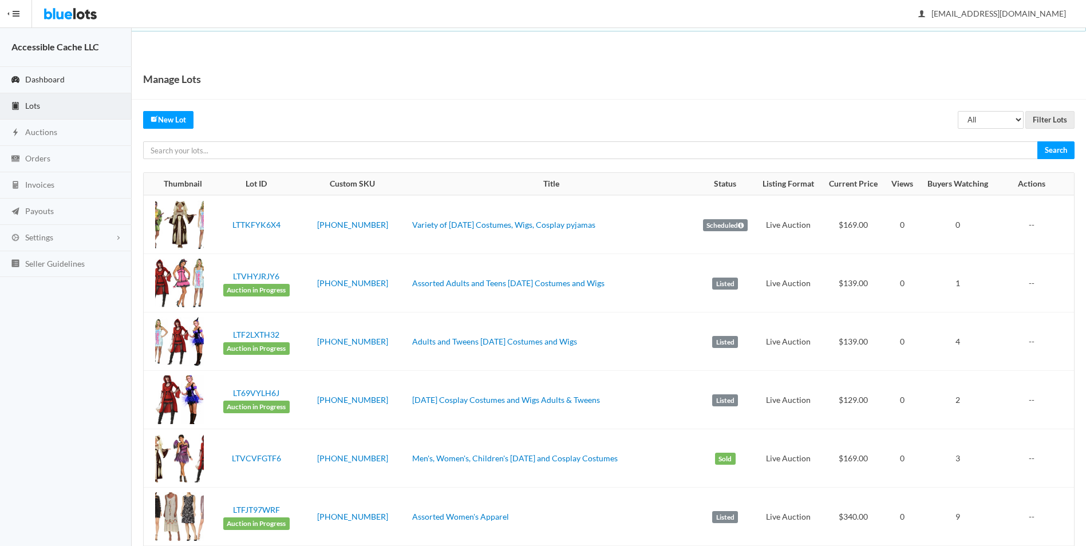
click at [50, 77] on span "Dashboard" at bounding box center [45, 79] width 40 height 10
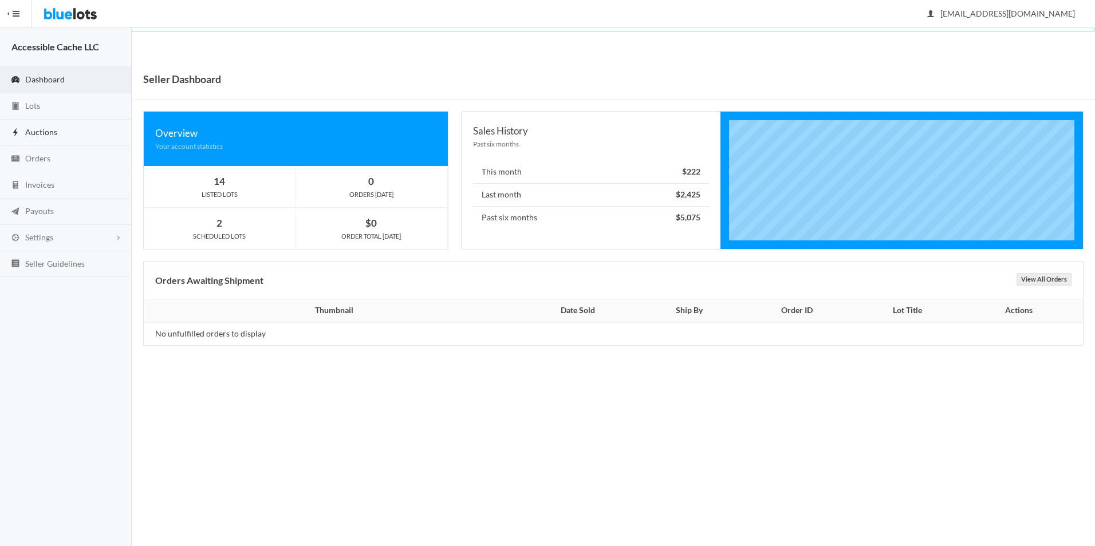
click at [45, 133] on span "Auctions" at bounding box center [41, 132] width 32 height 10
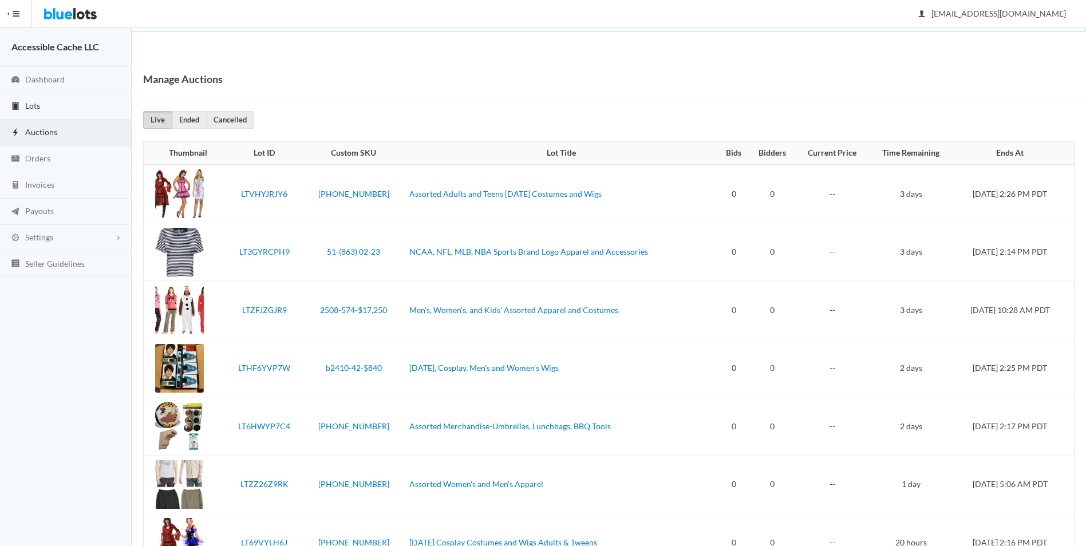
click at [35, 104] on span "Lots" at bounding box center [32, 106] width 15 height 10
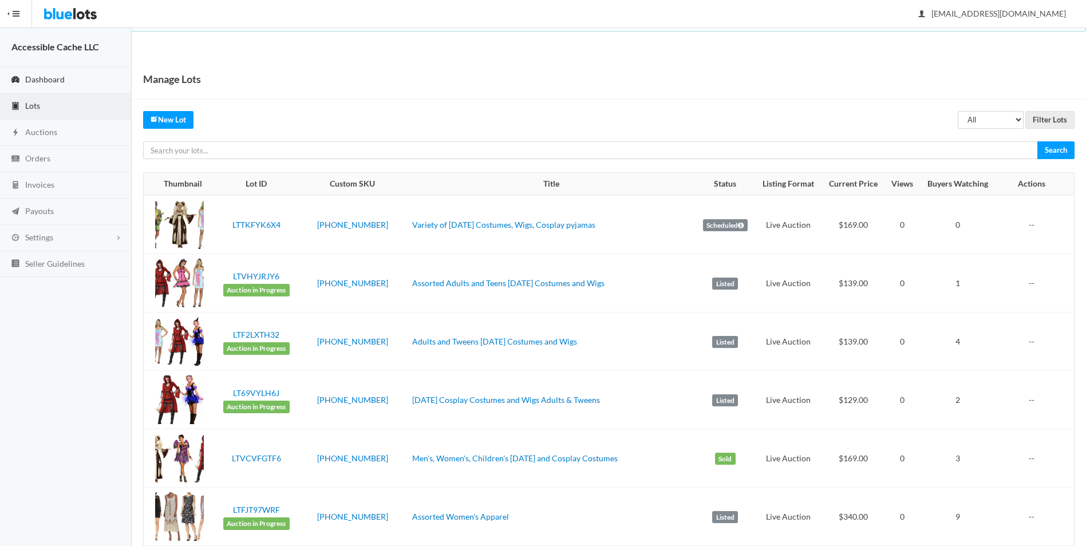
click at [44, 80] on span "Dashboard" at bounding box center [45, 79] width 40 height 10
